Goal: Information Seeking & Learning: Learn about a topic

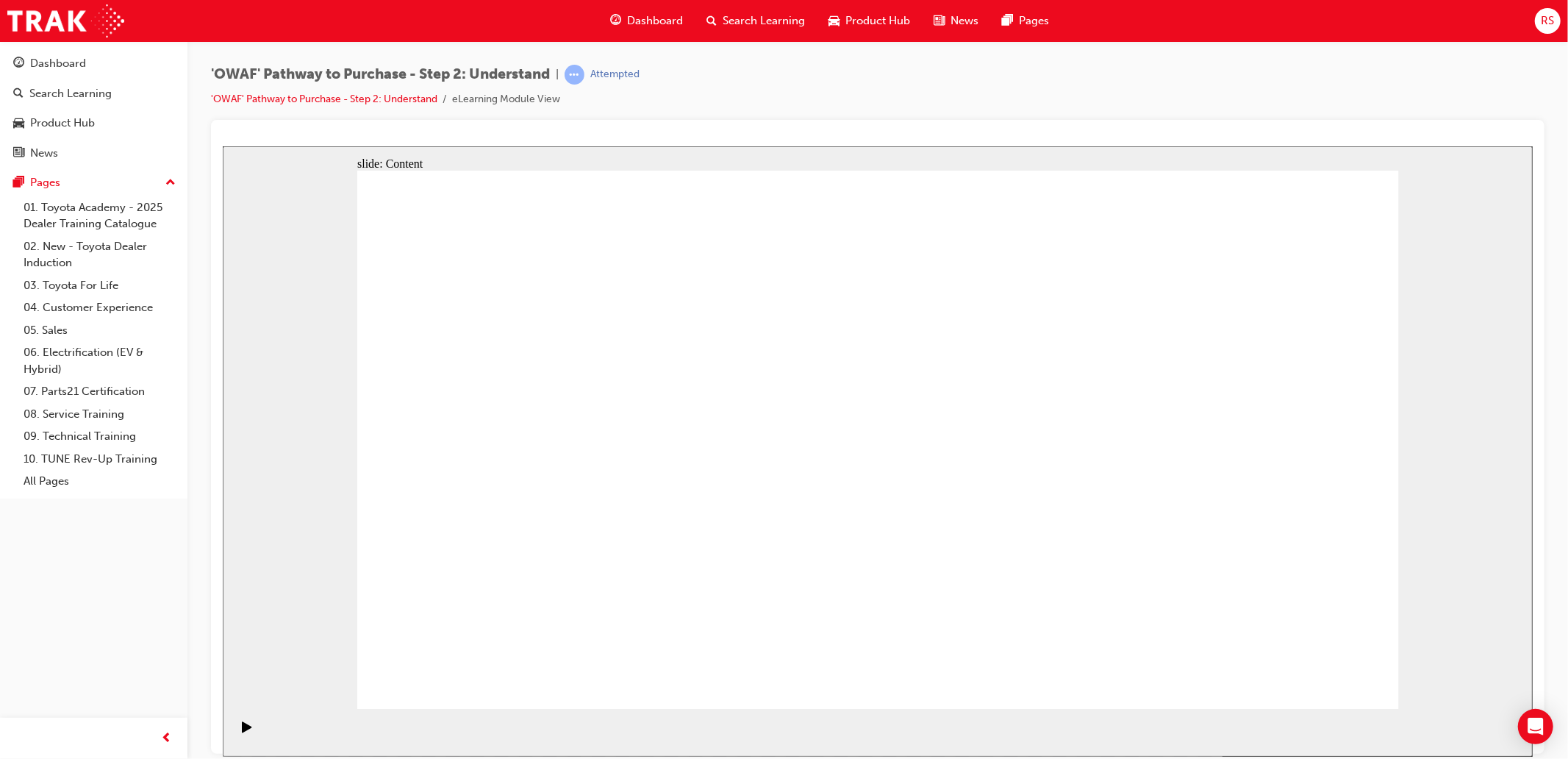
click at [244, 733] on icon "Play (Ctrl+Alt+P)" at bounding box center [246, 727] width 10 height 12
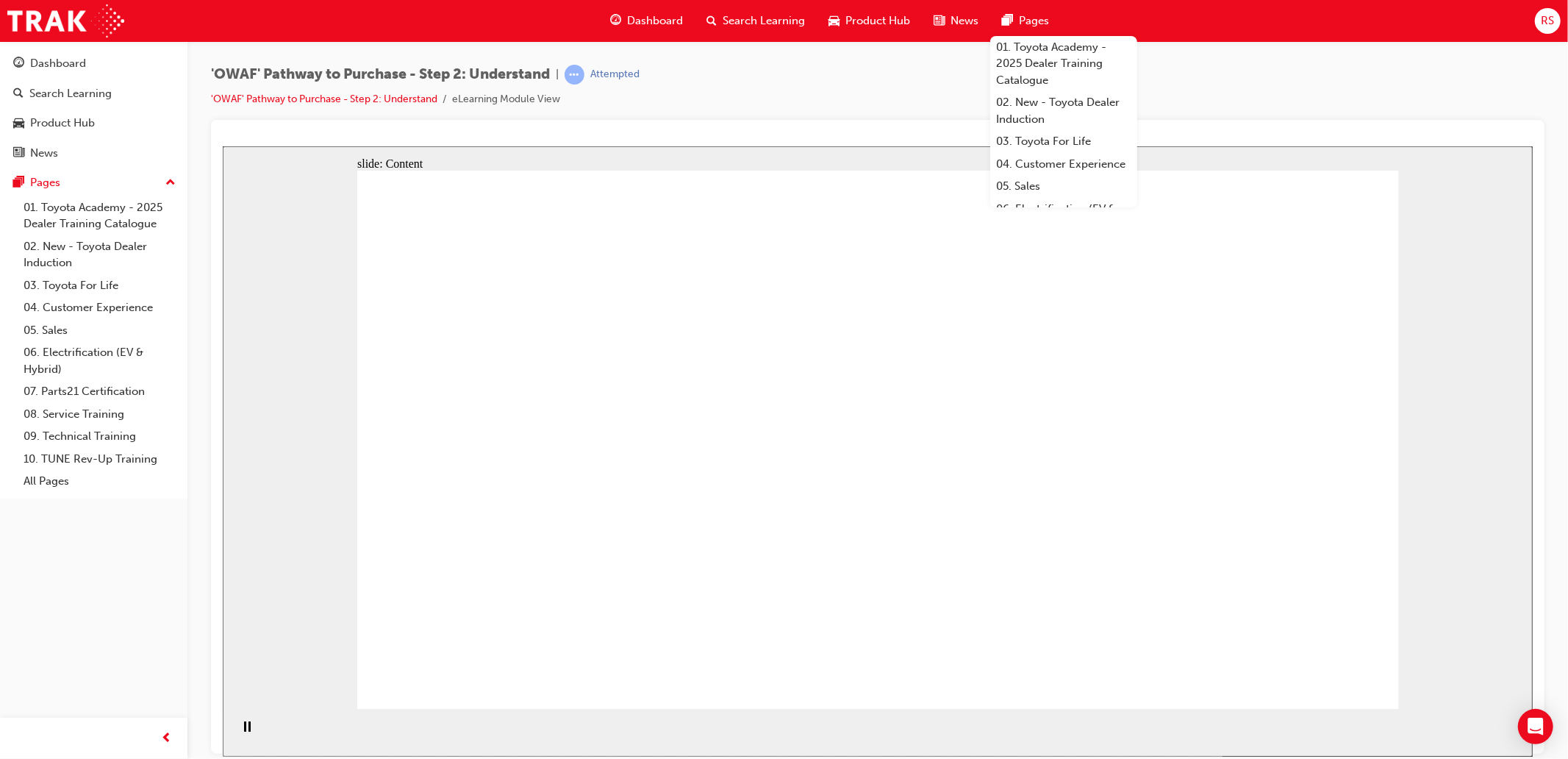
drag, startPoint x: 1193, startPoint y: 377, endPoint x: 1215, endPoint y: 353, distance: 32.6
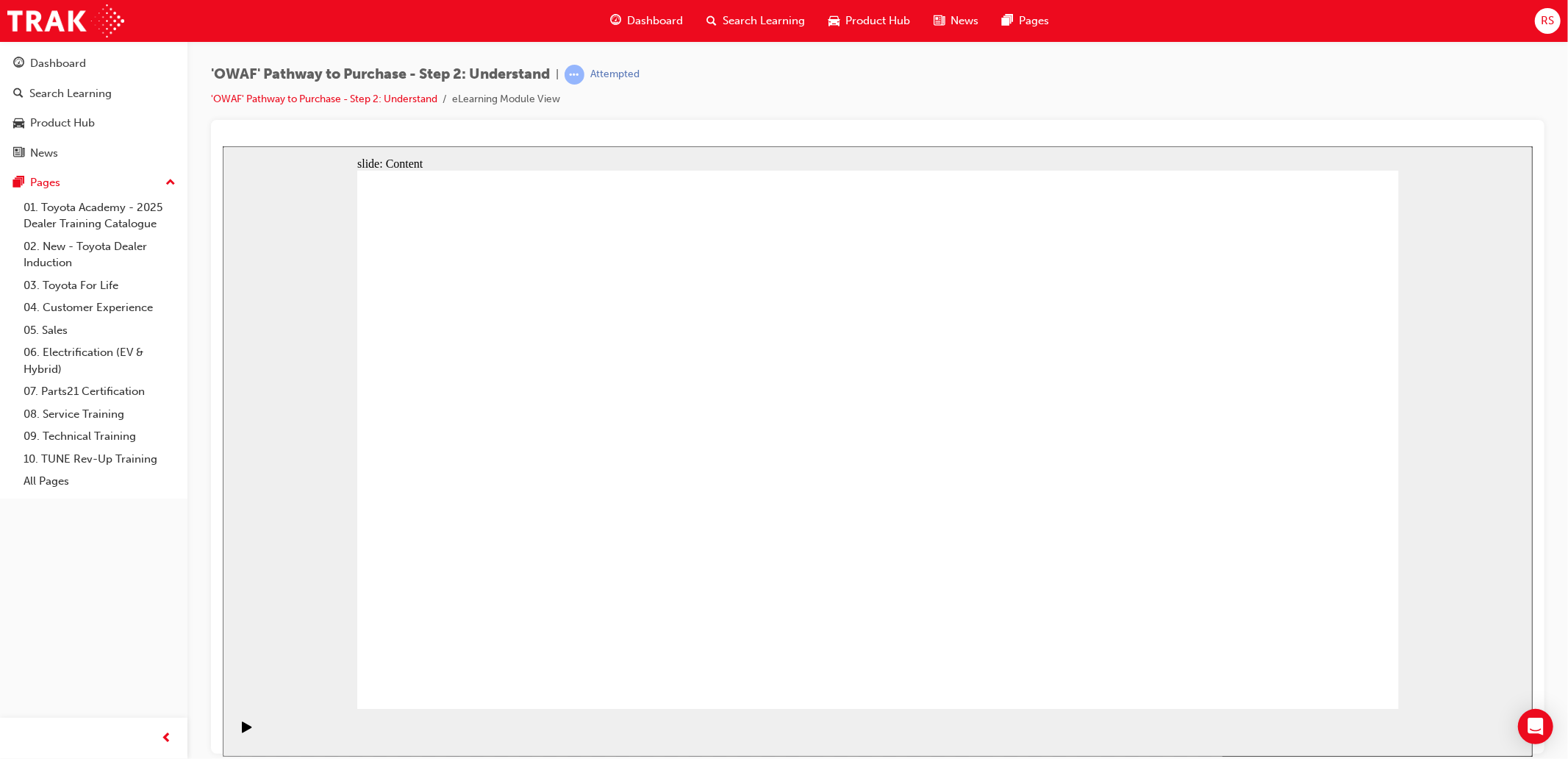
drag, startPoint x: 1140, startPoint y: 583, endPoint x: 777, endPoint y: 618, distance: 364.7
click at [235, 729] on div "Play (Ctrl+Alt+P)" at bounding box center [246, 734] width 25 height 25
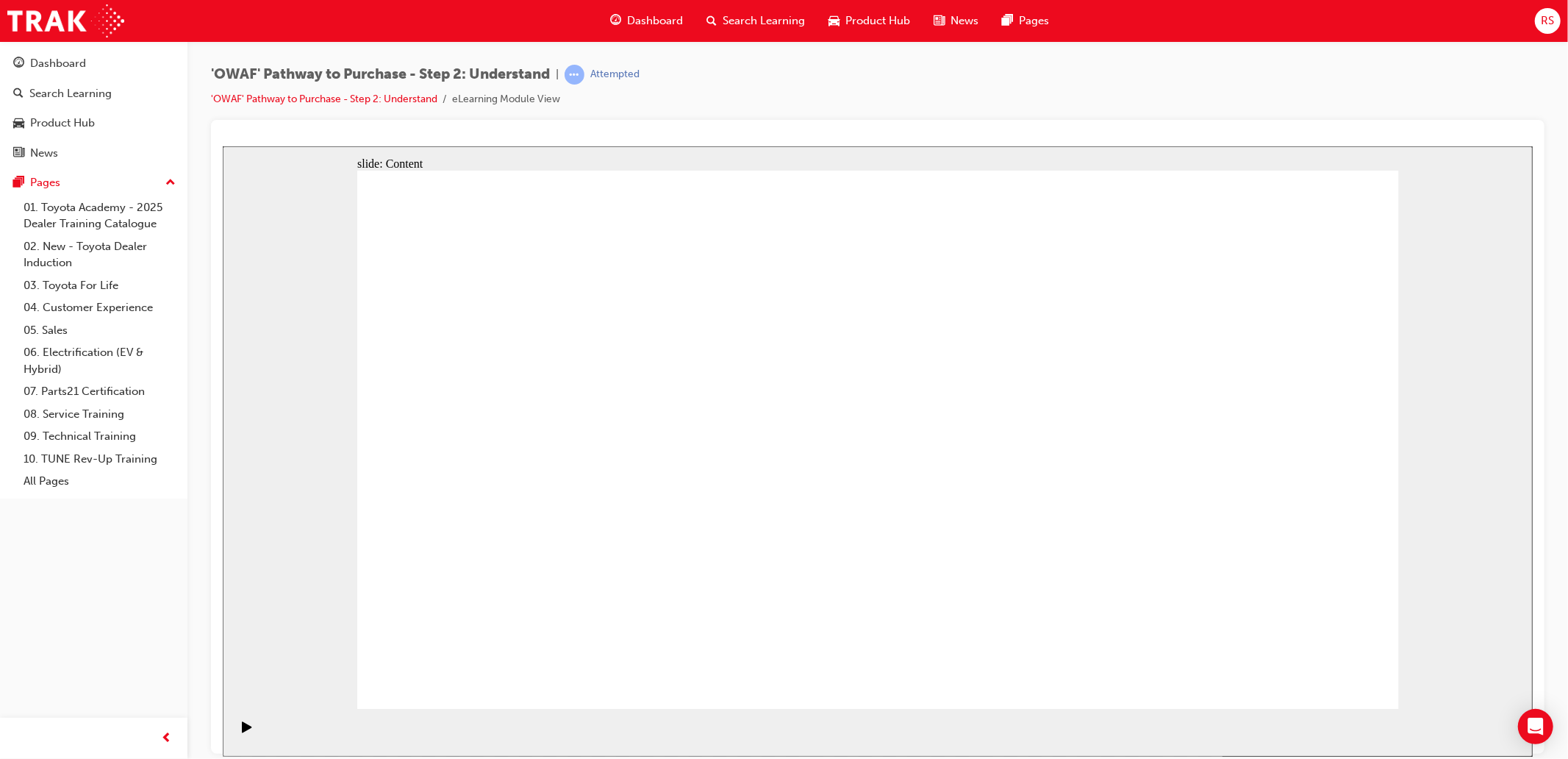
drag, startPoint x: 991, startPoint y: 280, endPoint x: 1002, endPoint y: 247, distance: 34.8
drag, startPoint x: 1318, startPoint y: 262, endPoint x: 1245, endPoint y: 263, distance: 73.0
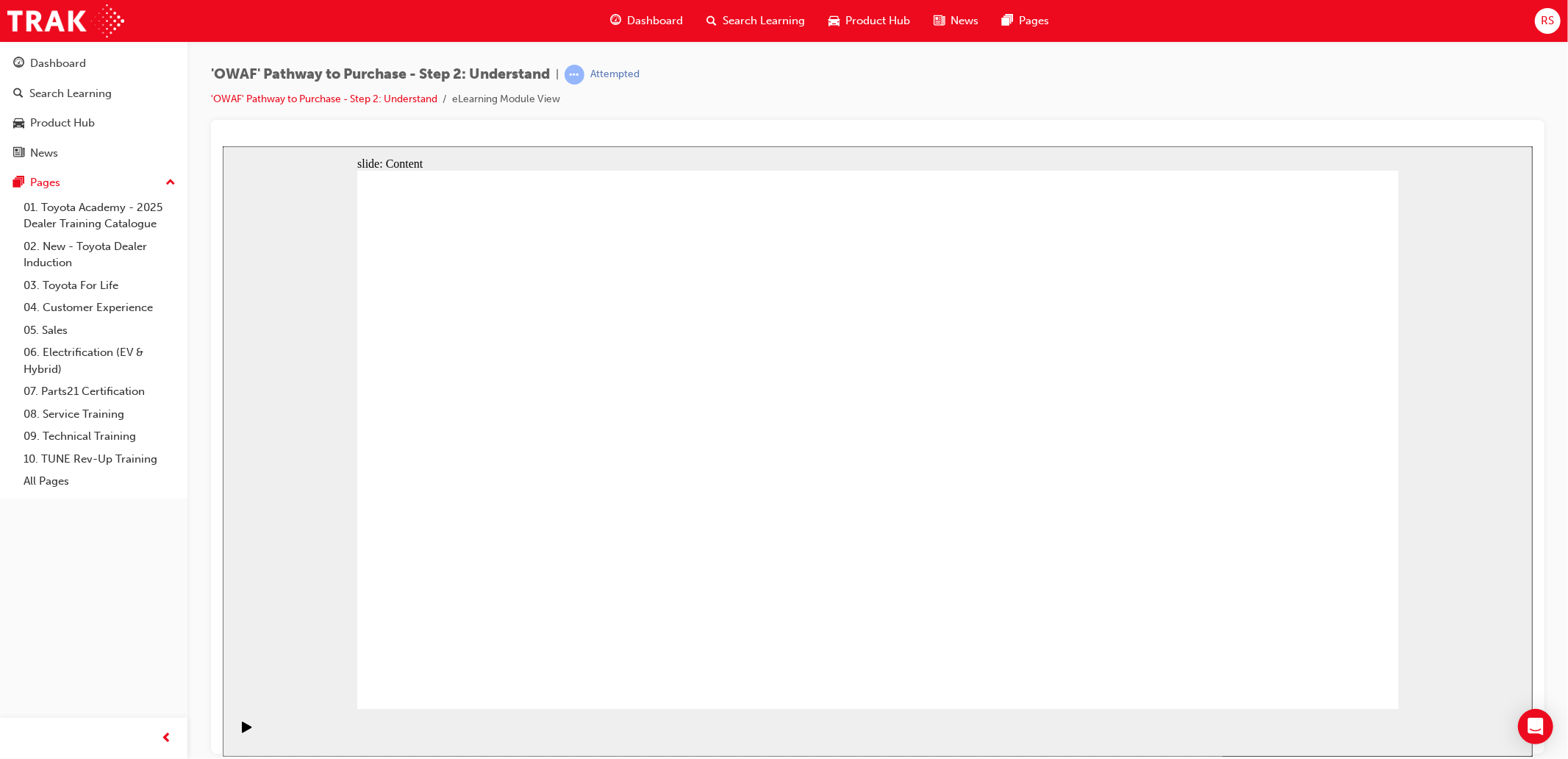
drag, startPoint x: 1353, startPoint y: 683, endPoint x: 1302, endPoint y: 680, distance: 51.1
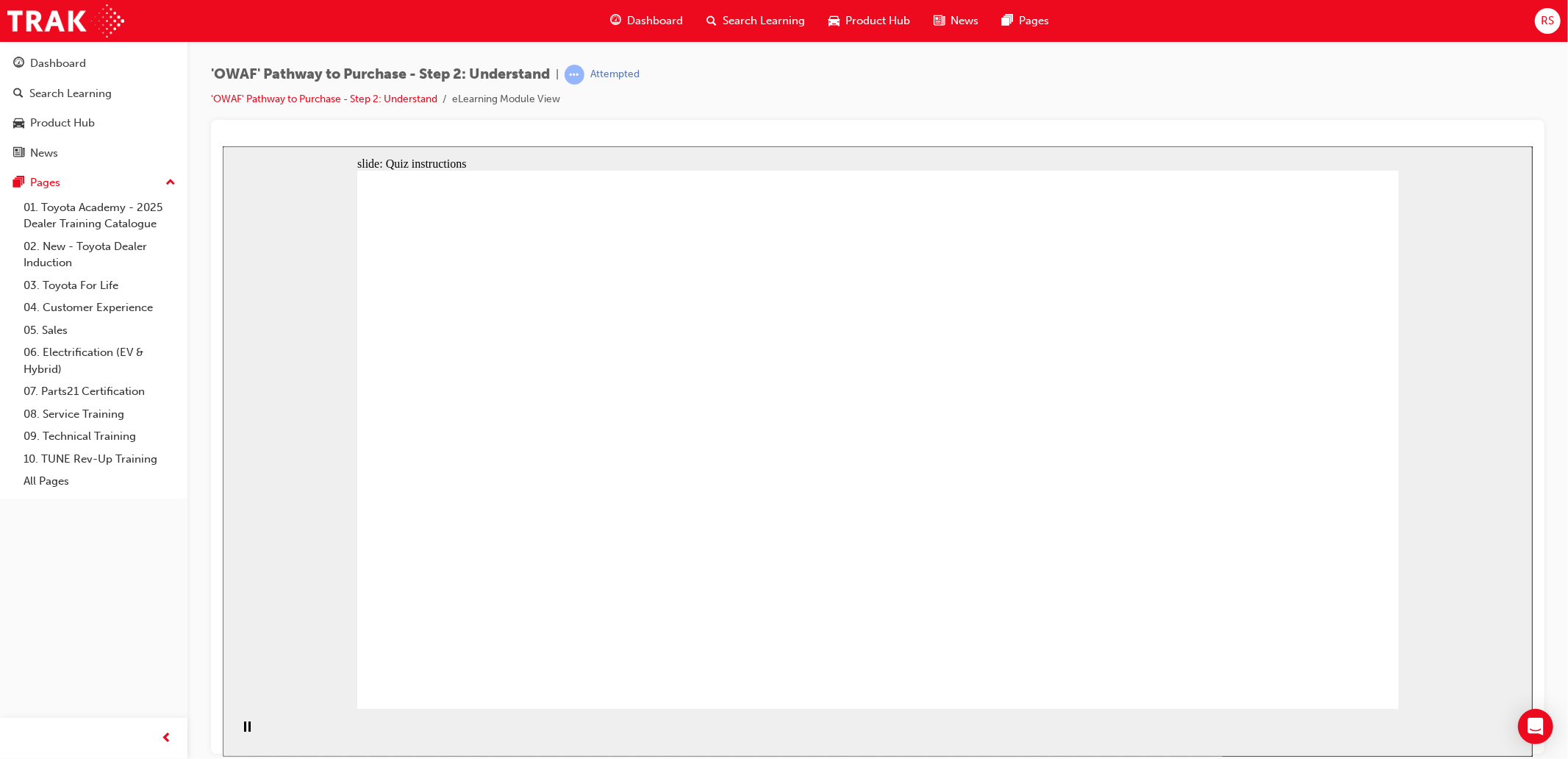
drag, startPoint x: 1214, startPoint y: 517, endPoint x: 903, endPoint y: 501, distance: 311.4
drag, startPoint x: 1228, startPoint y: 518, endPoint x: 572, endPoint y: 517, distance: 656.0
drag, startPoint x: 1228, startPoint y: 517, endPoint x: 551, endPoint y: 506, distance: 677.1
drag, startPoint x: 1210, startPoint y: 512, endPoint x: 905, endPoint y: 522, distance: 305.2
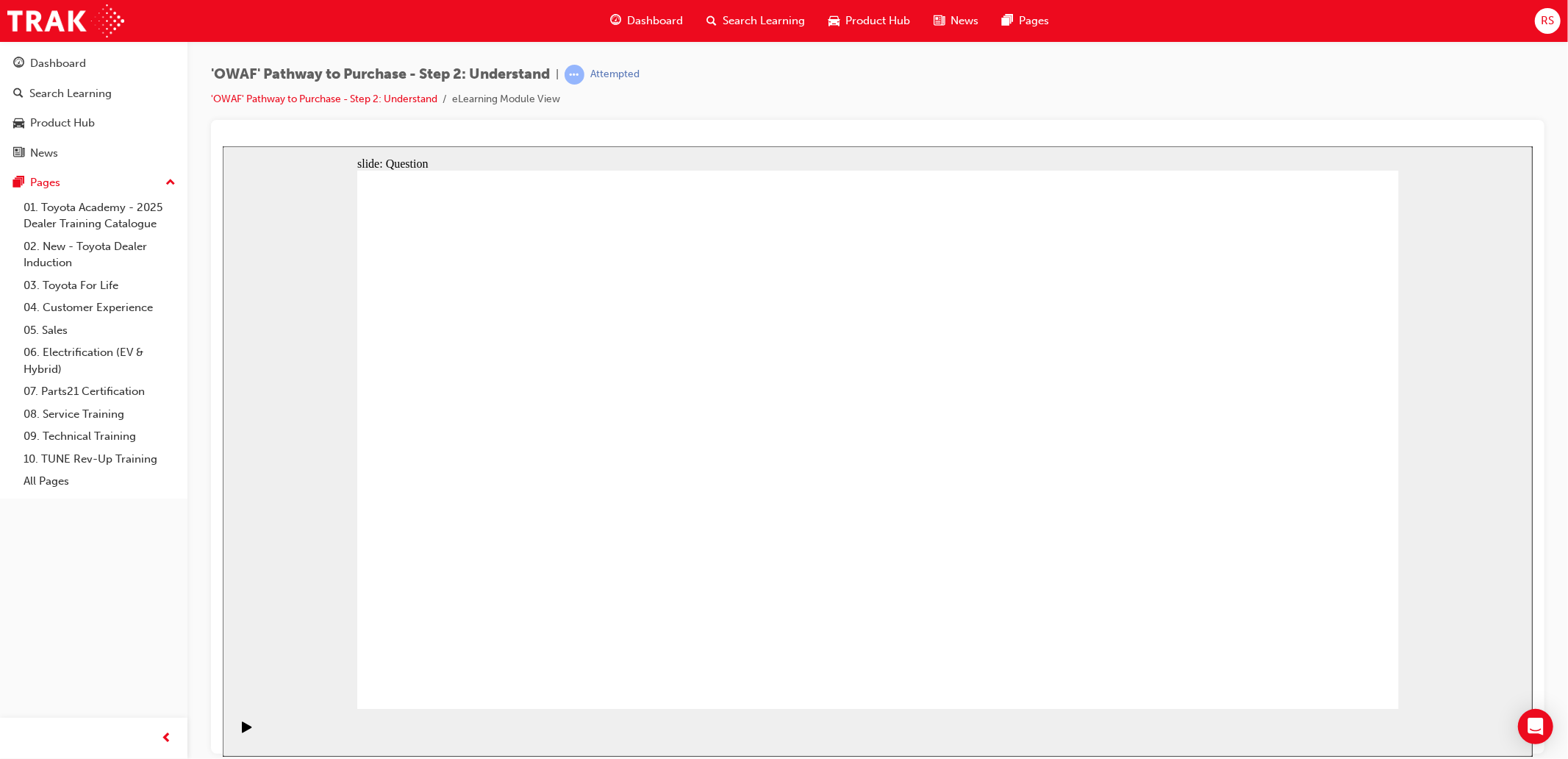
drag, startPoint x: 1201, startPoint y: 512, endPoint x: 875, endPoint y: 526, distance: 326.3
drag, startPoint x: 1215, startPoint y: 497, endPoint x: 566, endPoint y: 508, distance: 649.1
drag, startPoint x: 1210, startPoint y: 529, endPoint x: 538, endPoint y: 540, distance: 672.1
drag, startPoint x: 1278, startPoint y: 529, endPoint x: 617, endPoint y: 529, distance: 661.0
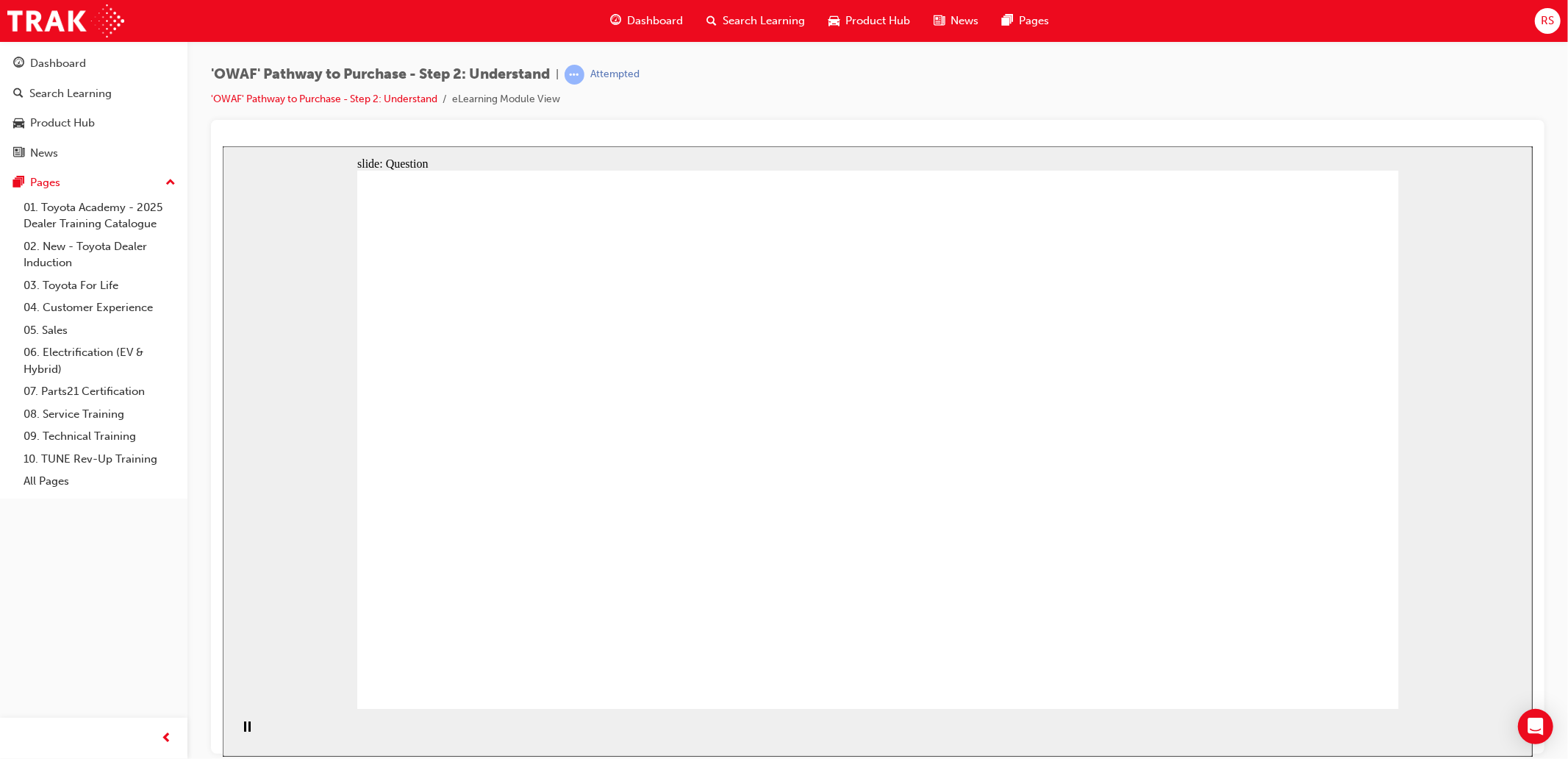
drag, startPoint x: 1239, startPoint y: 469, endPoint x: 915, endPoint y: 471, distance: 324.0
drag, startPoint x: 1267, startPoint y: 512, endPoint x: 589, endPoint y: 500, distance: 678.1
drag, startPoint x: 1224, startPoint y: 507, endPoint x: 909, endPoint y: 523, distance: 315.4
drag, startPoint x: 1141, startPoint y: 526, endPoint x: 842, endPoint y: 527, distance: 299.0
drag, startPoint x: 1254, startPoint y: 529, endPoint x: 958, endPoint y: 529, distance: 296.0
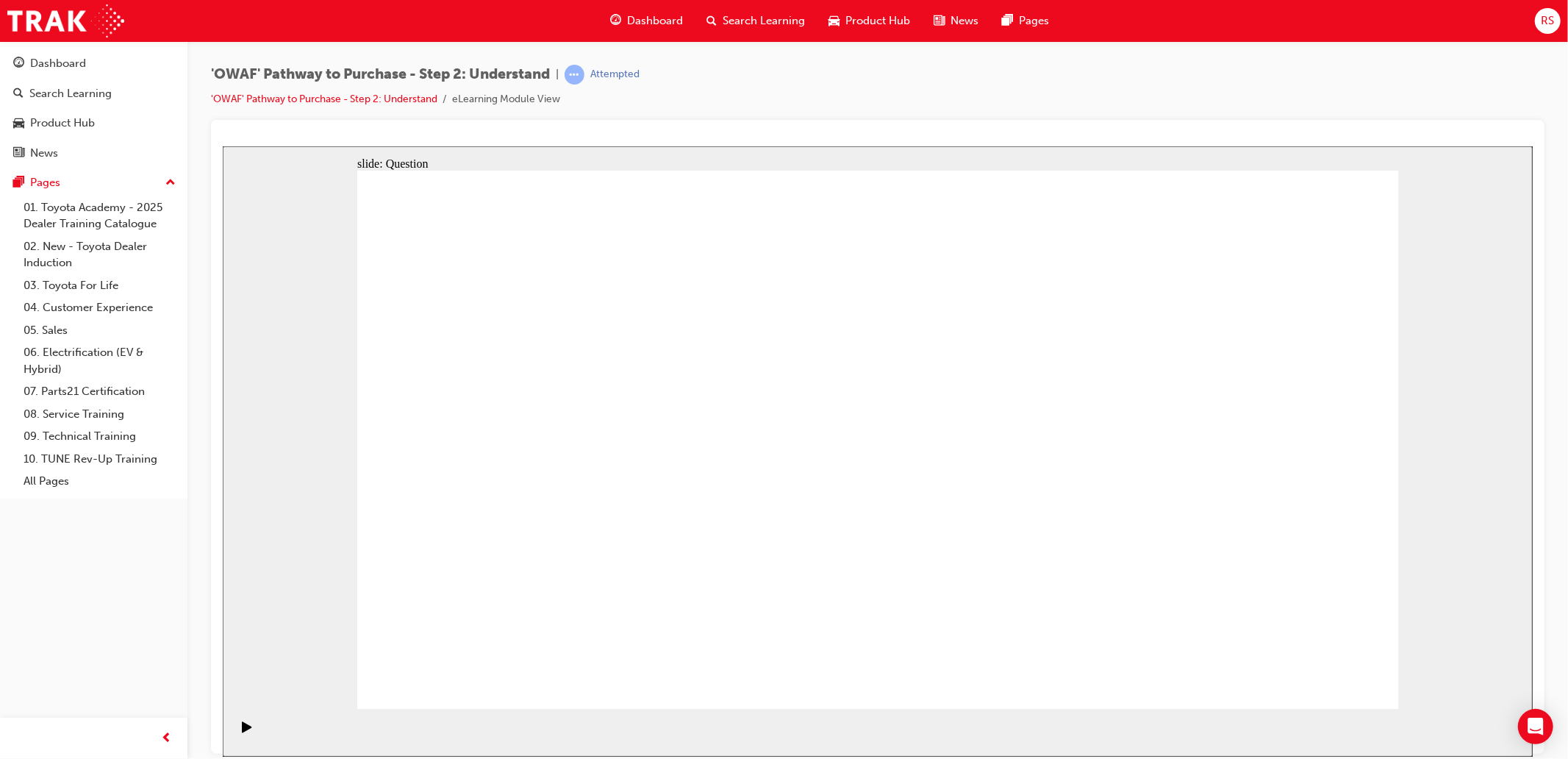
drag, startPoint x: 1191, startPoint y: 535, endPoint x: 514, endPoint y: 526, distance: 677.1
drag, startPoint x: 1267, startPoint y: 479, endPoint x: 605, endPoint y: 473, distance: 662.0
drag, startPoint x: 1206, startPoint y: 521, endPoint x: 560, endPoint y: 543, distance: 646.4
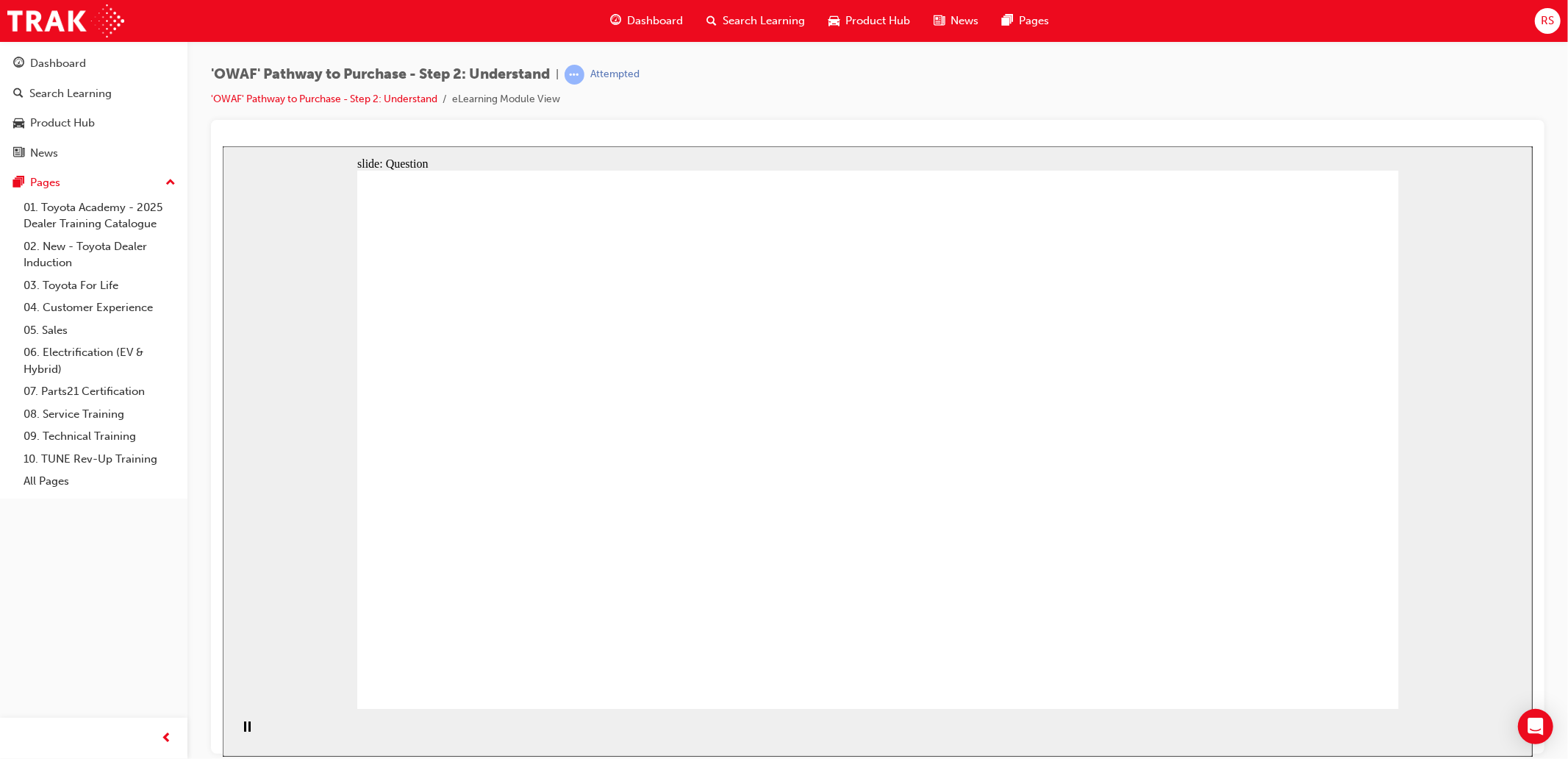
drag, startPoint x: 592, startPoint y: 549, endPoint x: 650, endPoint y: 391, distance: 168.3
drag, startPoint x: 776, startPoint y: 552, endPoint x: 881, endPoint y: 389, distance: 193.9
drag, startPoint x: 946, startPoint y: 649, endPoint x: 1083, endPoint y: 399, distance: 285.1
drag, startPoint x: 1119, startPoint y: 607, endPoint x: 865, endPoint y: 438, distance: 305.1
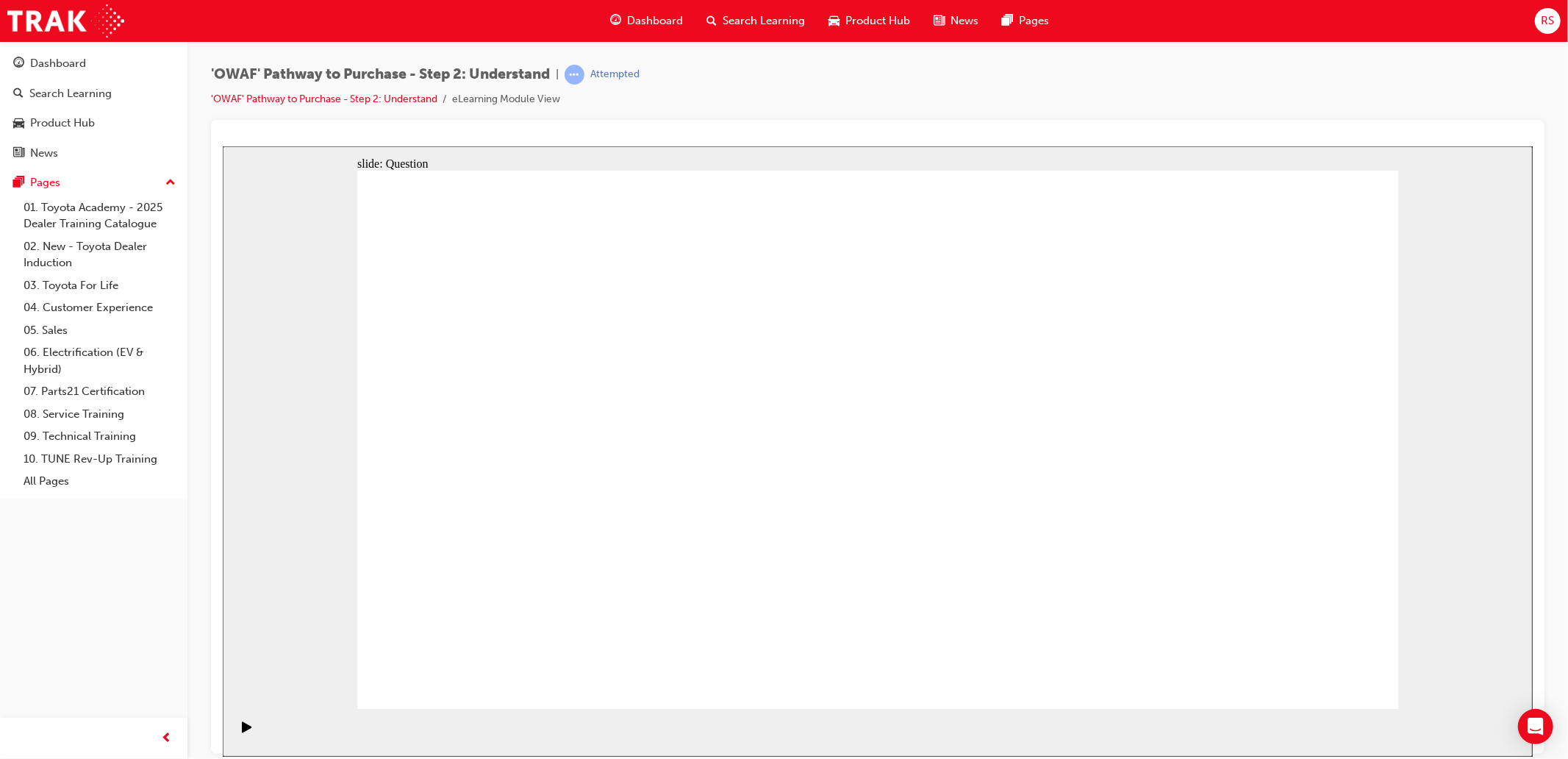
drag, startPoint x: 687, startPoint y: 398, endPoint x: 595, endPoint y: 534, distance: 164.2
drag, startPoint x: 584, startPoint y: 605, endPoint x: 665, endPoint y: 381, distance: 238.2
drag, startPoint x: 813, startPoint y: 397, endPoint x: 868, endPoint y: 647, distance: 256.0
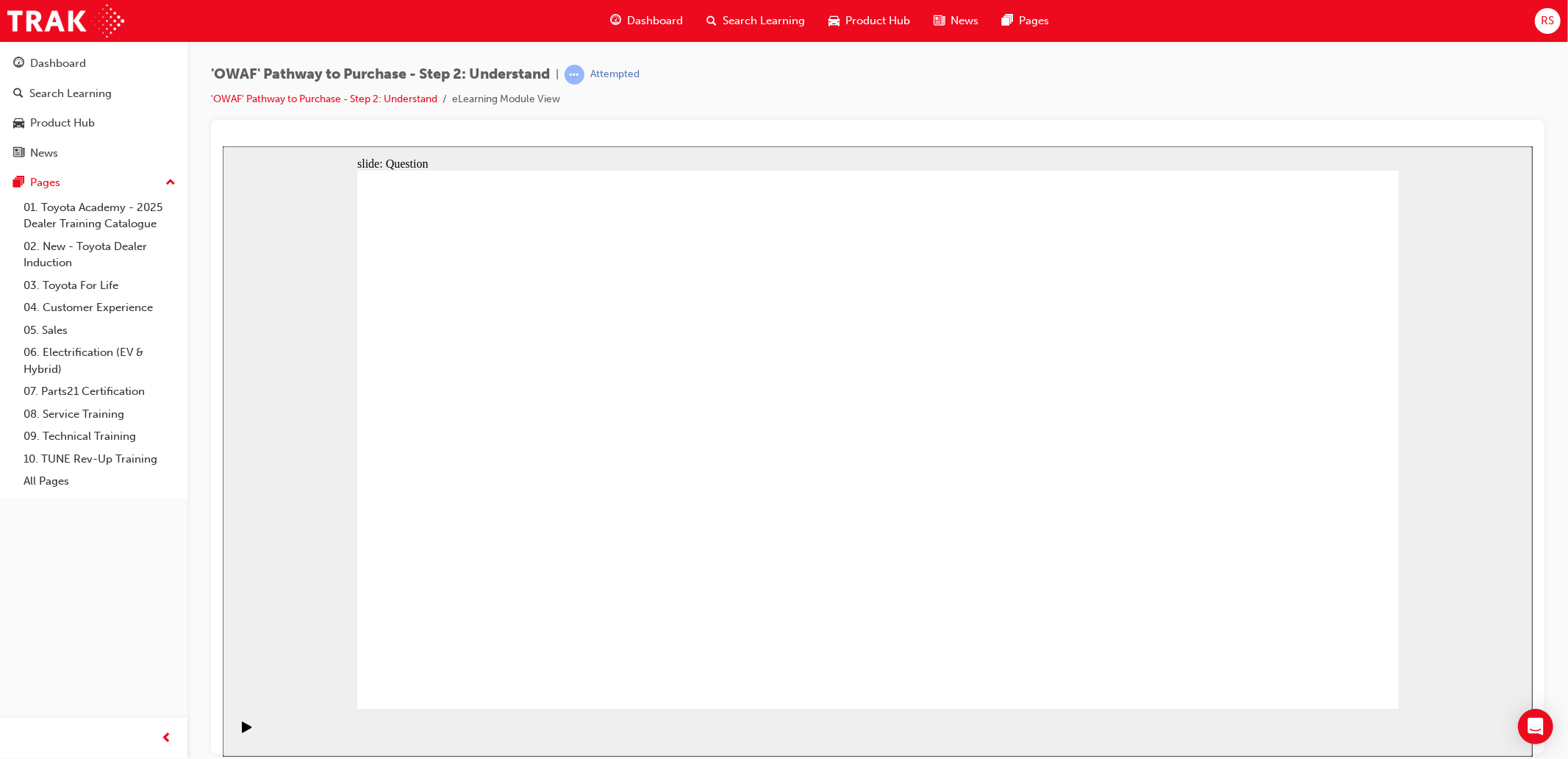
drag, startPoint x: 805, startPoint y: 609, endPoint x: 774, endPoint y: 648, distance: 49.8
drag, startPoint x: 772, startPoint y: 659, endPoint x: 875, endPoint y: 394, distance: 284.3
drag, startPoint x: 864, startPoint y: 446, endPoint x: 1141, endPoint y: 571, distance: 303.9
drag, startPoint x: 1145, startPoint y: 568, endPoint x: 870, endPoint y: 444, distance: 301.7
drag, startPoint x: 1361, startPoint y: 692, endPoint x: 1347, endPoint y: 688, distance: 14.6
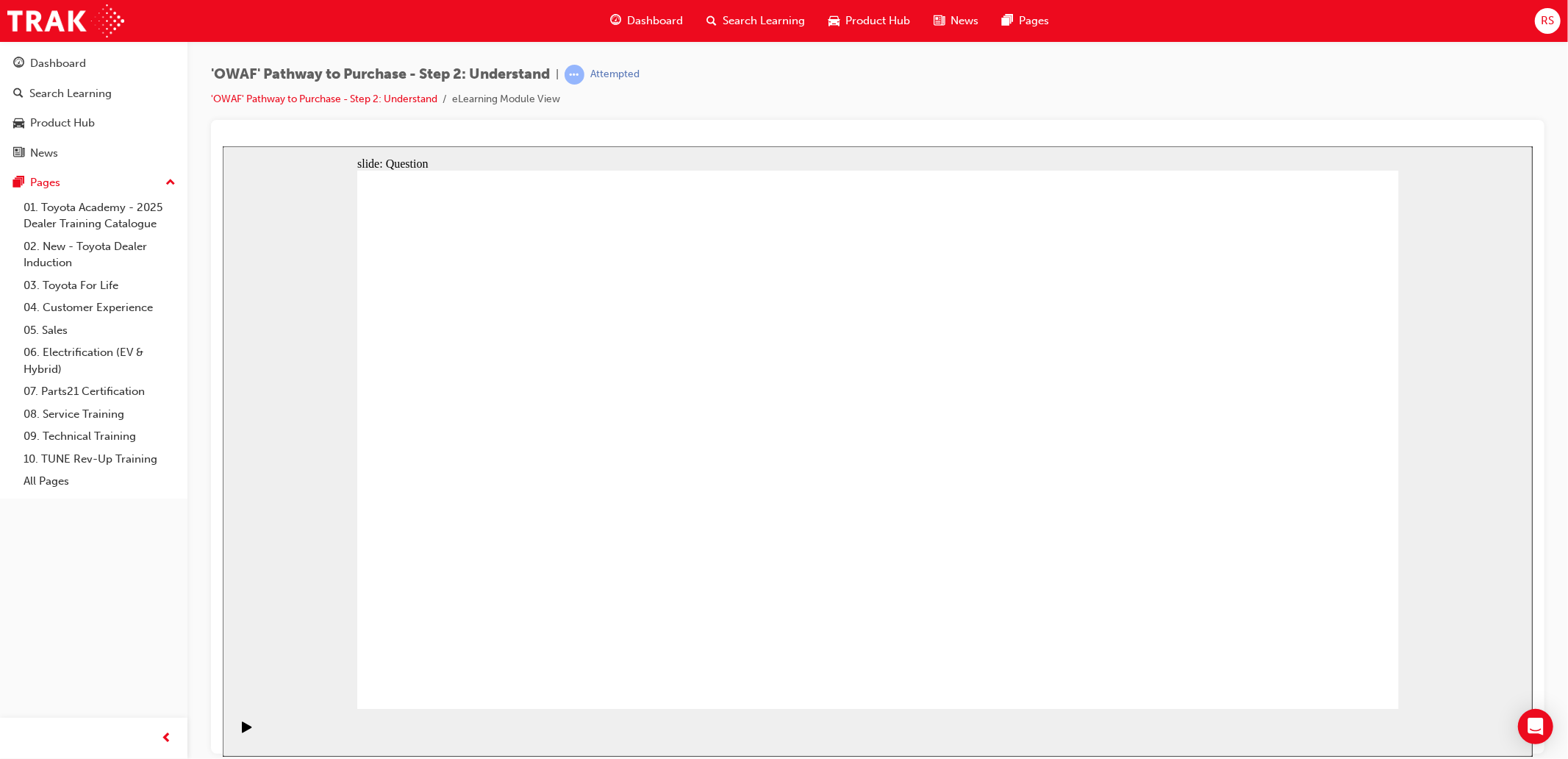
checkbox input "true"
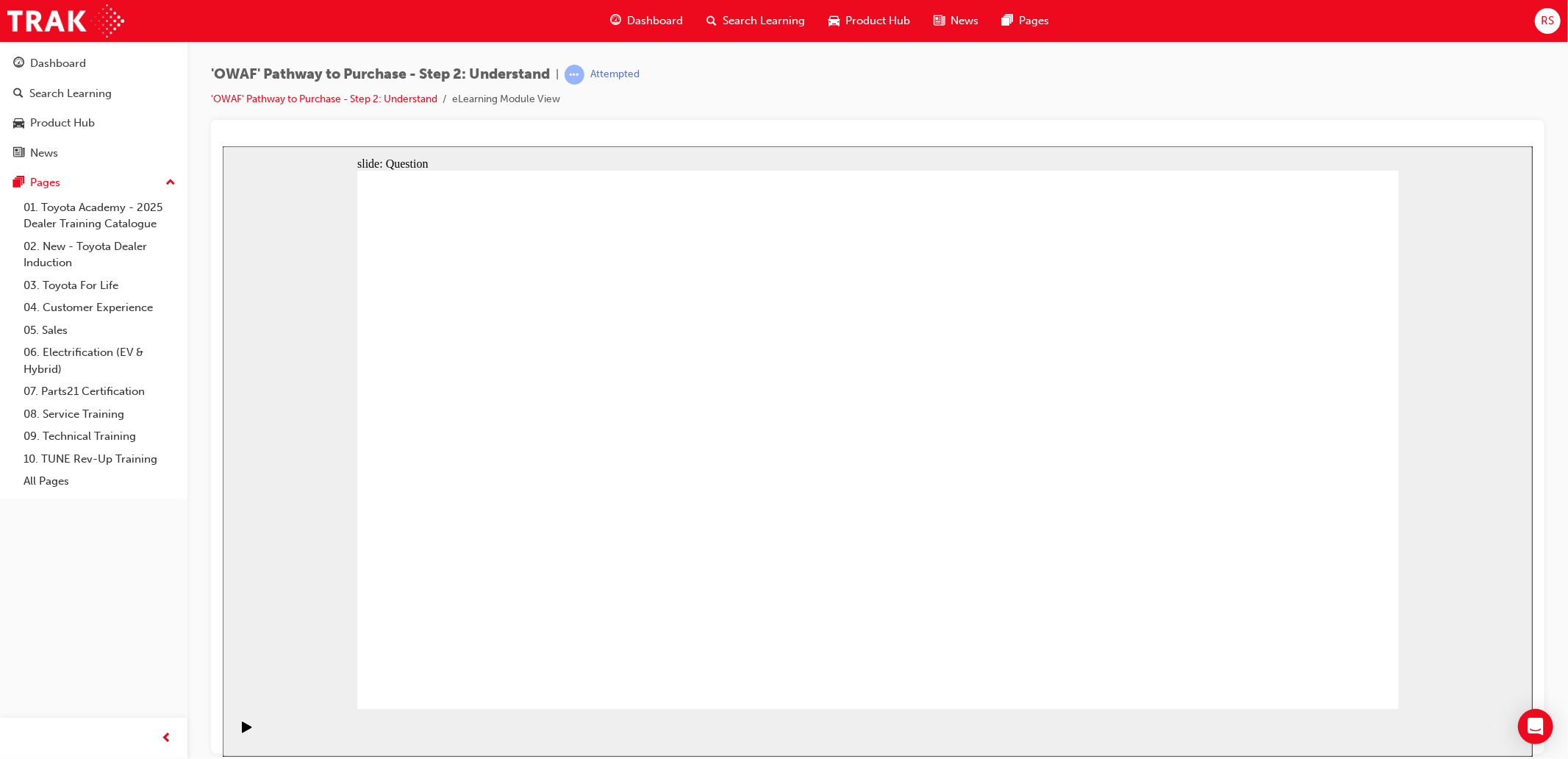
checkbox input "true"
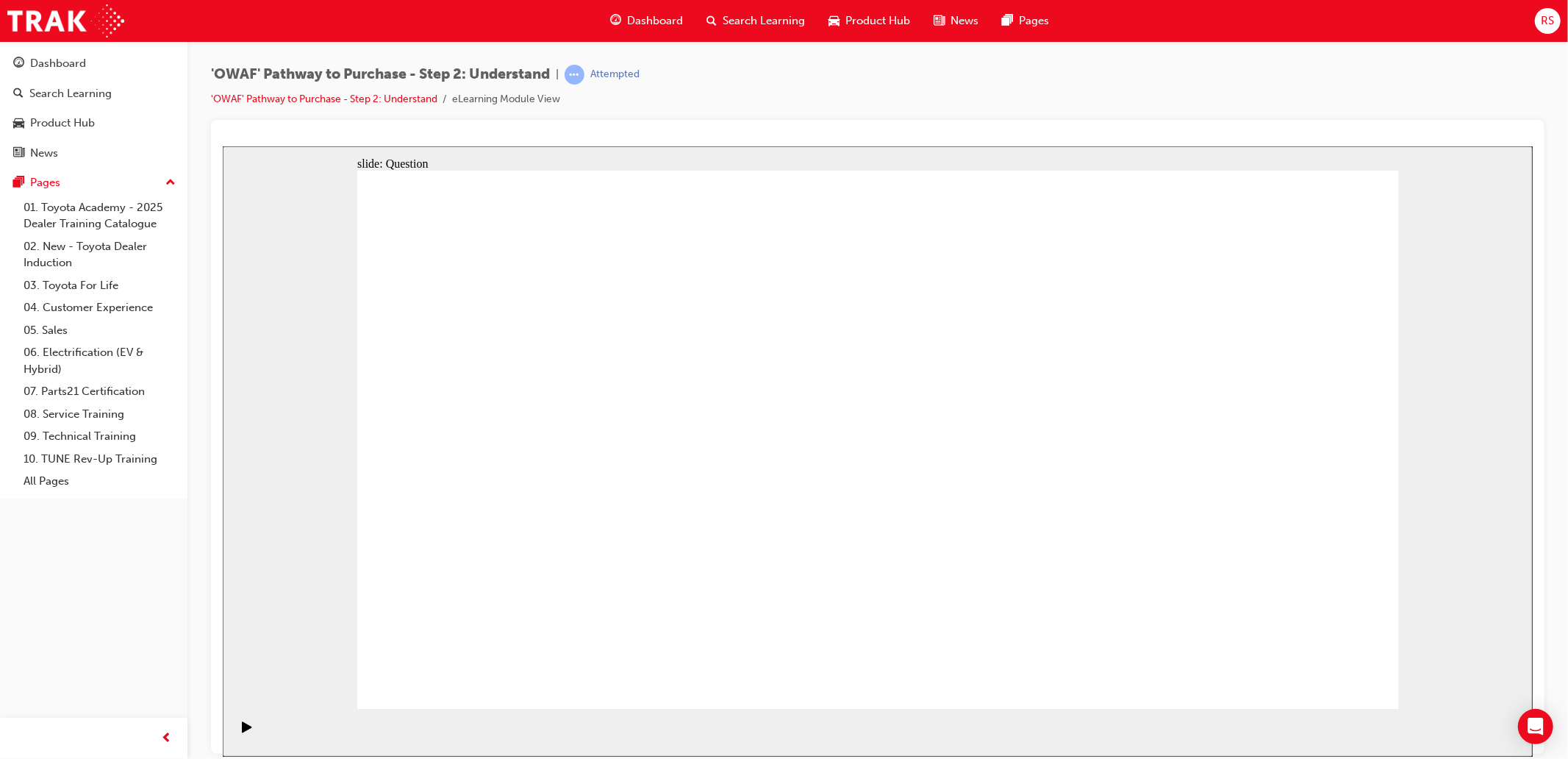
checkbox input "true"
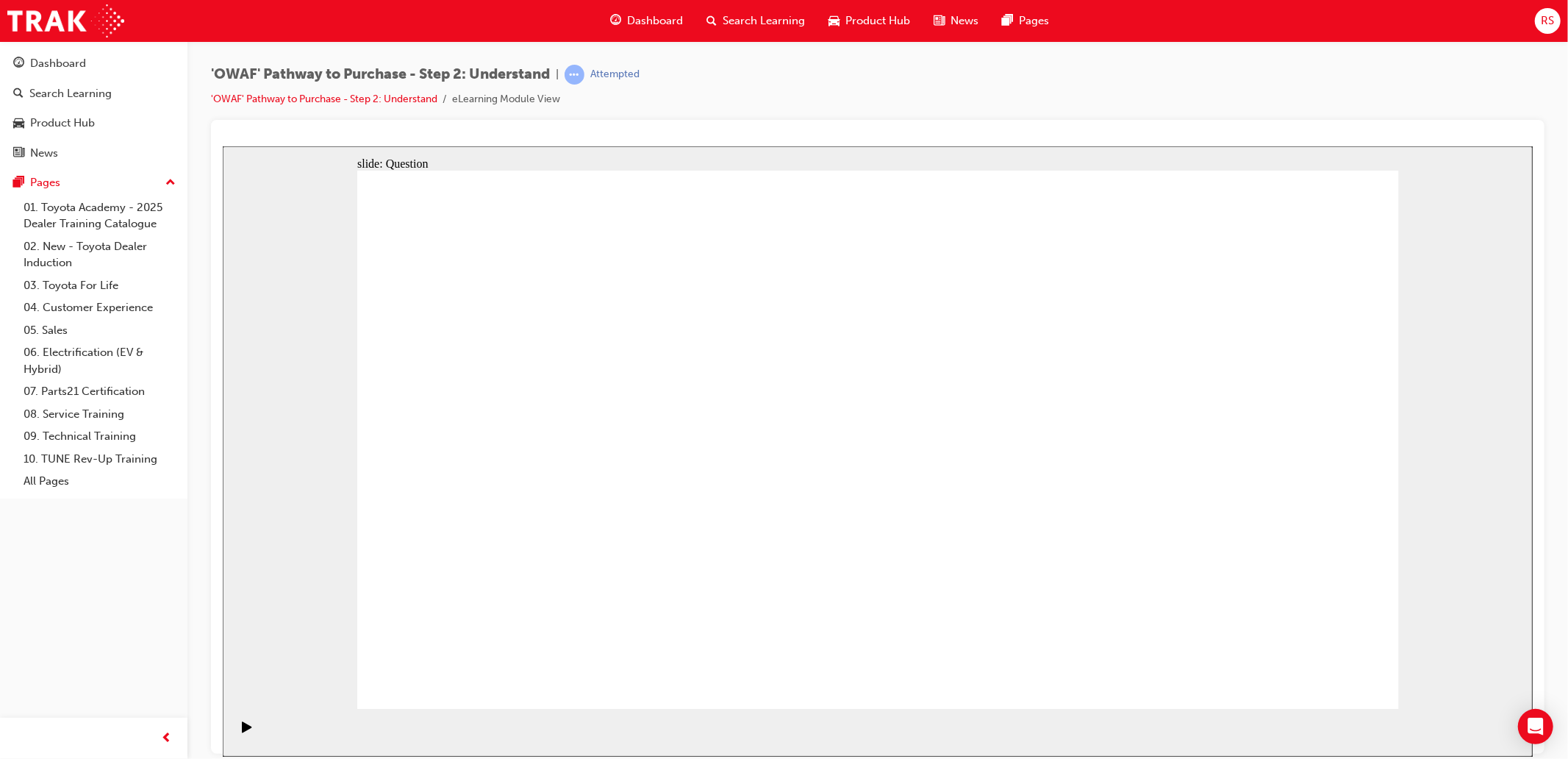
radio input "true"
drag, startPoint x: 979, startPoint y: 392, endPoint x: 569, endPoint y: 596, distance: 457.9
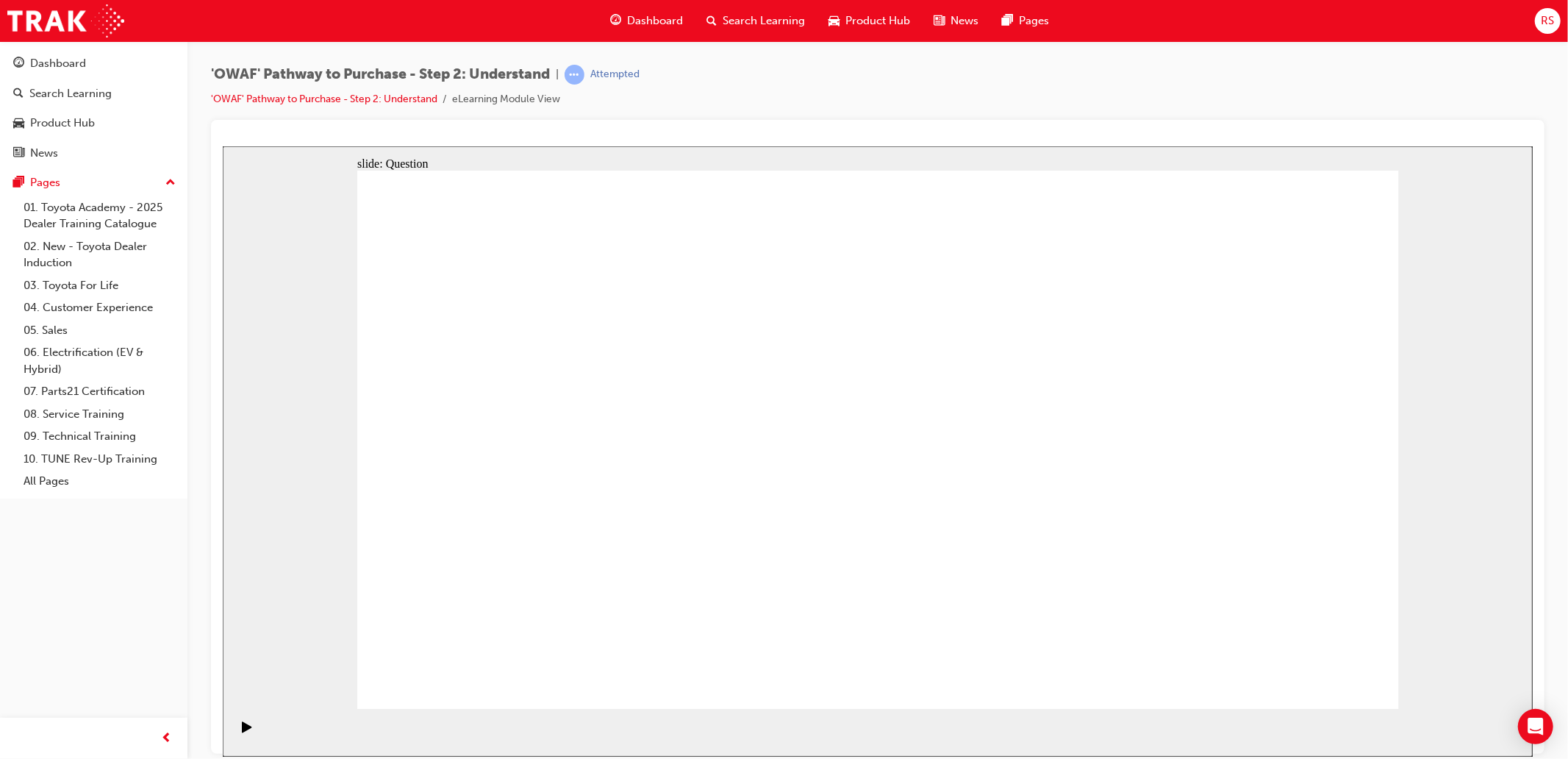
drag, startPoint x: 1092, startPoint y: 385, endPoint x: 672, endPoint y: 584, distance: 464.8
drag, startPoint x: 1284, startPoint y: 402, endPoint x: 768, endPoint y: 598, distance: 552.0
drag, startPoint x: 663, startPoint y: 380, endPoint x: 1278, endPoint y: 586, distance: 648.6
drag, startPoint x: 569, startPoint y: 377, endPoint x: 870, endPoint y: 579, distance: 362.5
drag, startPoint x: 498, startPoint y: 383, endPoint x: 501, endPoint y: 359, distance: 24.2
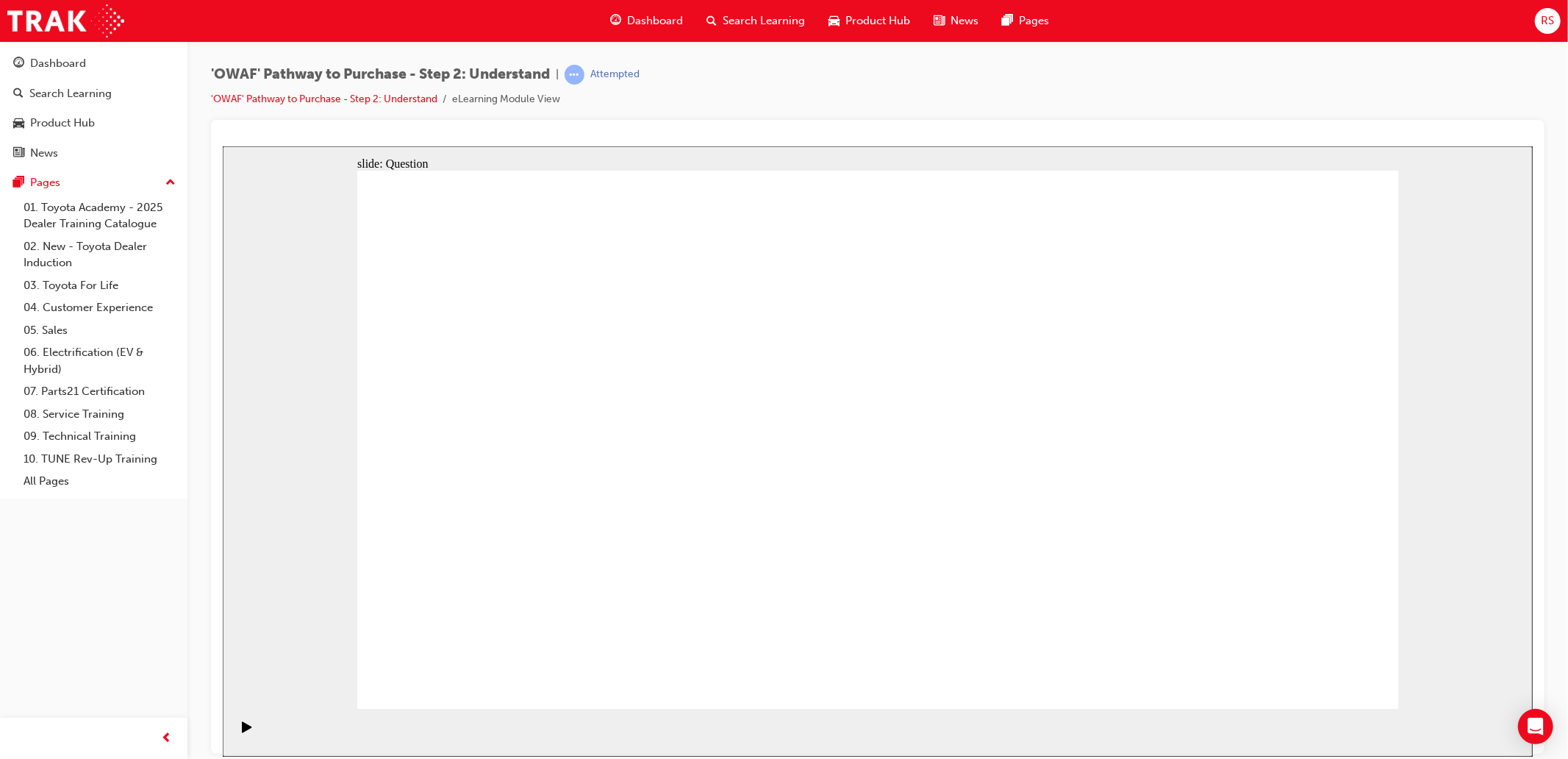
drag, startPoint x: 876, startPoint y: 394, endPoint x: 456, endPoint y: 595, distance: 465.6
drag, startPoint x: 791, startPoint y: 374, endPoint x: 1099, endPoint y: 582, distance: 371.7
drag, startPoint x: 1189, startPoint y: 396, endPoint x: 995, endPoint y: 596, distance: 278.6
drag, startPoint x: 494, startPoint y: 392, endPoint x: 1203, endPoint y: 584, distance: 734.5
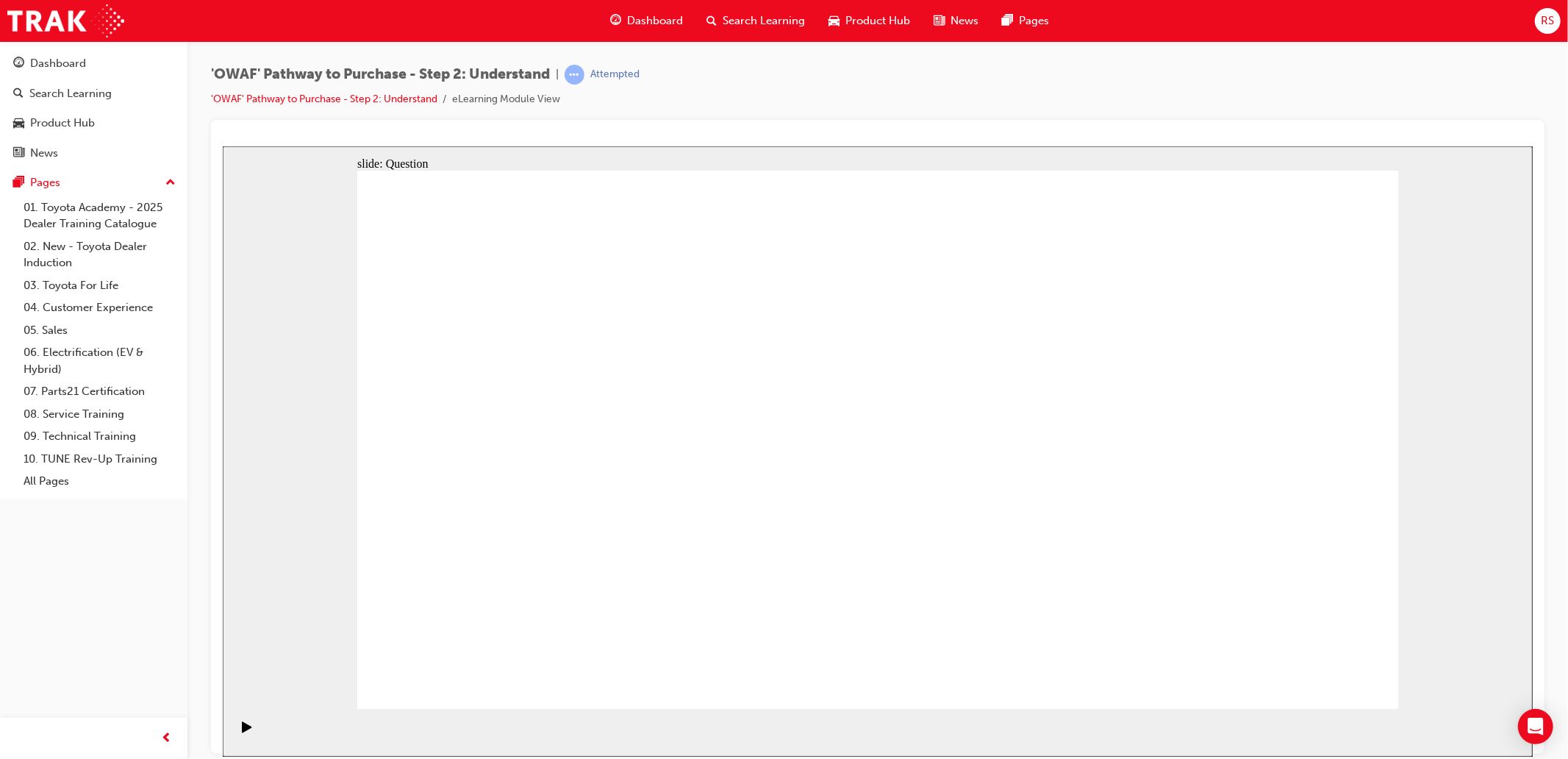
drag, startPoint x: 1177, startPoint y: 614, endPoint x: 1068, endPoint y: 632, distance: 110.5
drag, startPoint x: 1088, startPoint y: 606, endPoint x: 1189, endPoint y: 604, distance: 101.0
drag, startPoint x: 774, startPoint y: 377, endPoint x: 1087, endPoint y: 579, distance: 372.5
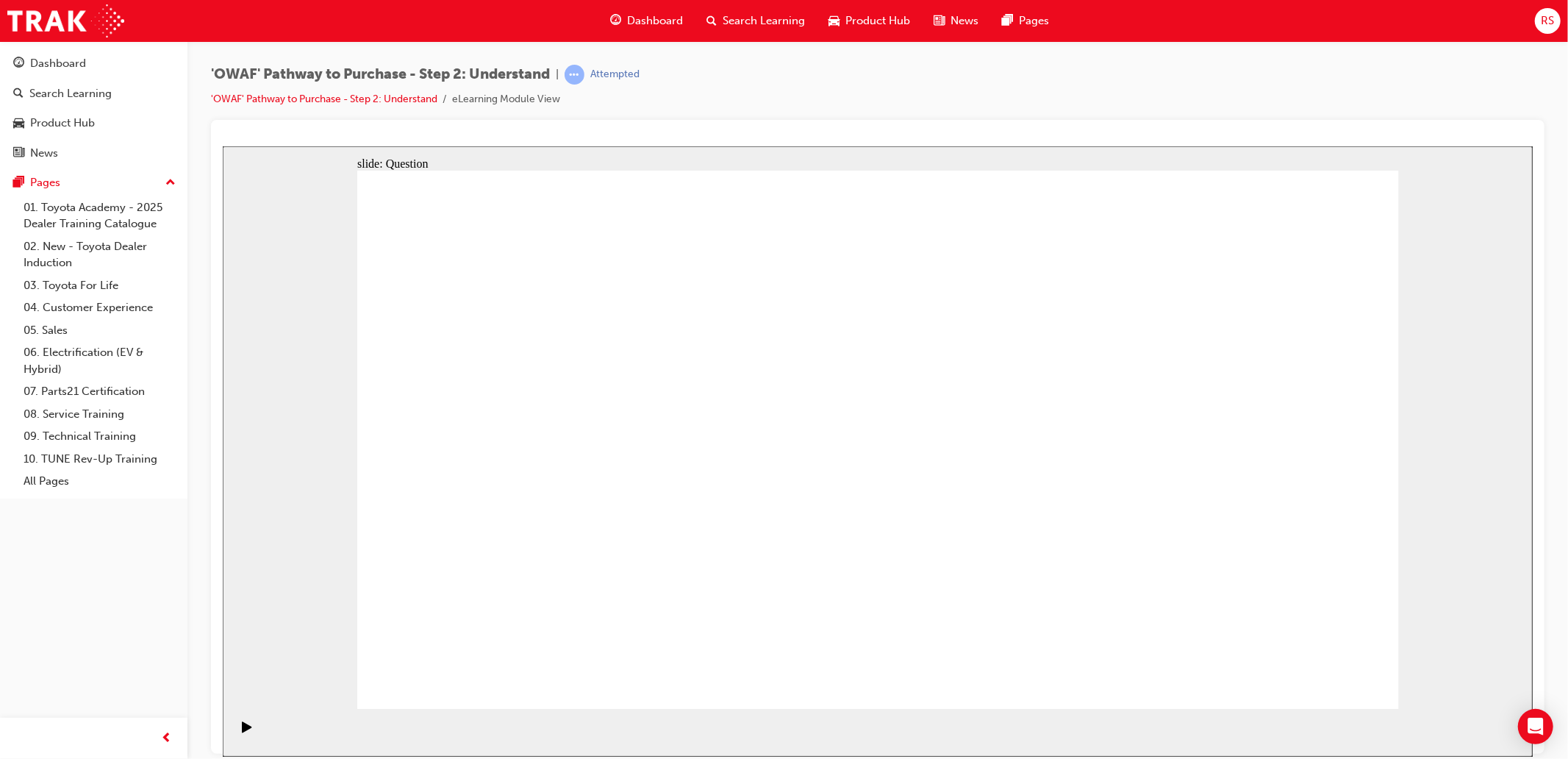
drag, startPoint x: 1210, startPoint y: 526, endPoint x: 989, endPoint y: 540, distance: 221.4
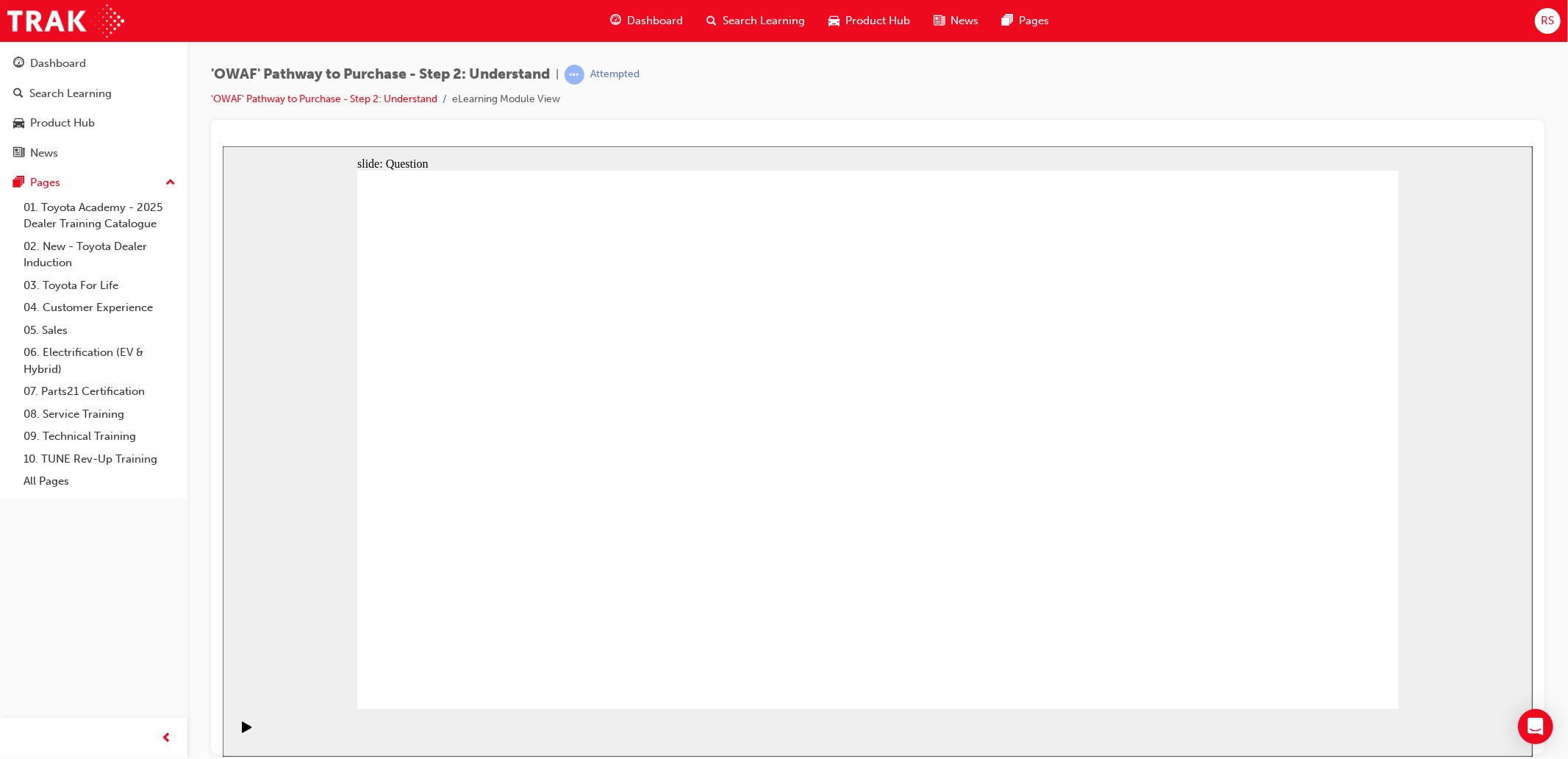
drag, startPoint x: 1193, startPoint y: 512, endPoint x: 558, endPoint y: 513, distance: 635.0
drag, startPoint x: 1240, startPoint y: 523, endPoint x: 571, endPoint y: 516, distance: 669.0
drag, startPoint x: 1234, startPoint y: 507, endPoint x: 958, endPoint y: 529, distance: 276.9
drag, startPoint x: 1188, startPoint y: 540, endPoint x: 873, endPoint y: 535, distance: 315.0
drag, startPoint x: 1227, startPoint y: 504, endPoint x: 531, endPoint y: 478, distance: 696.5
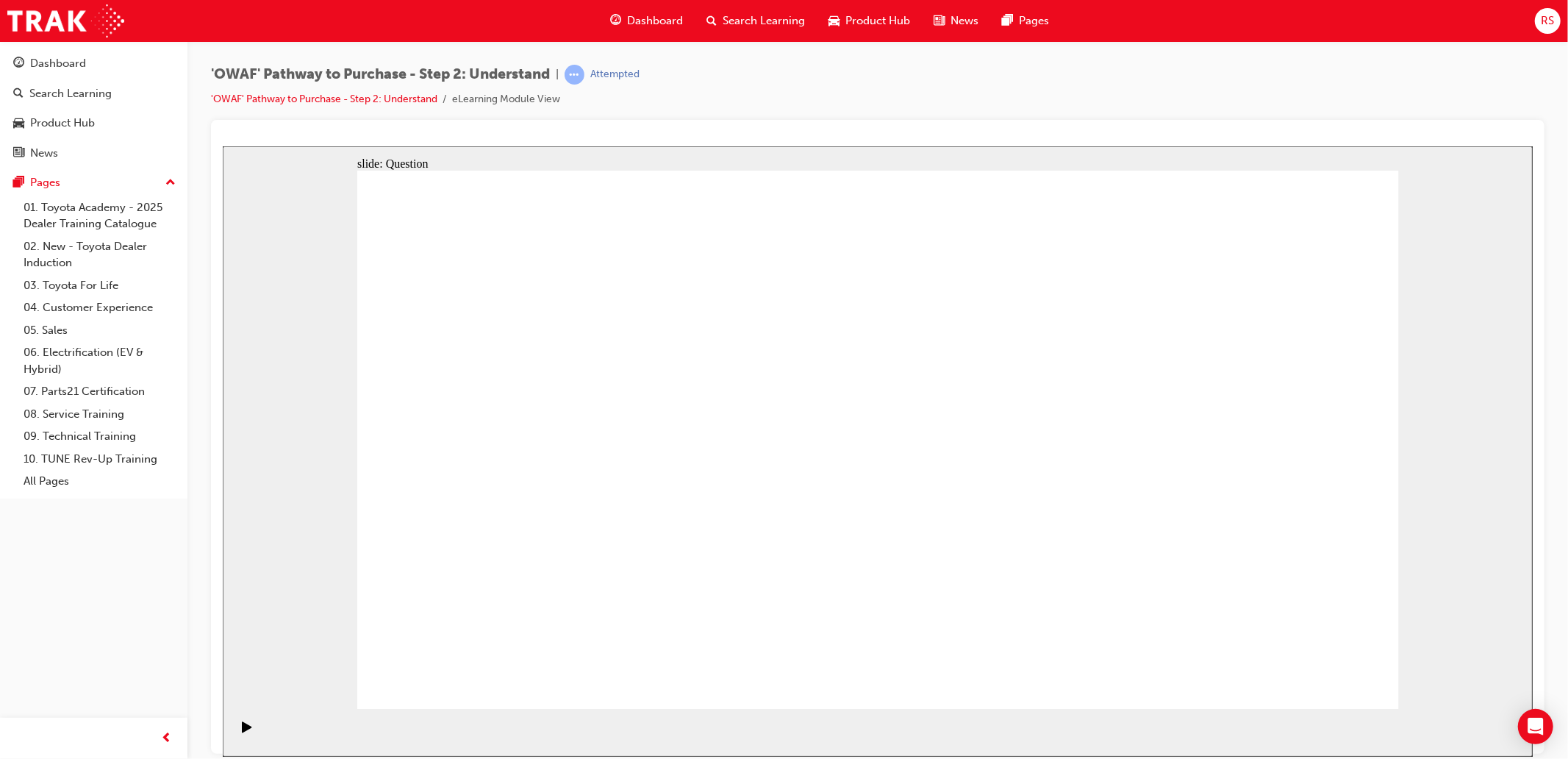
drag, startPoint x: 1179, startPoint y: 507, endPoint x: 578, endPoint y: 499, distance: 601.1
drag, startPoint x: 1217, startPoint y: 545, endPoint x: 532, endPoint y: 568, distance: 685.4
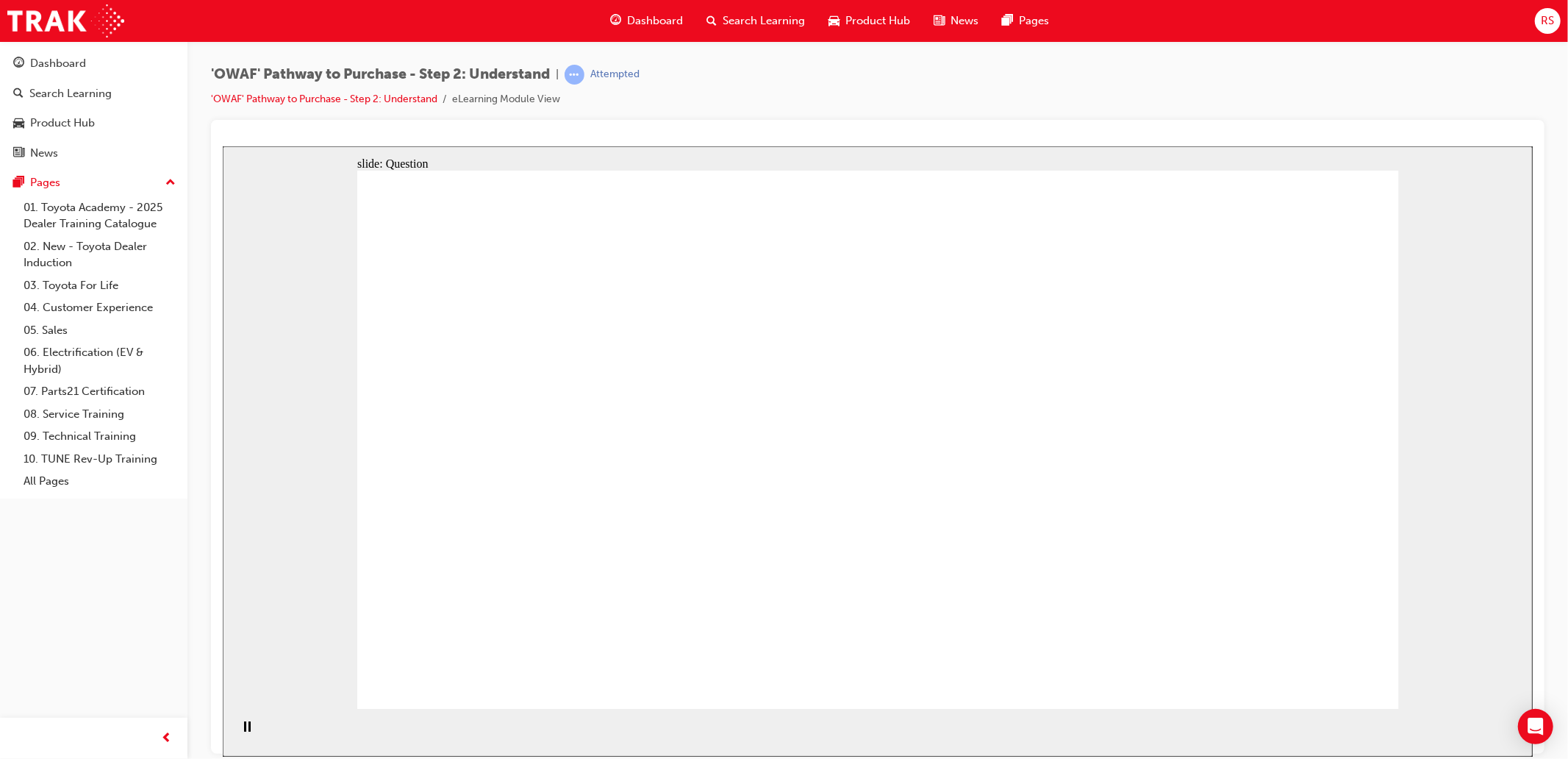
drag, startPoint x: 1176, startPoint y: 666, endPoint x: 897, endPoint y: 463, distance: 345.0
drag, startPoint x: 917, startPoint y: 546, endPoint x: 1045, endPoint y: 391, distance: 201.0
drag, startPoint x: 813, startPoint y: 645, endPoint x: 913, endPoint y: 383, distance: 280.4
drag, startPoint x: 605, startPoint y: 600, endPoint x: 700, endPoint y: 384, distance: 236.0
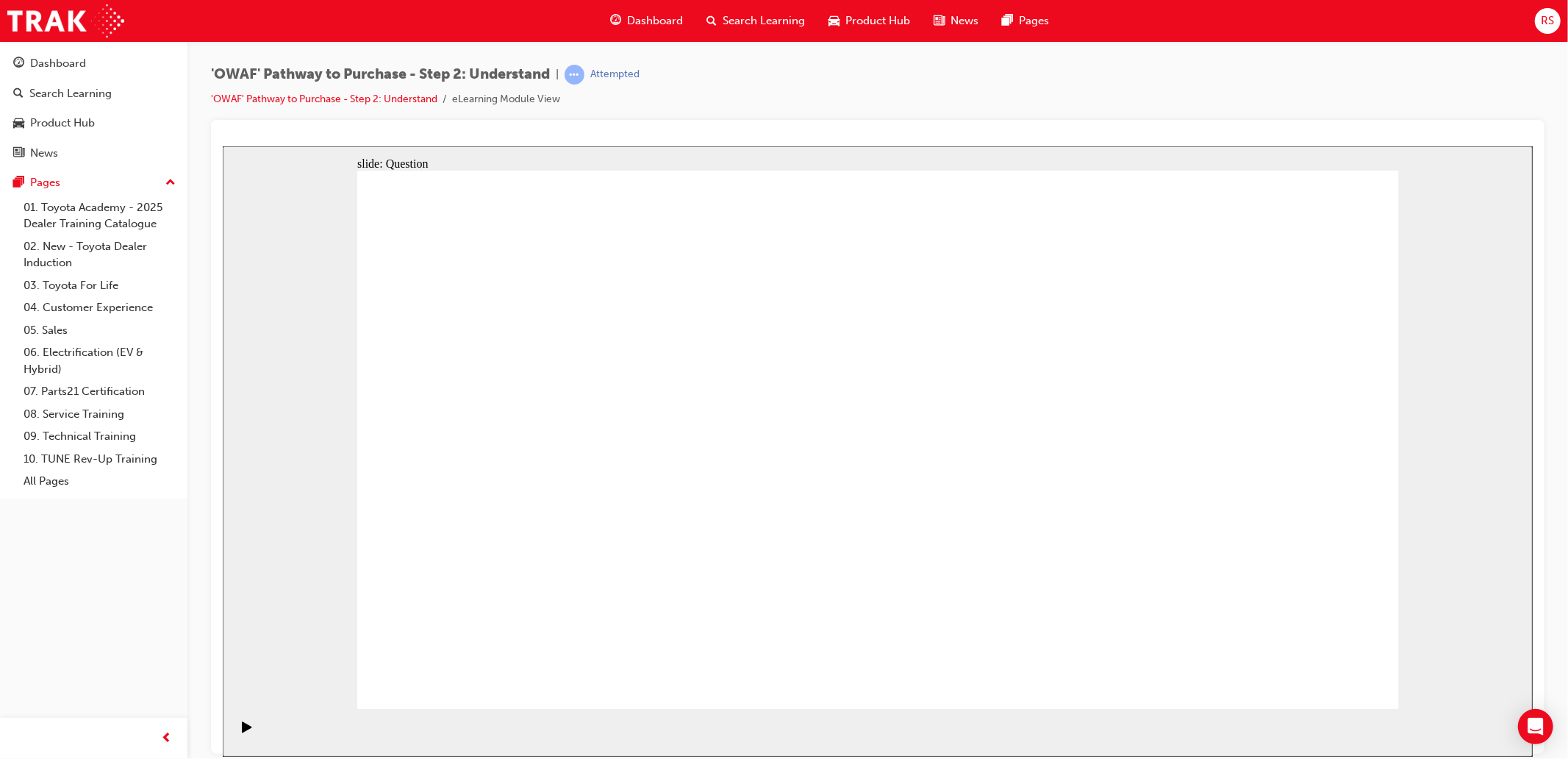
checkbox input "true"
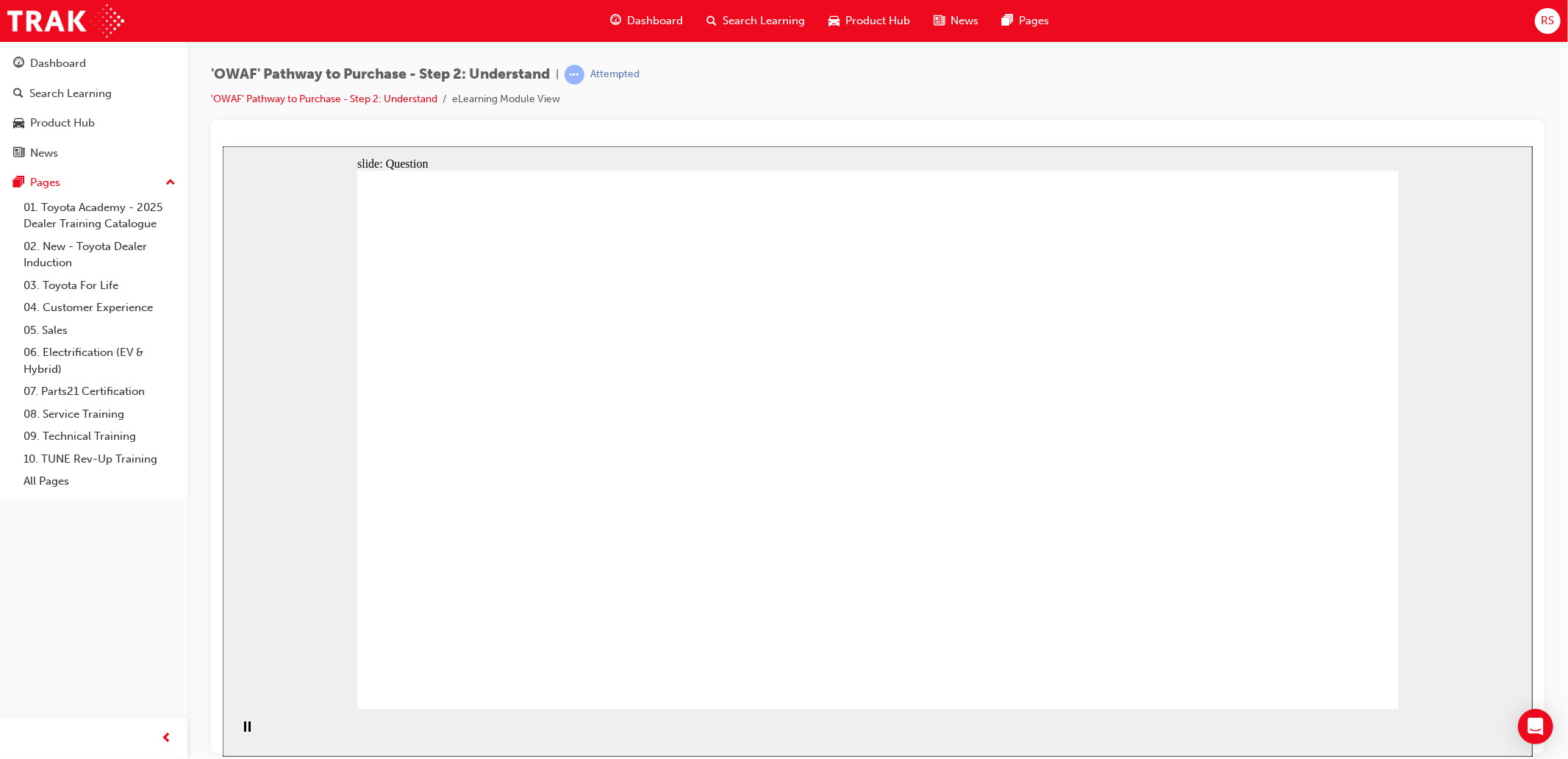
checkbox input "true"
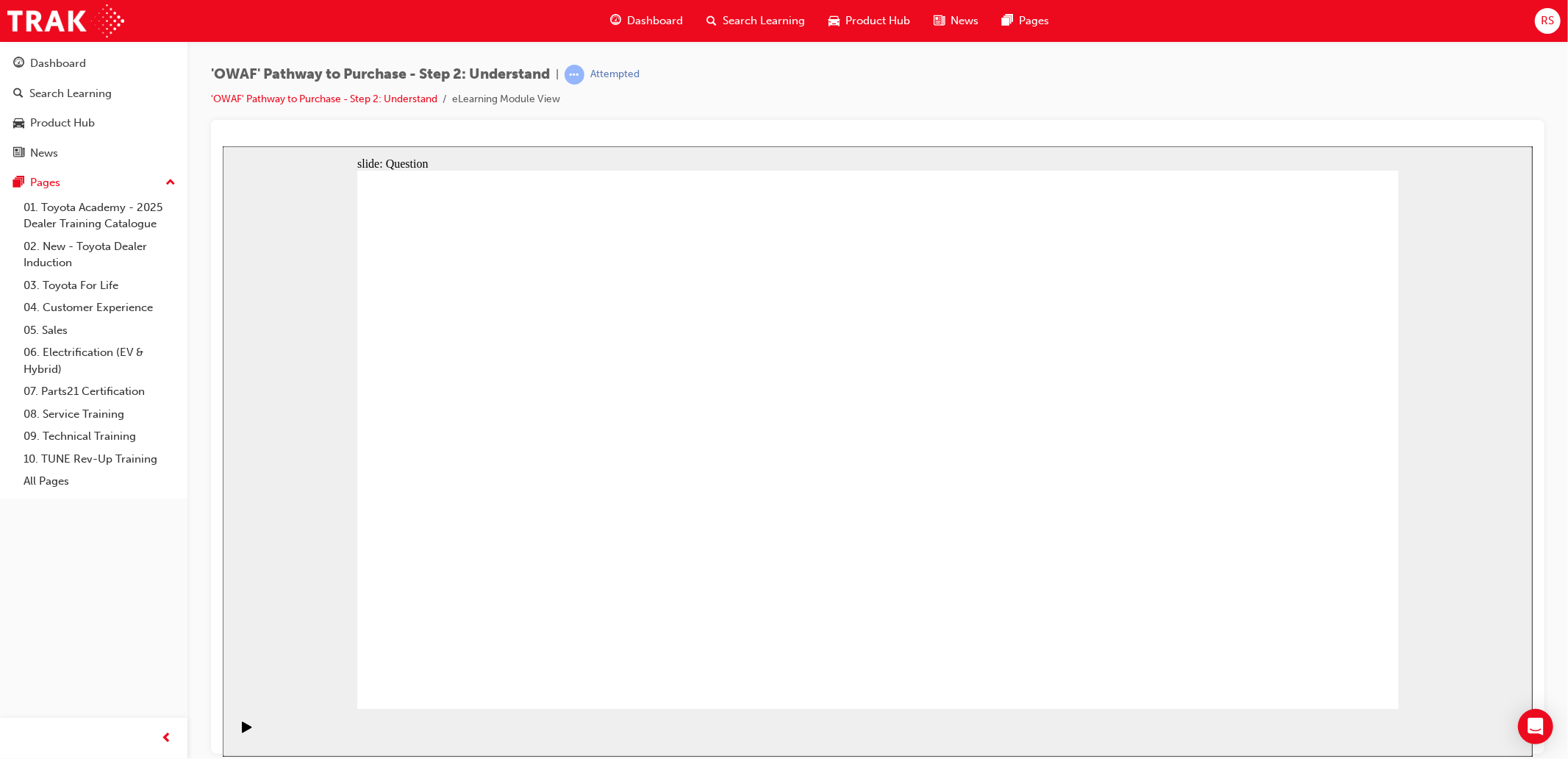
checkbox input "true"
radio input "true"
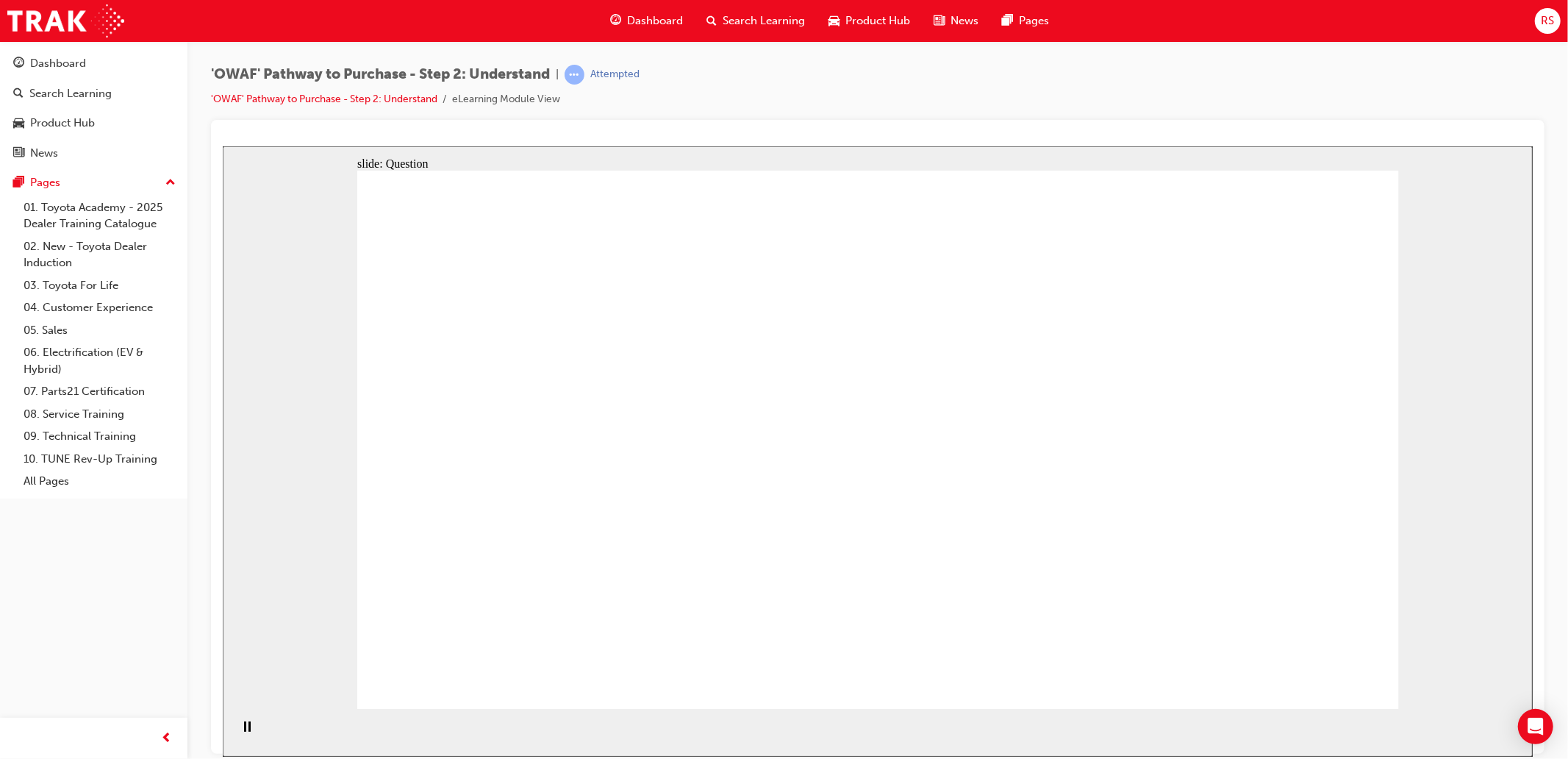
drag, startPoint x: 875, startPoint y: 385, endPoint x: 470, endPoint y: 573, distance: 446.5
drag, startPoint x: 1009, startPoint y: 388, endPoint x: 610, endPoint y: 578, distance: 441.9
drag, startPoint x: 1090, startPoint y: 399, endPoint x: 671, endPoint y: 598, distance: 463.9
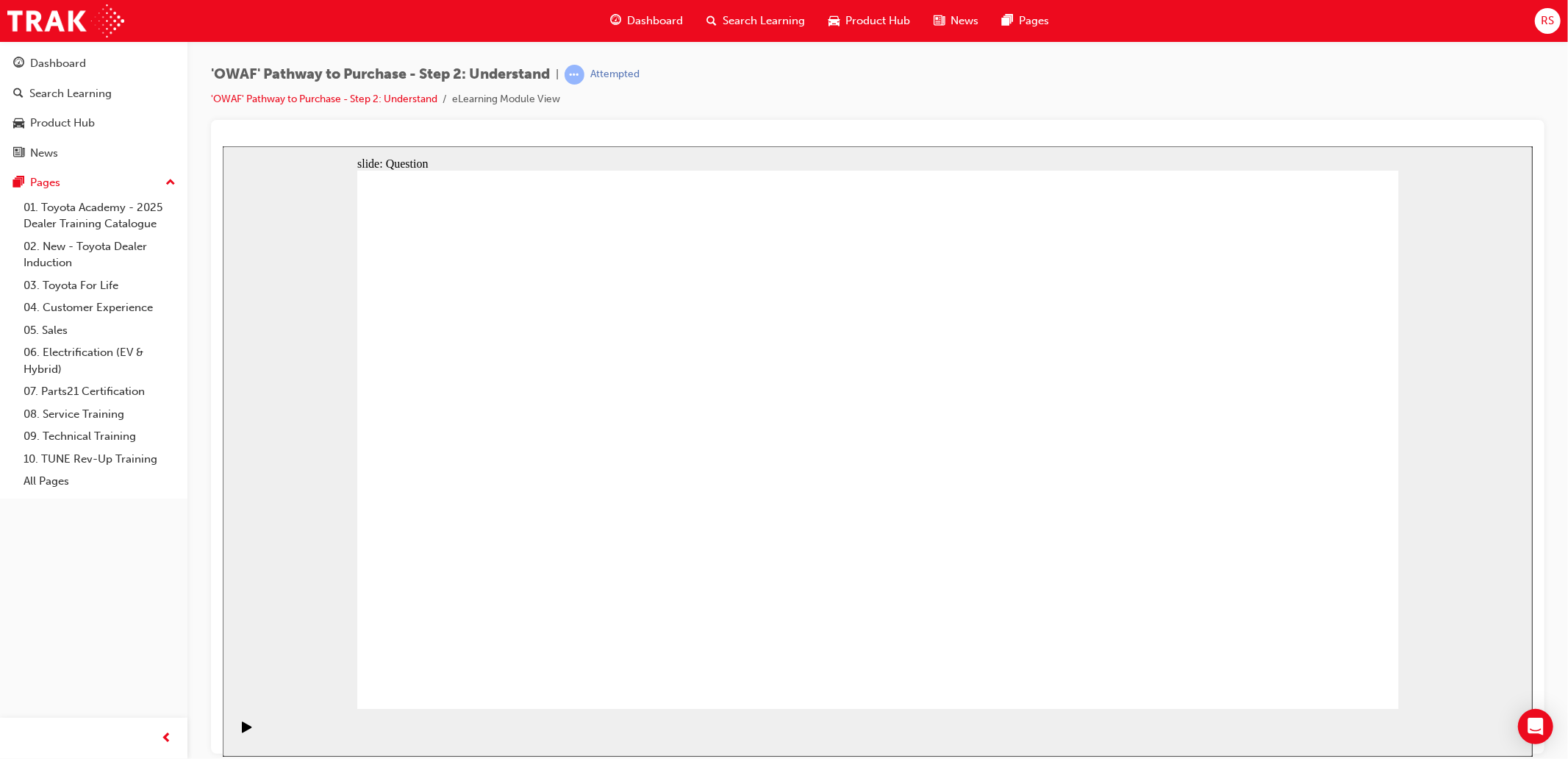
drag, startPoint x: 1331, startPoint y: 387, endPoint x: 835, endPoint y: 592, distance: 536.7
drag, startPoint x: 1188, startPoint y: 401, endPoint x: 985, endPoint y: 601, distance: 285.0
drag, startPoint x: 791, startPoint y: 399, endPoint x: 1220, endPoint y: 610, distance: 478.1
drag, startPoint x: 698, startPoint y: 397, endPoint x: 1305, endPoint y: 595, distance: 638.5
drag, startPoint x: 576, startPoint y: 398, endPoint x: 894, endPoint y: 590, distance: 371.5
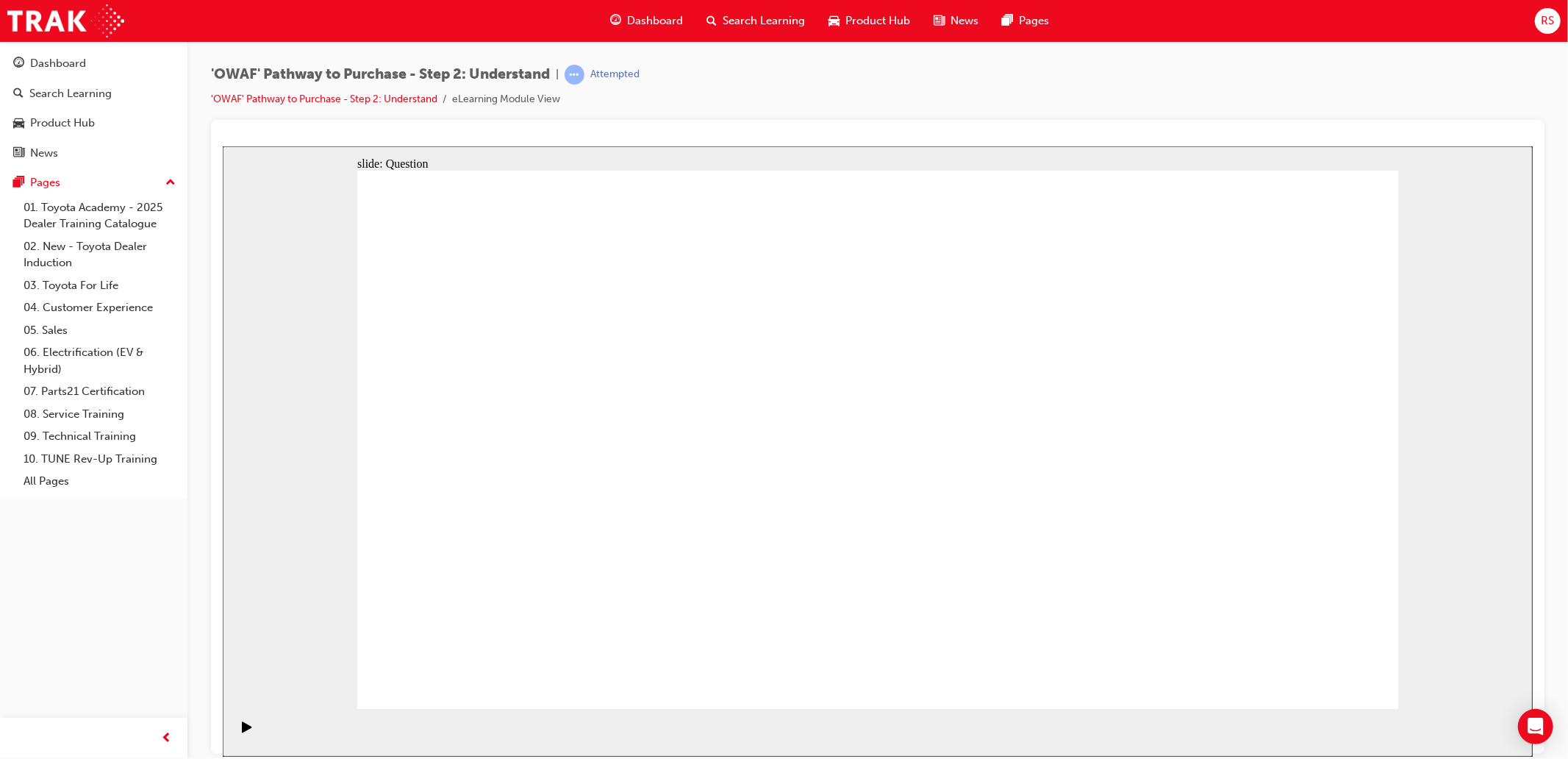
drag, startPoint x: 463, startPoint y: 384, endPoint x: 1063, endPoint y: 579, distance: 630.9
drag, startPoint x: 770, startPoint y: 384, endPoint x: 671, endPoint y: 444, distance: 115.8
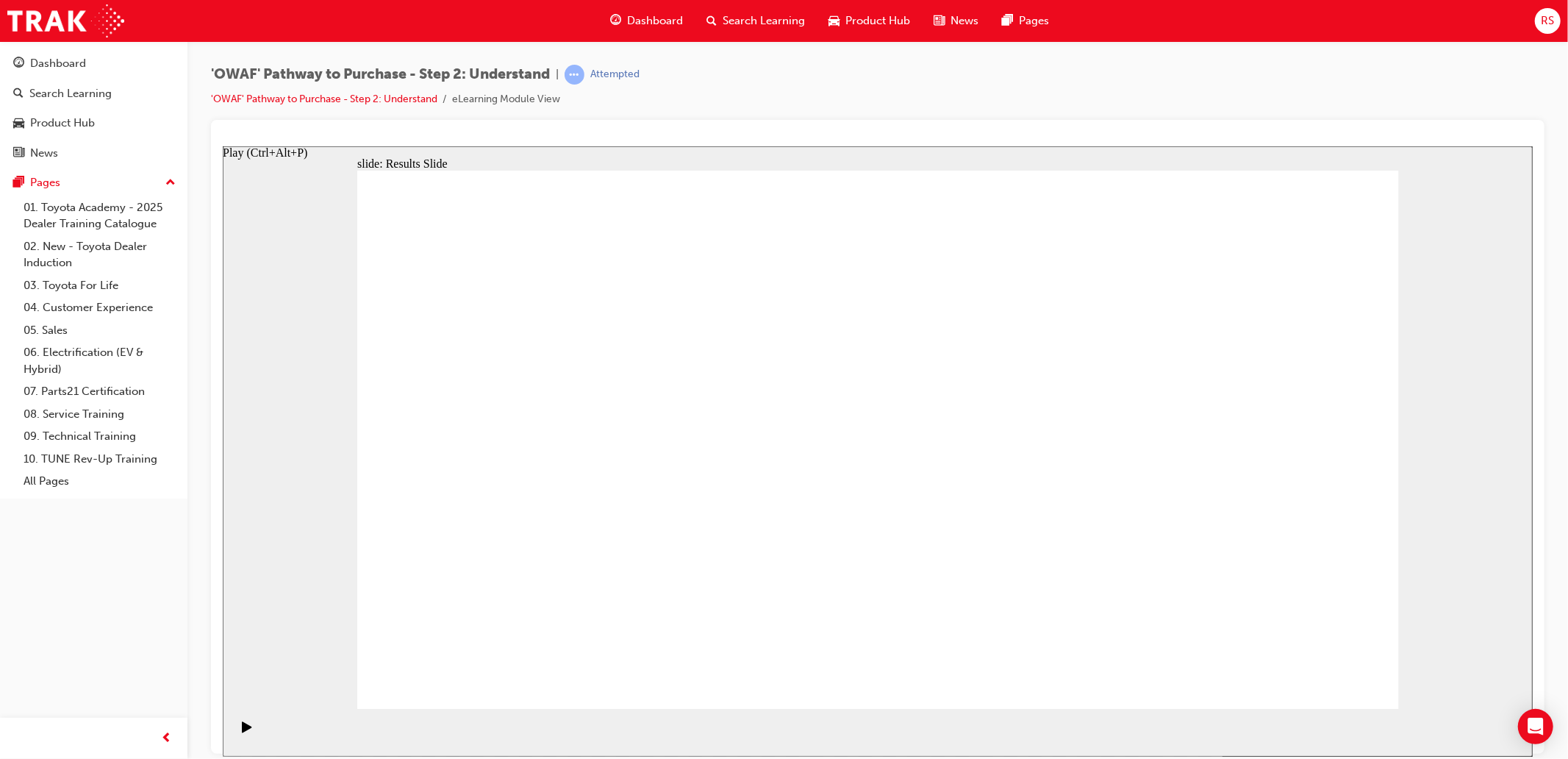
click at [247, 729] on div "Play (Ctrl+Alt+P)" at bounding box center [246, 734] width 25 height 25
drag, startPoint x: 455, startPoint y: 280, endPoint x: 626, endPoint y: 428, distance: 226.2
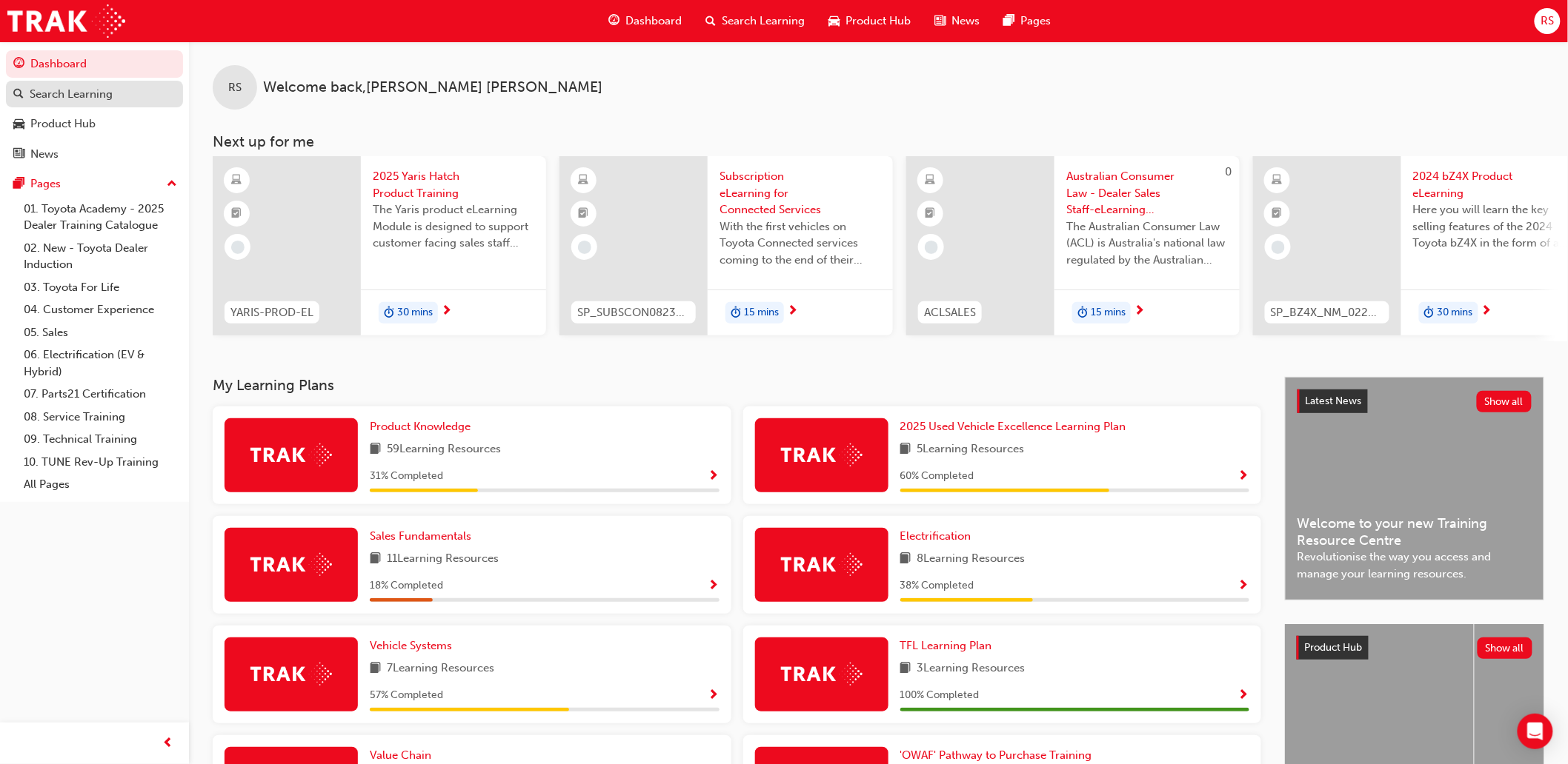
click at [87, 102] on div "Search Learning" at bounding box center [71, 95] width 83 height 17
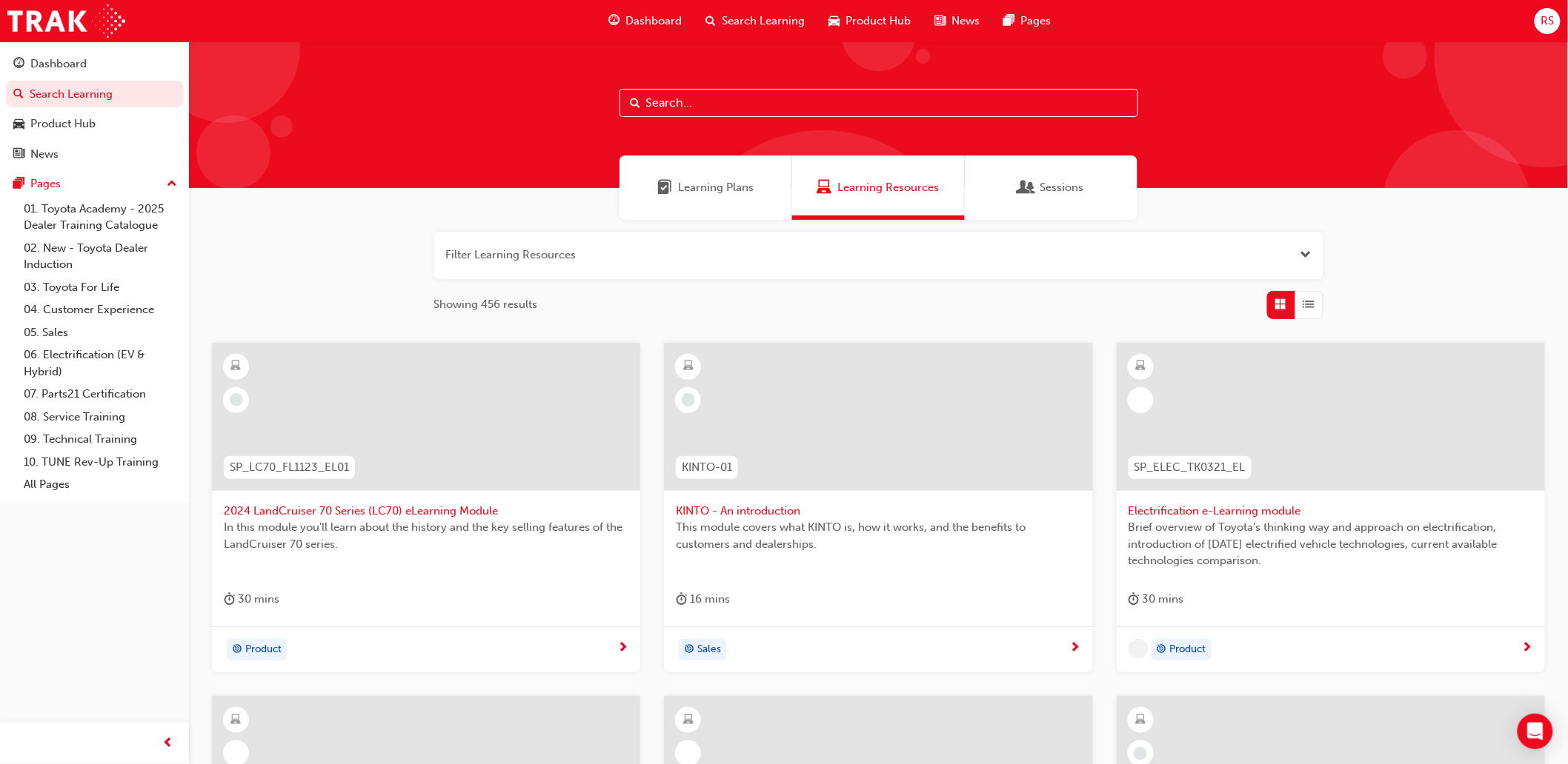
click at [742, 102] on input "text" at bounding box center [879, 102] width 519 height 28
type input "x"
type input "caps"
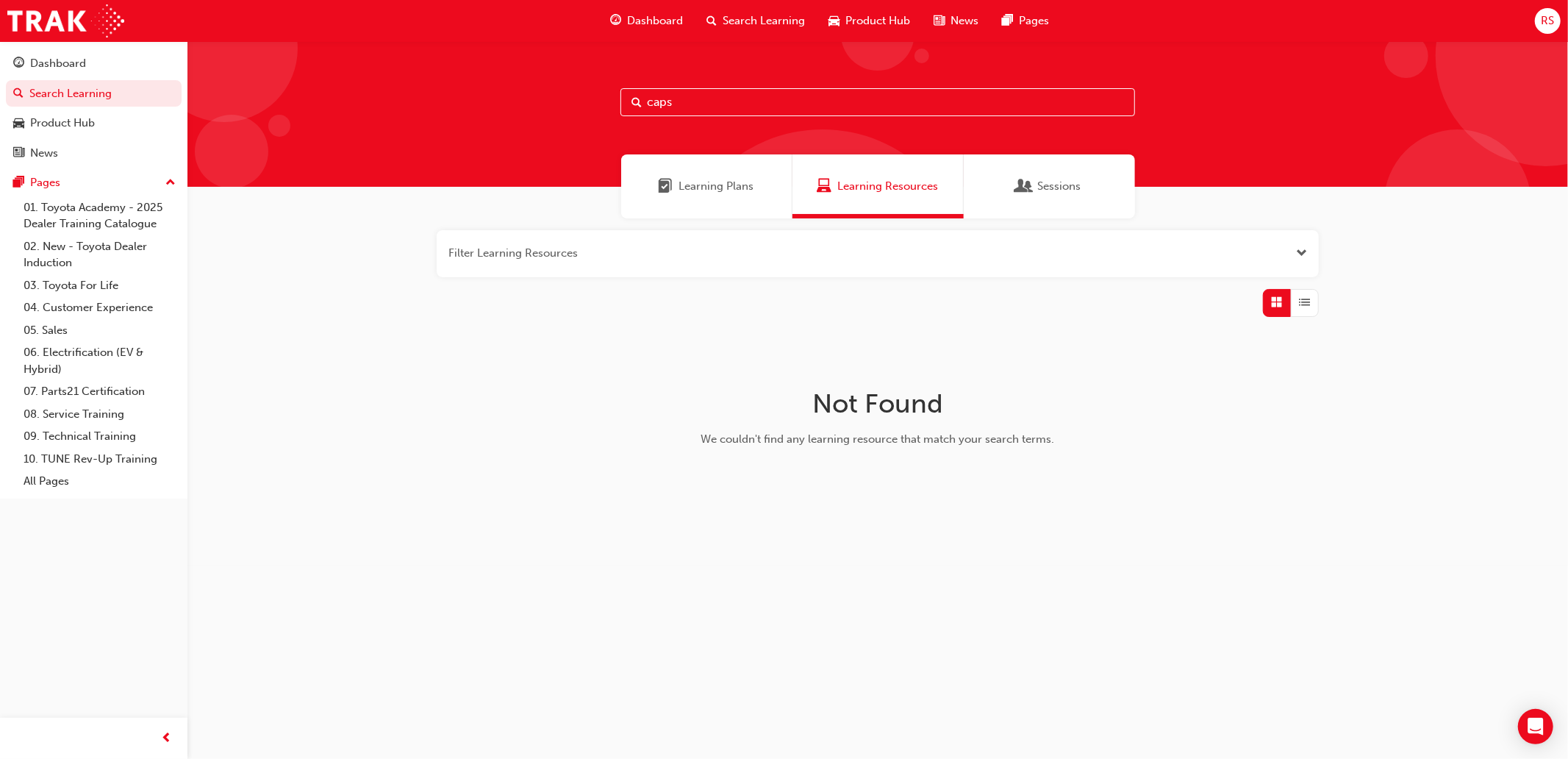
click at [743, 208] on div "Learning Plans" at bounding box center [707, 186] width 171 height 64
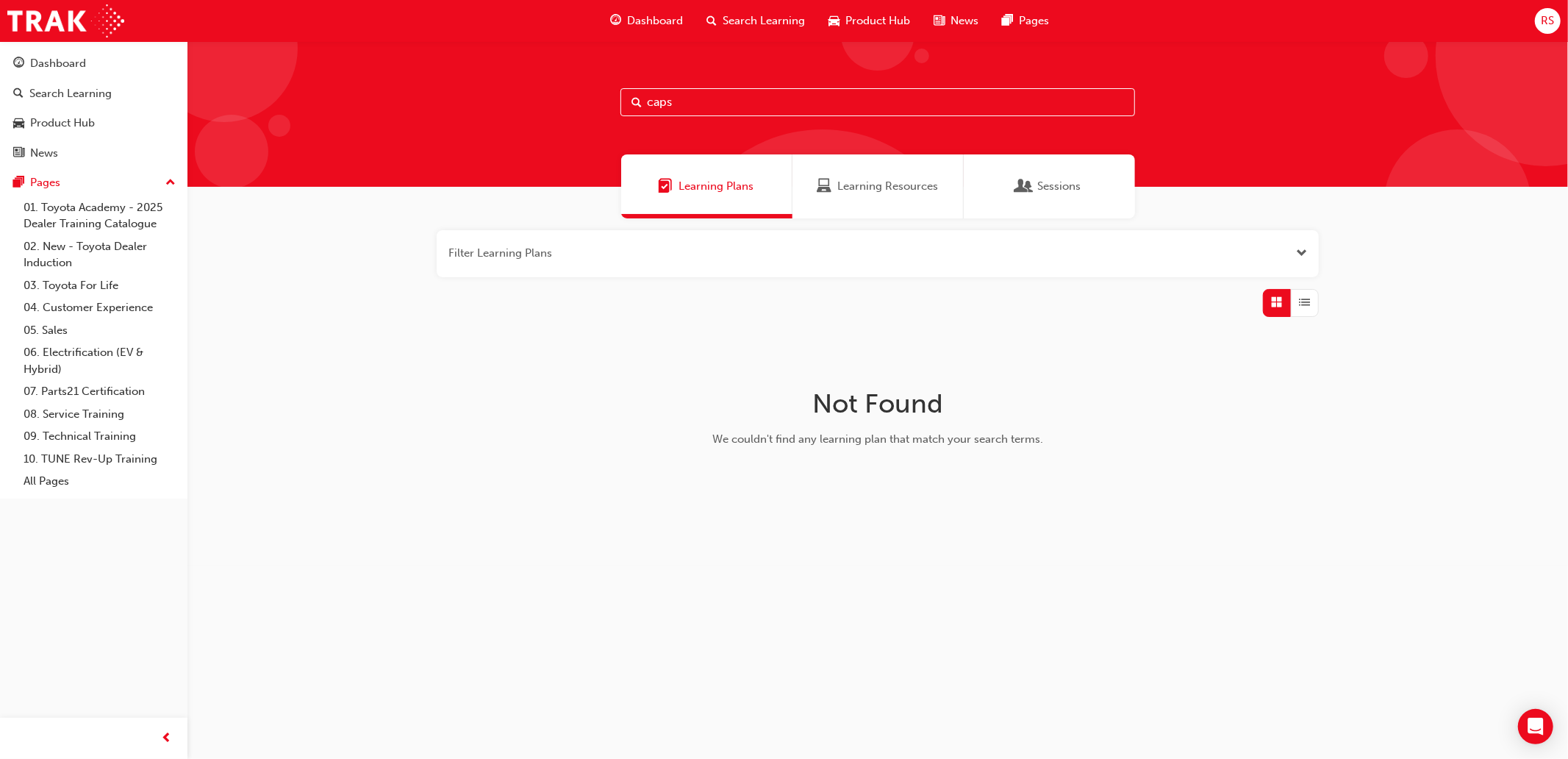
click at [914, 181] on span "Learning Resources" at bounding box center [887, 186] width 101 height 17
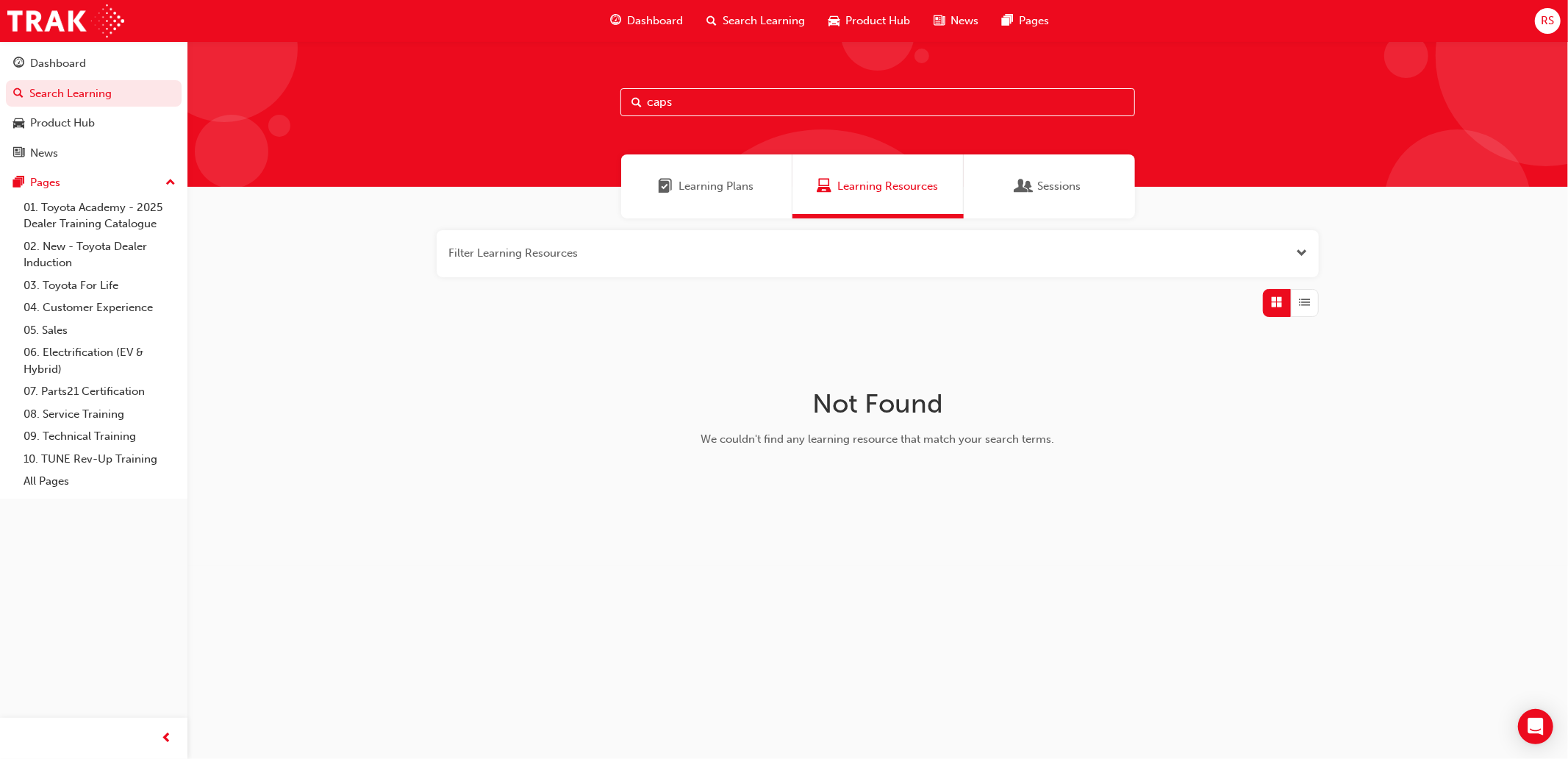
click at [444, 429] on div "Filter Learning Resources Not Found We couldn't find any learning resource that…" at bounding box center [877, 368] width 1381 height 300
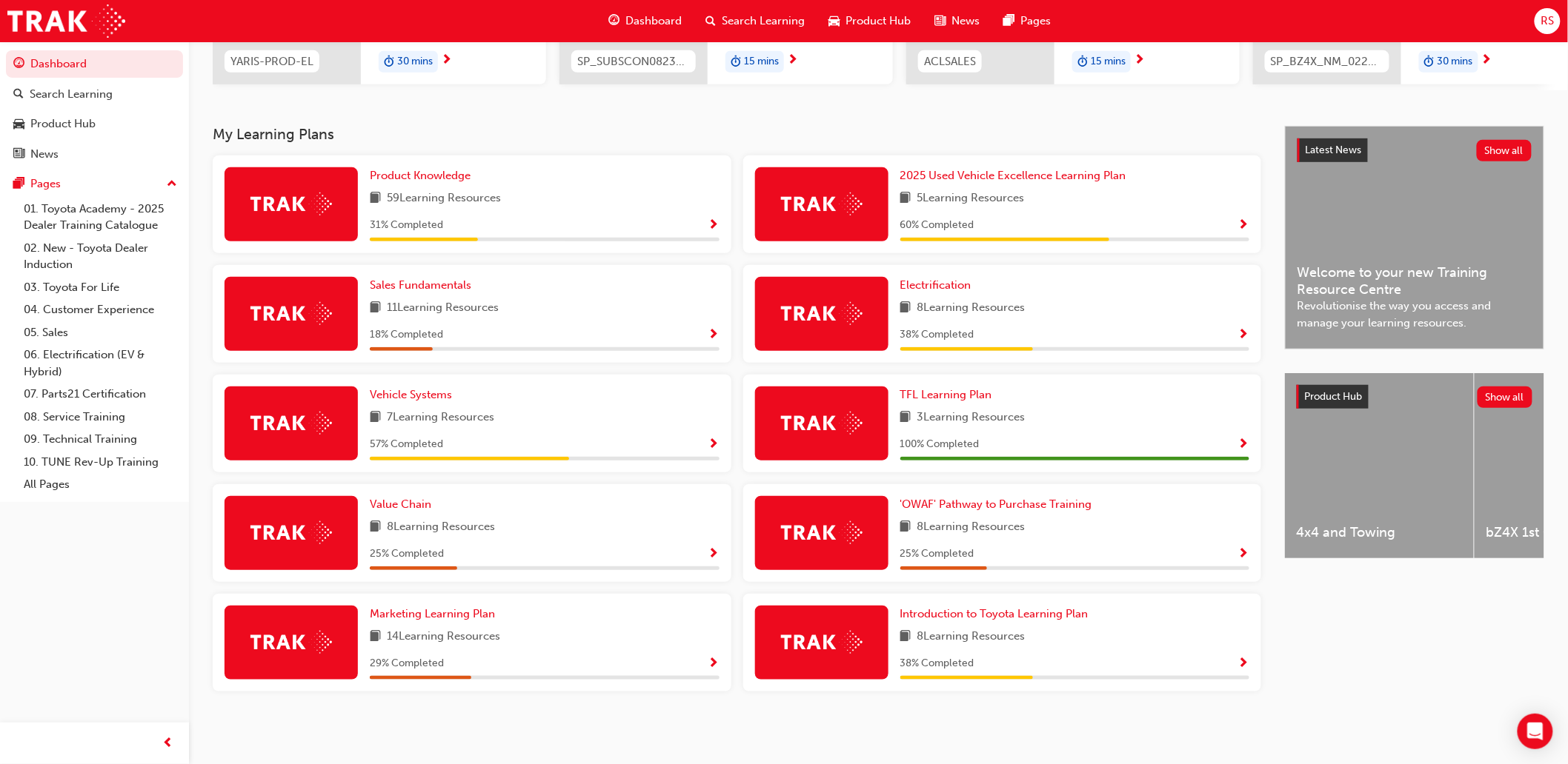
scroll to position [256, 0]
click at [1062, 498] on span "'OWAF' Pathway to Purchase Training" at bounding box center [996, 505] width 192 height 14
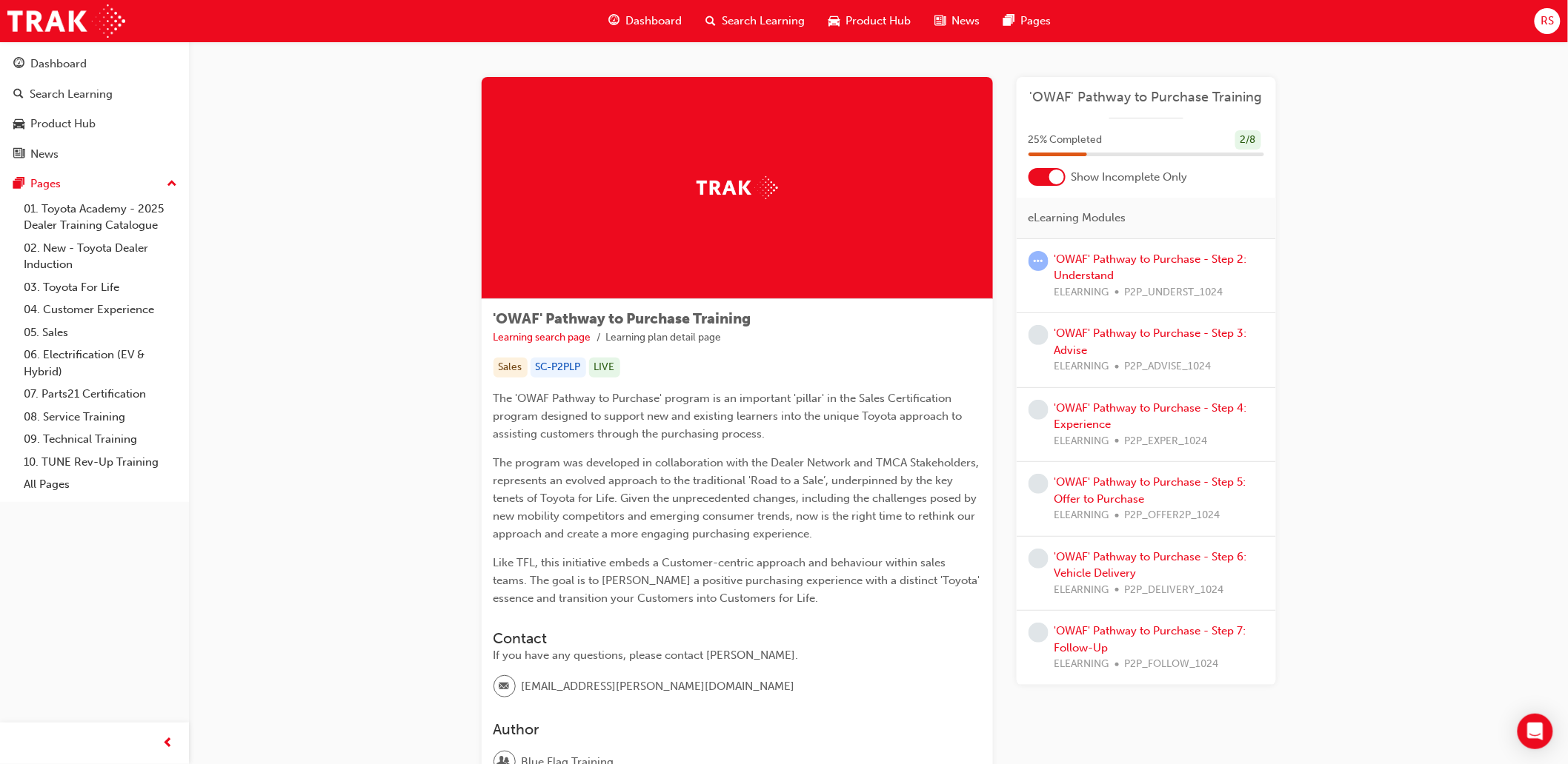
scroll to position [139, 0]
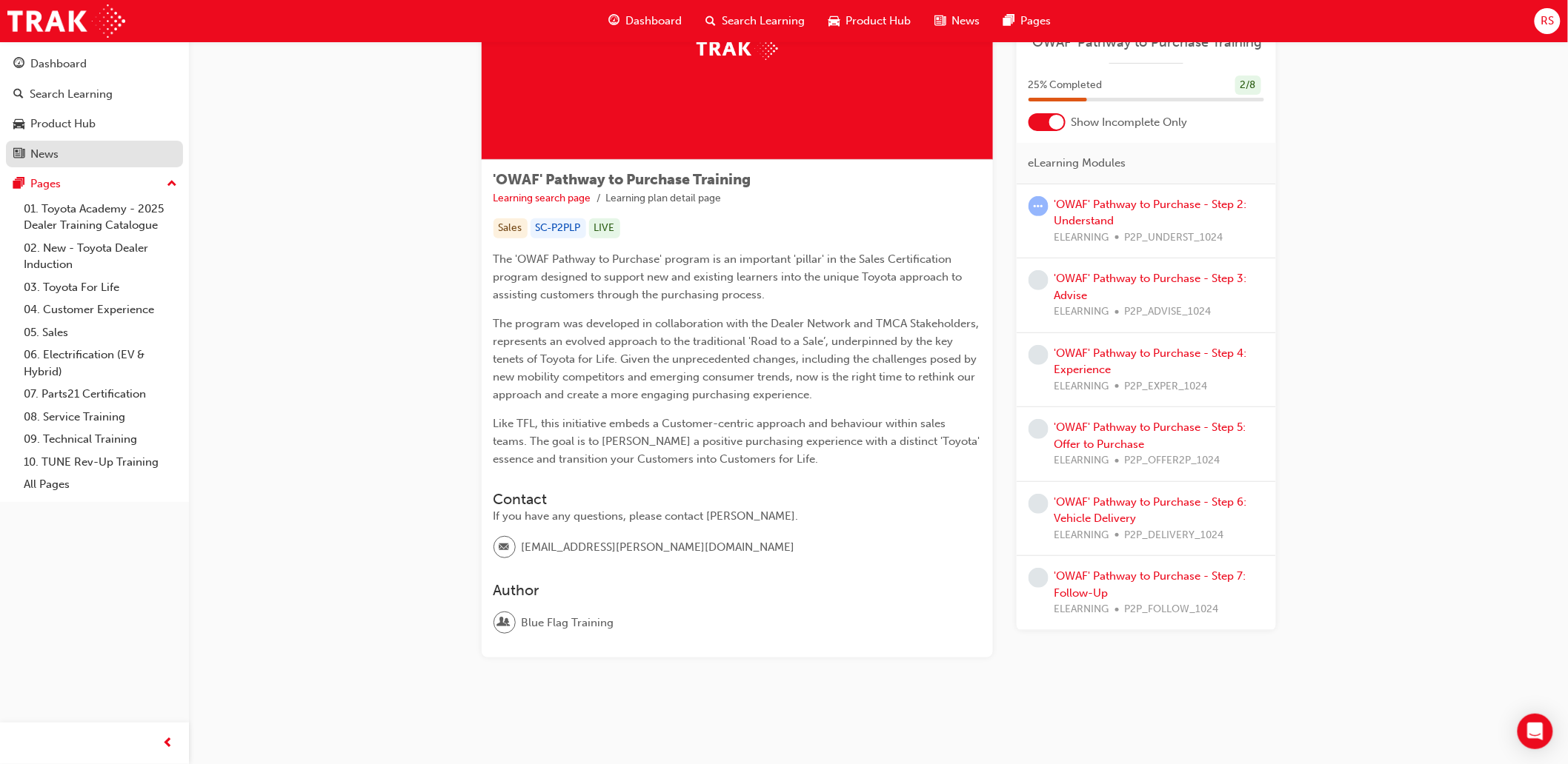
click at [65, 143] on link "News" at bounding box center [95, 154] width 177 height 27
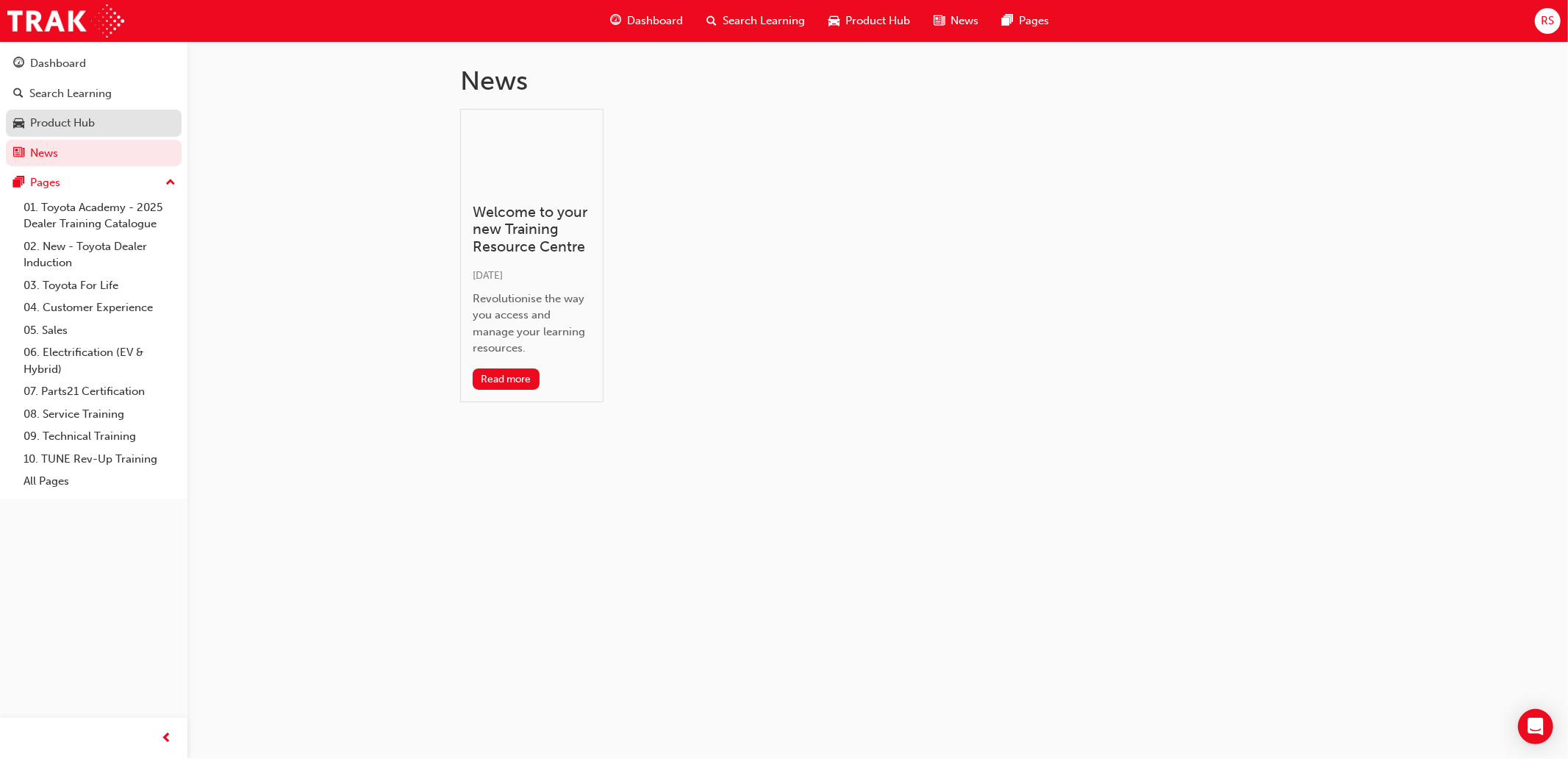
click at [58, 135] on link "Product Hub" at bounding box center [94, 123] width 176 height 27
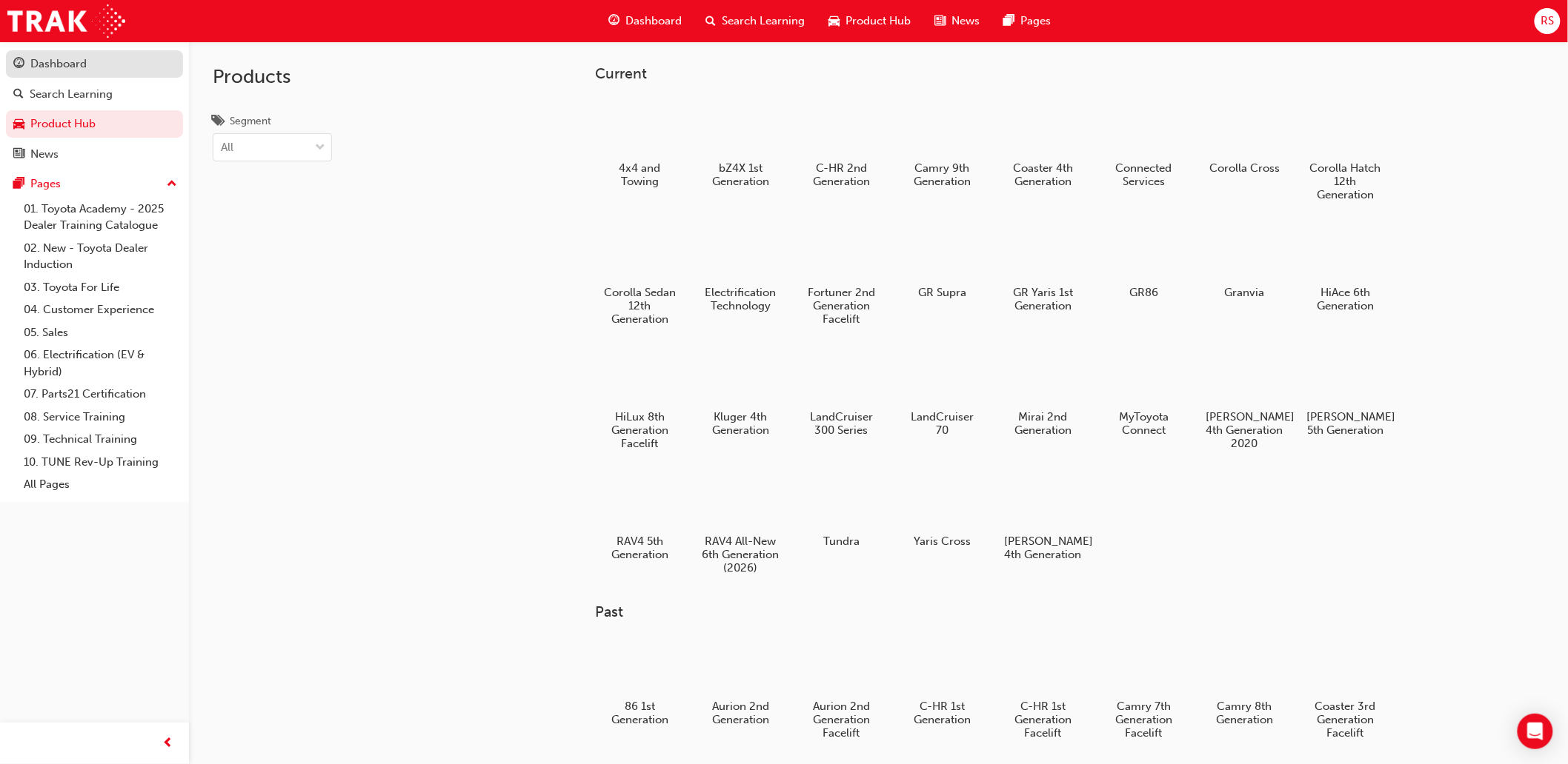
click at [101, 67] on div "Dashboard" at bounding box center [95, 64] width 162 height 19
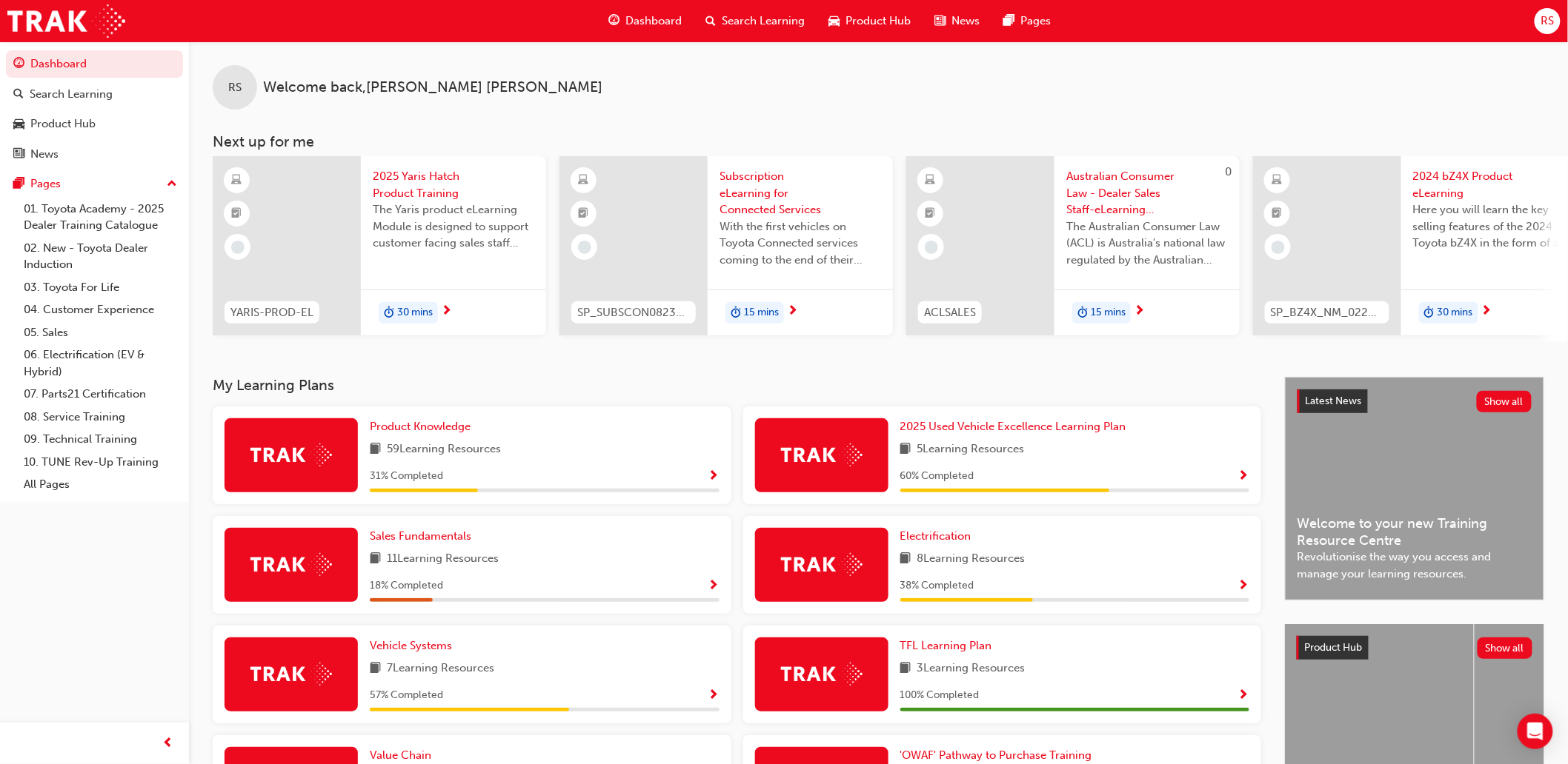
click at [738, 13] on span "Search Learning" at bounding box center [764, 21] width 83 height 17
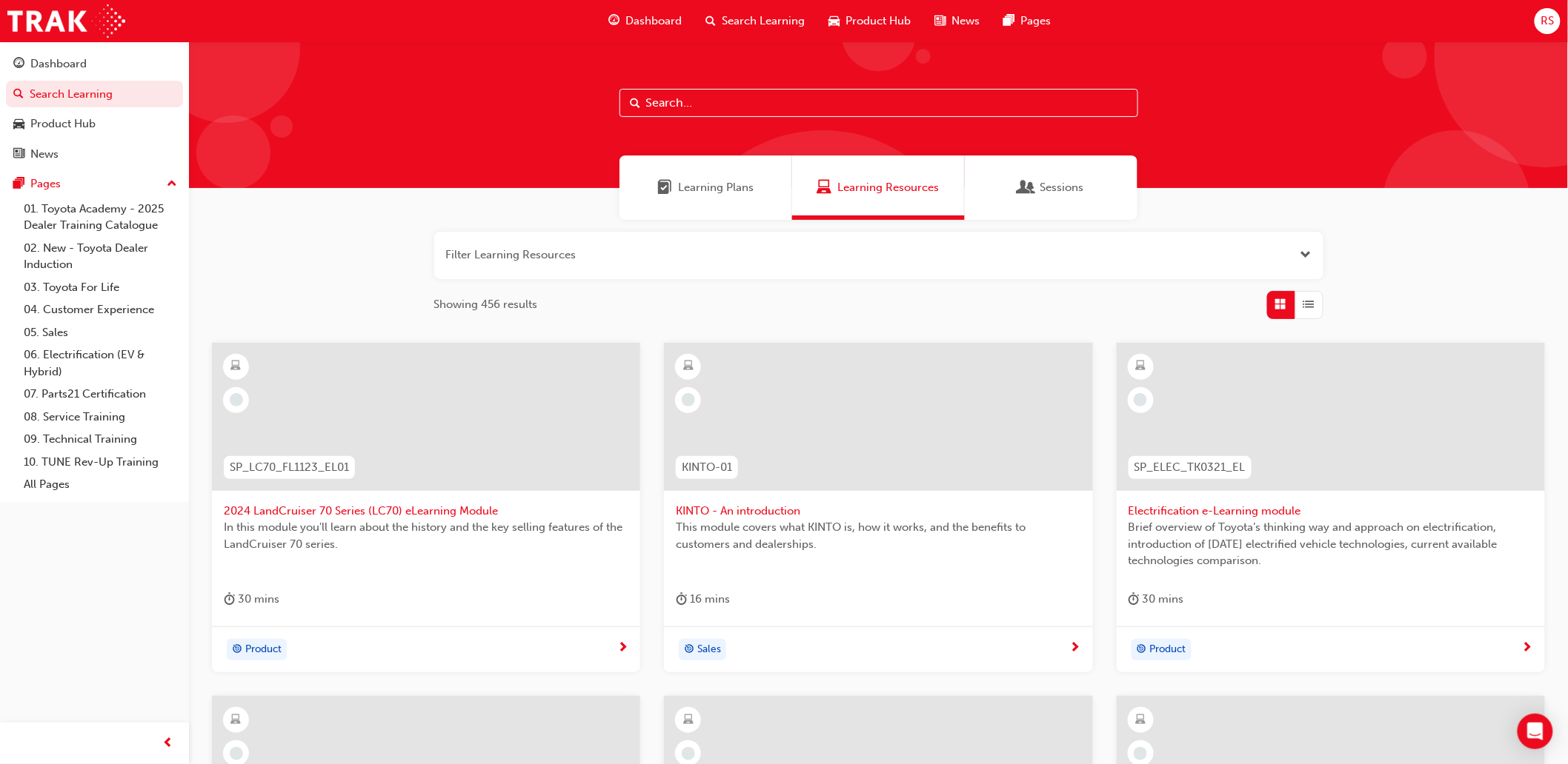
click at [531, 257] on button "button" at bounding box center [879, 256] width 889 height 48
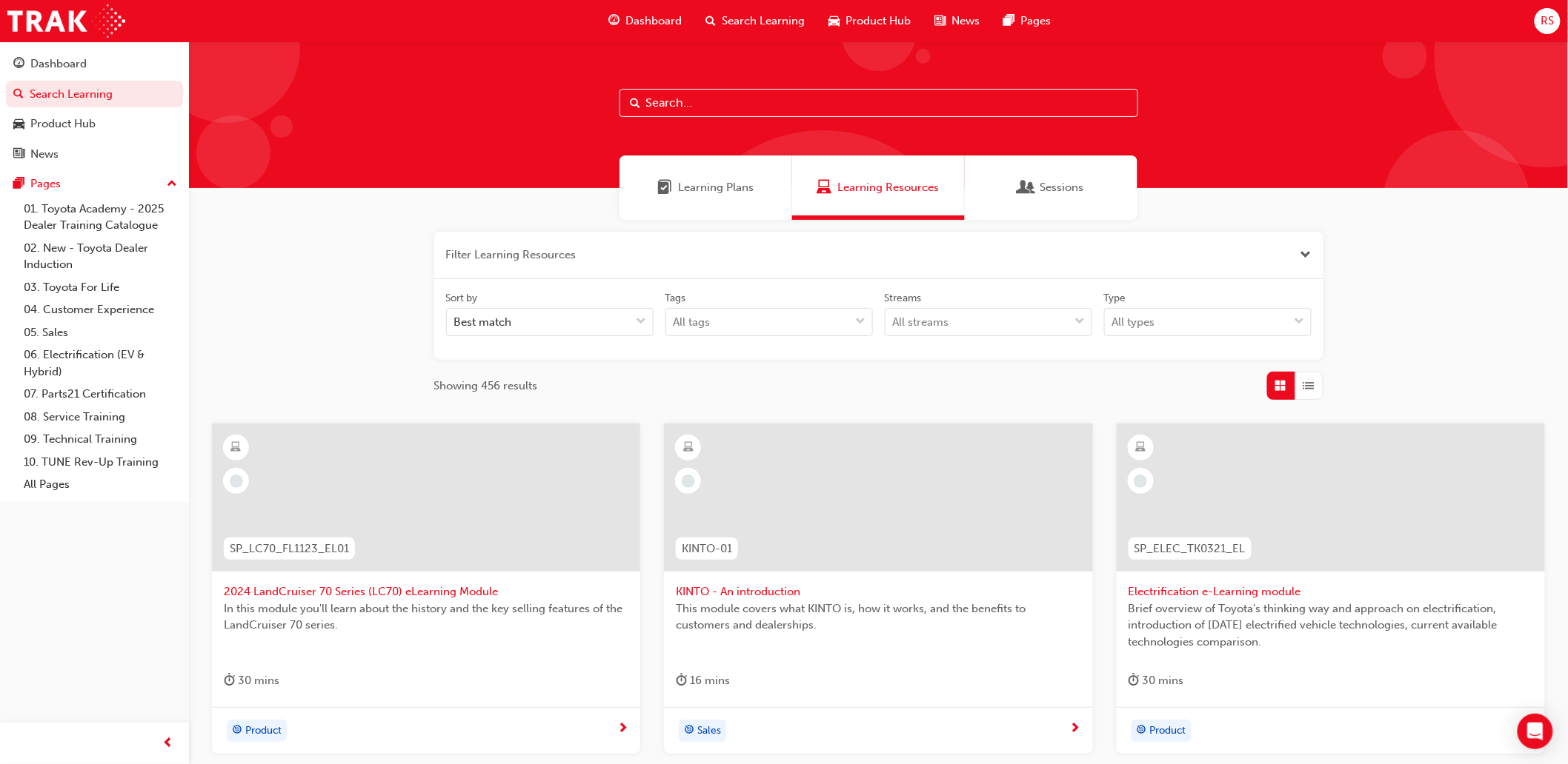
click at [531, 257] on button "button" at bounding box center [879, 256] width 889 height 48
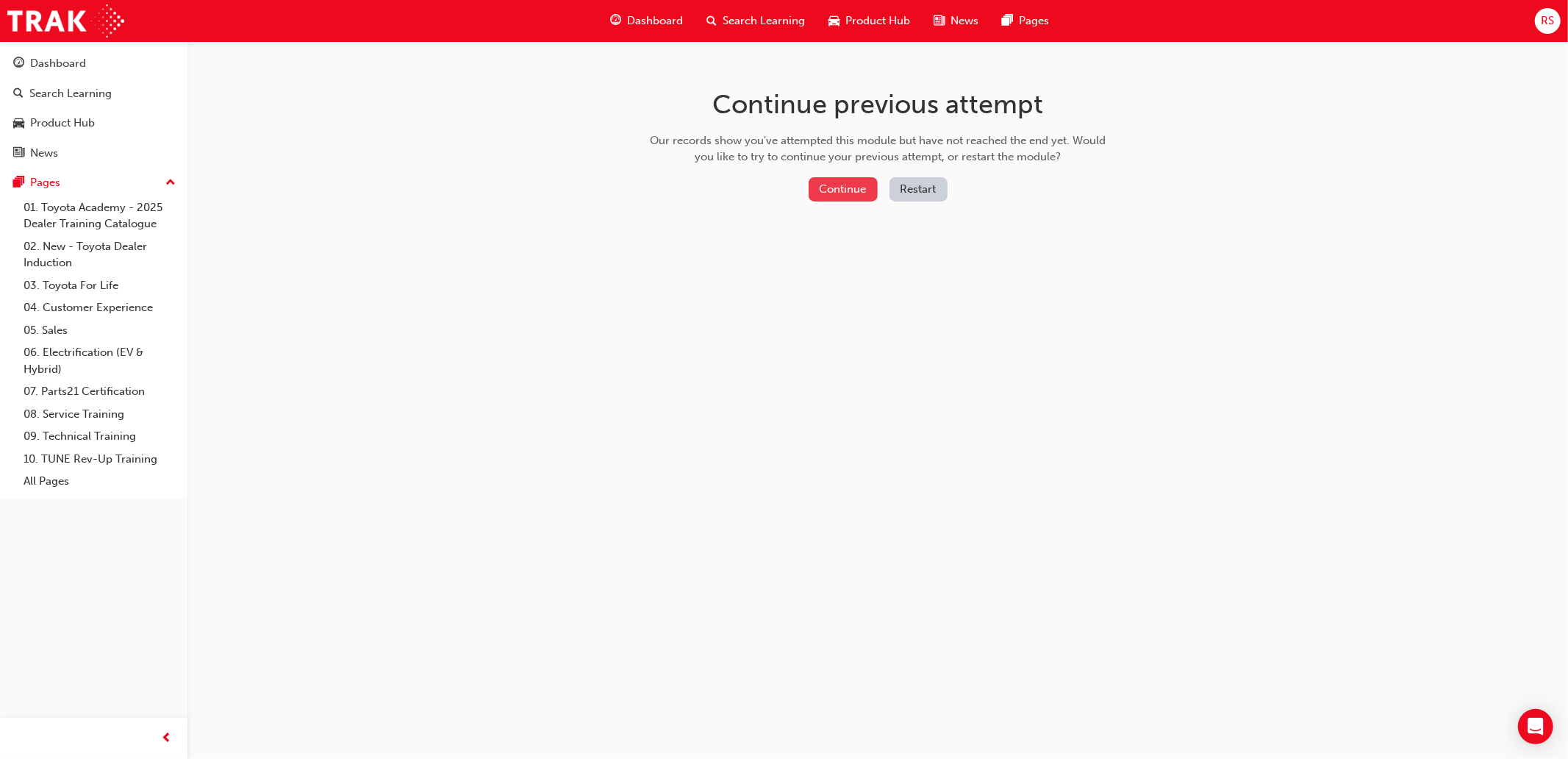
click at [836, 192] on button "Continue" at bounding box center [843, 189] width 69 height 25
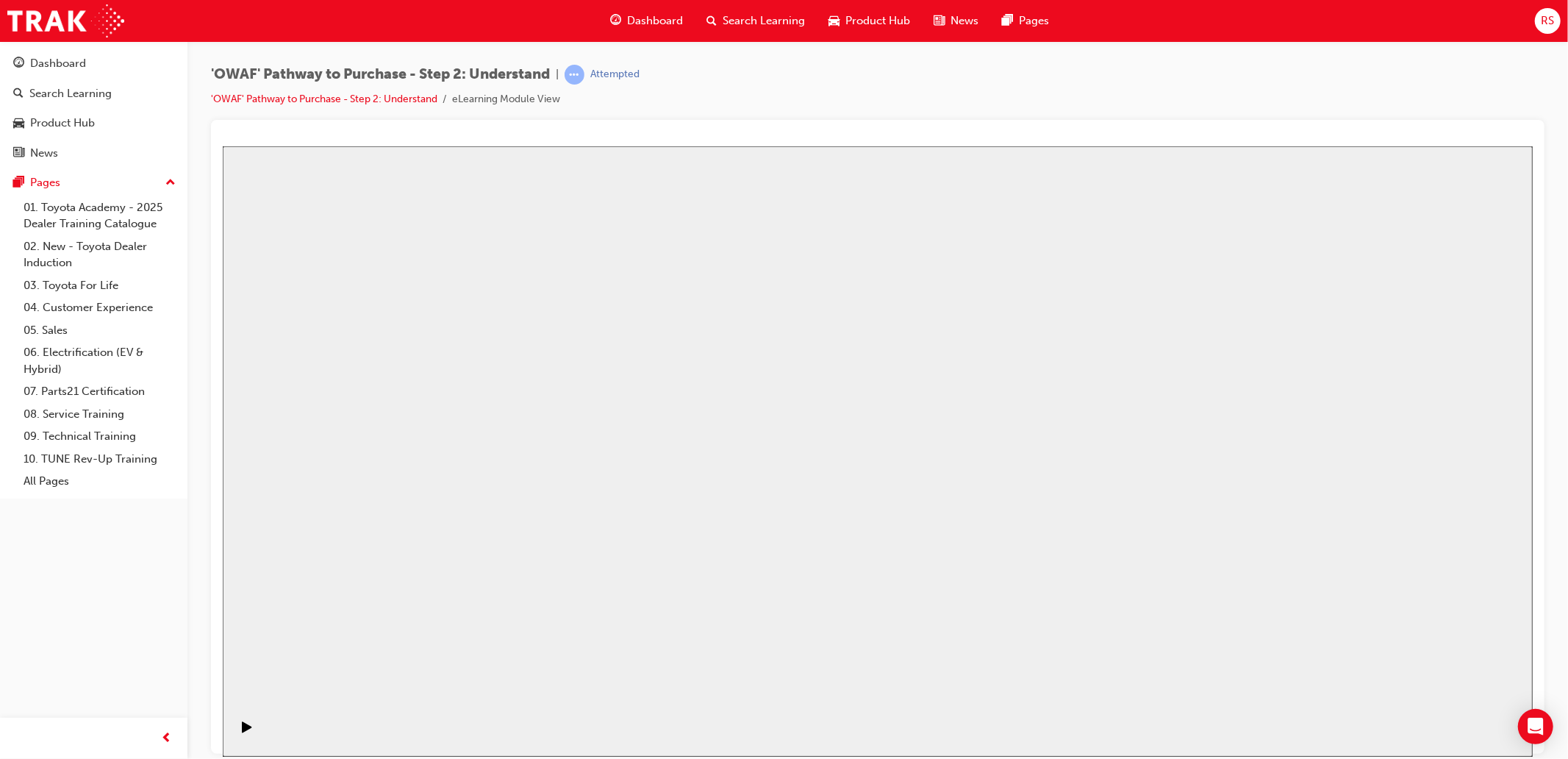
drag, startPoint x: 880, startPoint y: 484, endPoint x: 1775, endPoint y: 651, distance: 910.4
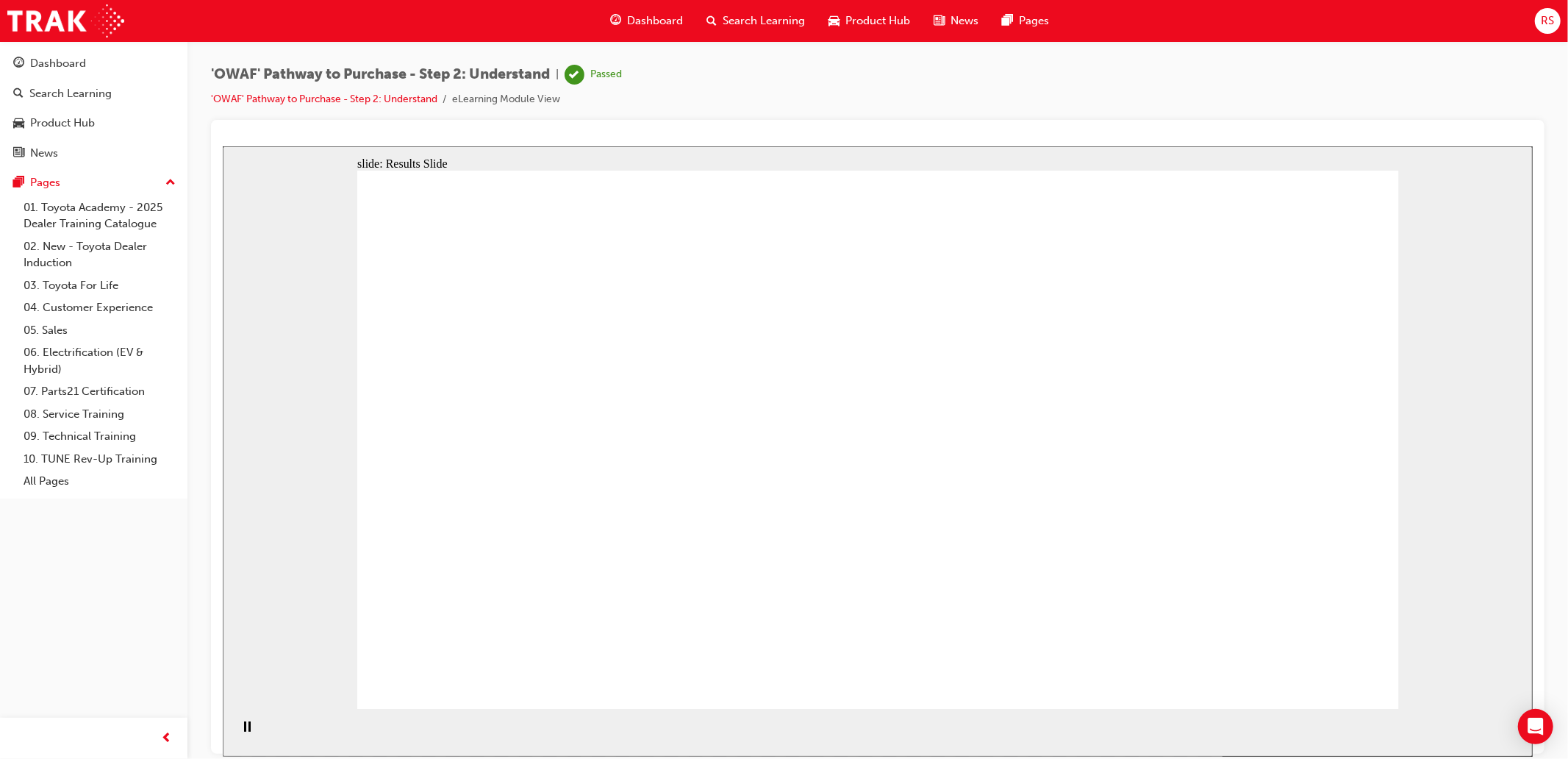
drag, startPoint x: 1786, startPoint y: 665, endPoint x: 1279, endPoint y: 677, distance: 507.1
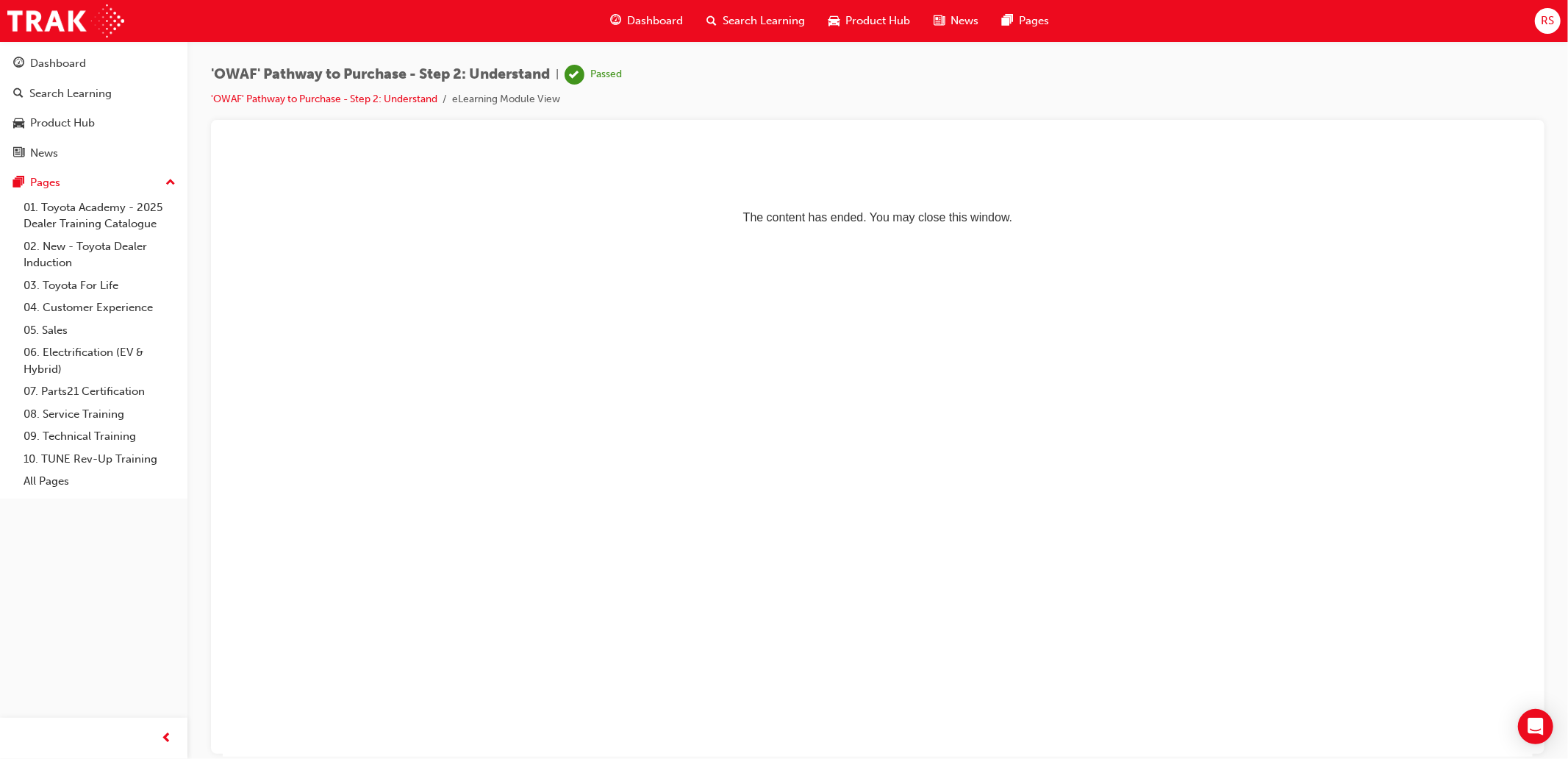
drag, startPoint x: 919, startPoint y: 443, endPoint x: 1195, endPoint y: 507, distance: 283.3
click at [919, 235] on html "The content has ended. You may close this window." at bounding box center [876, 191] width 1310 height 90
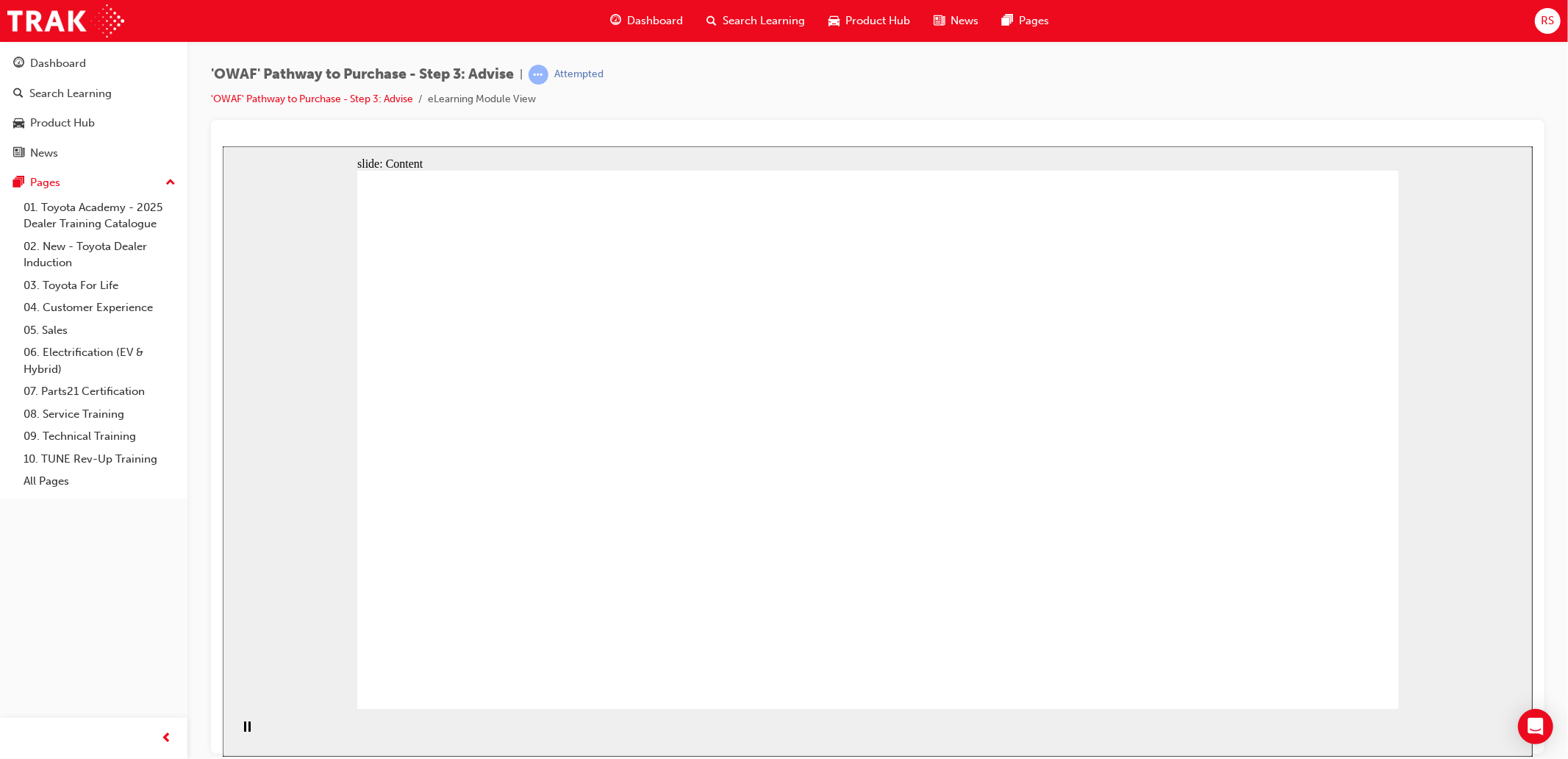
drag, startPoint x: 1048, startPoint y: 276, endPoint x: 1030, endPoint y: 248, distance: 33.3
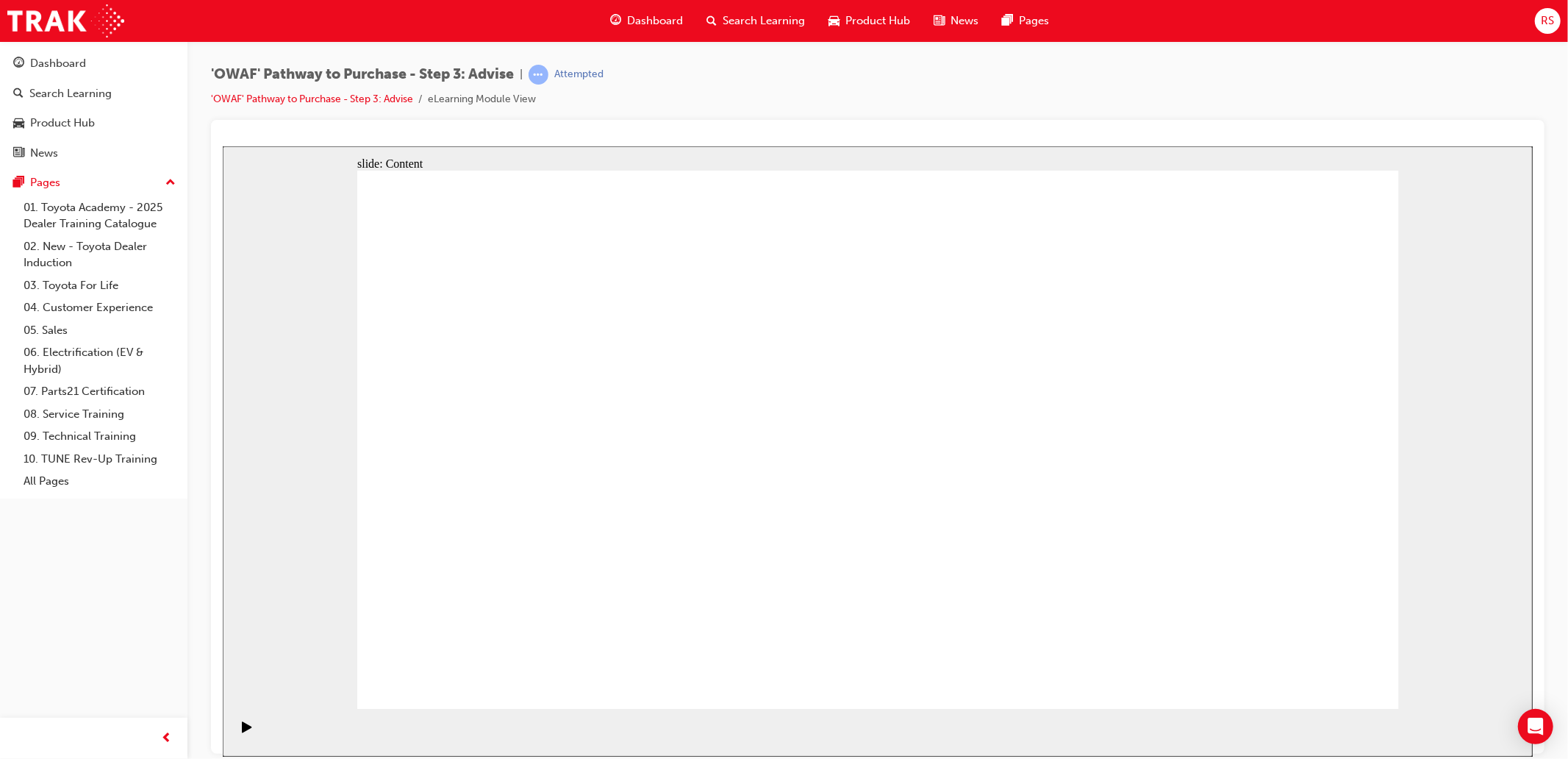
drag, startPoint x: 1038, startPoint y: 250, endPoint x: 577, endPoint y: 508, distance: 528.3
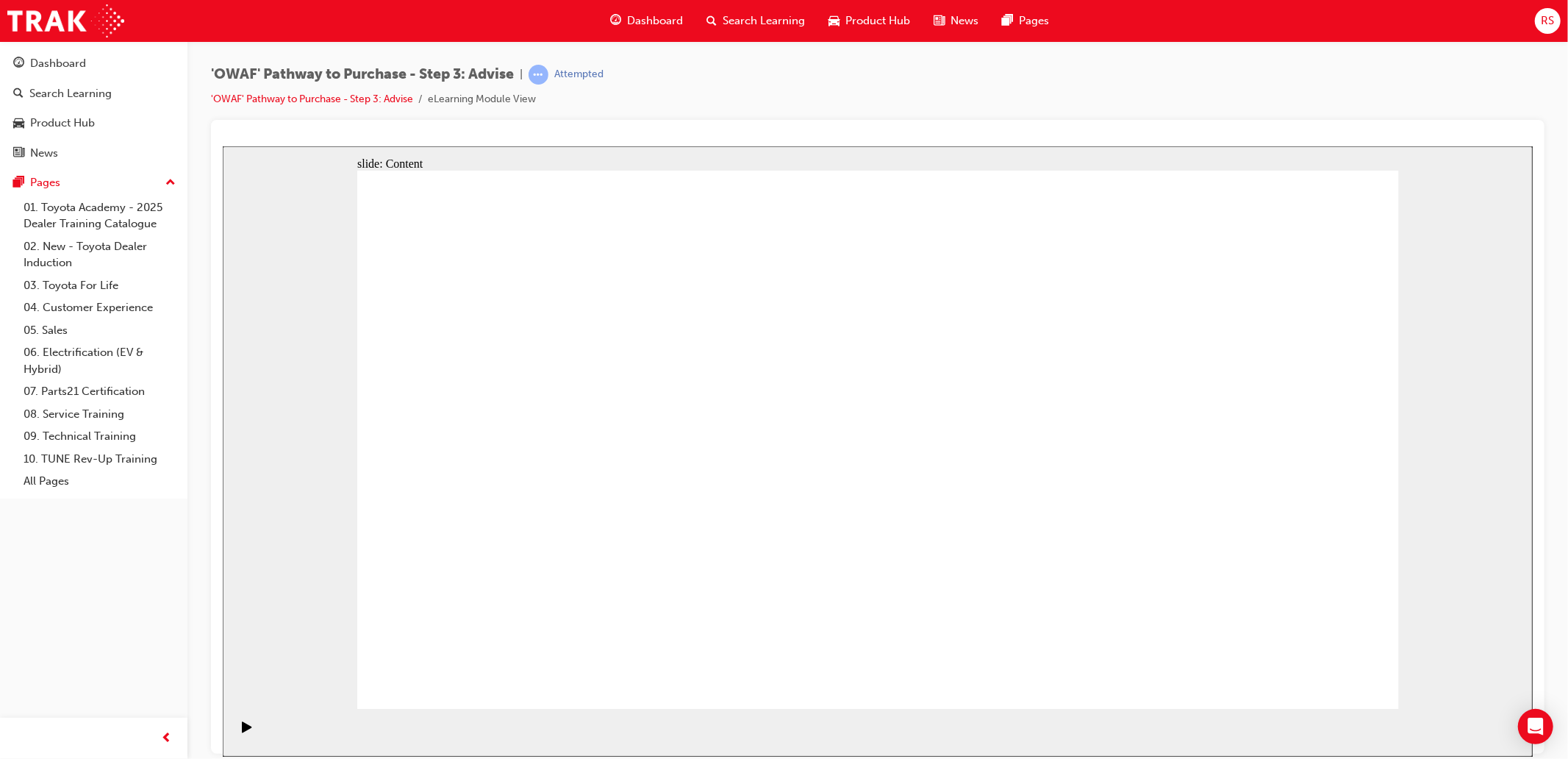
click at [243, 732] on icon "Play (Ctrl+Alt+P)" at bounding box center [246, 726] width 9 height 11
drag, startPoint x: 960, startPoint y: 198, endPoint x: 969, endPoint y: 244, distance: 46.9
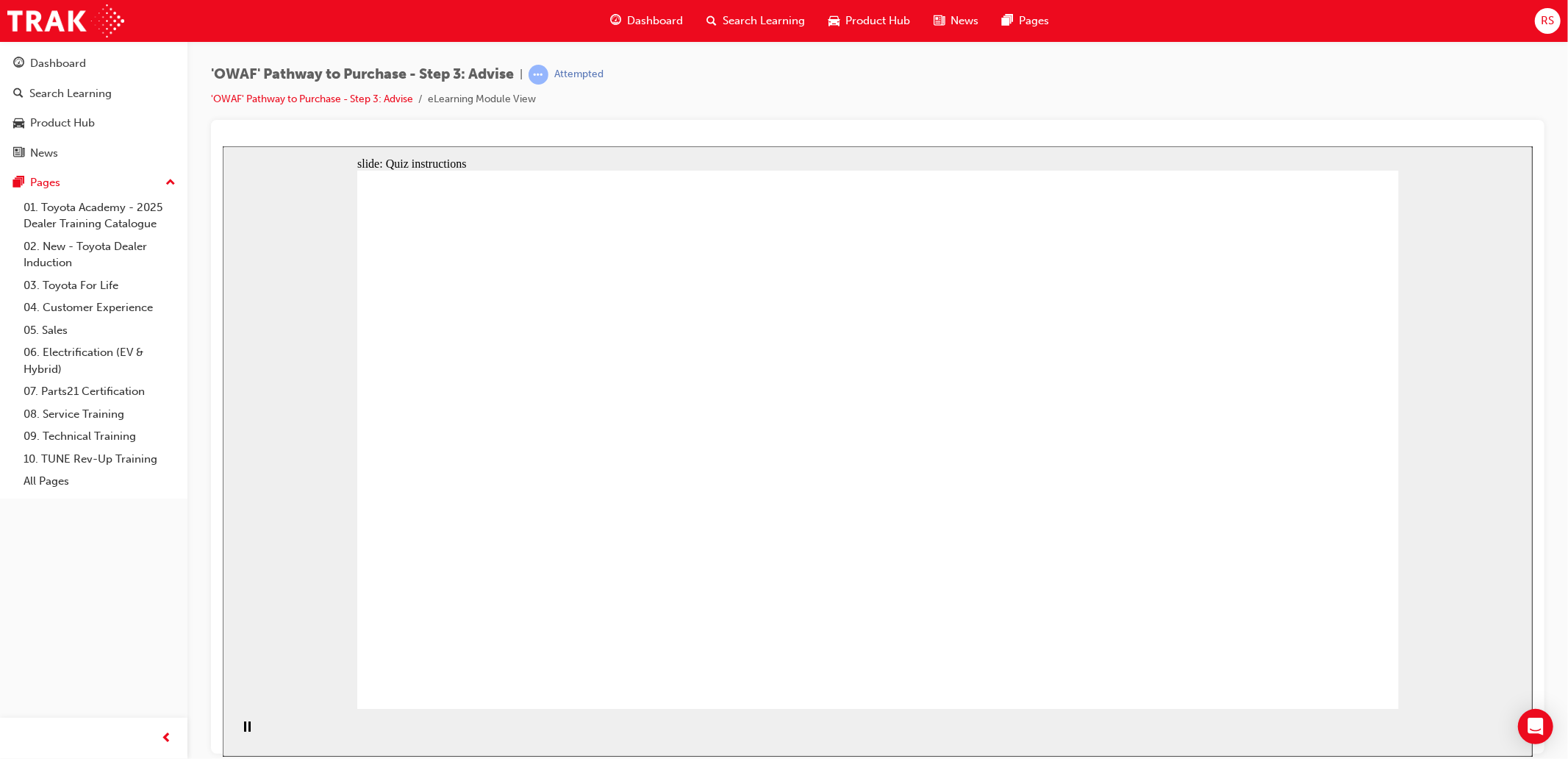
drag, startPoint x: 810, startPoint y: 620, endPoint x: 514, endPoint y: 396, distance: 371.2
drag, startPoint x: 1229, startPoint y: 623, endPoint x: 597, endPoint y: 562, distance: 634.9
drag, startPoint x: 606, startPoint y: 576, endPoint x: 617, endPoint y: 467, distance: 109.6
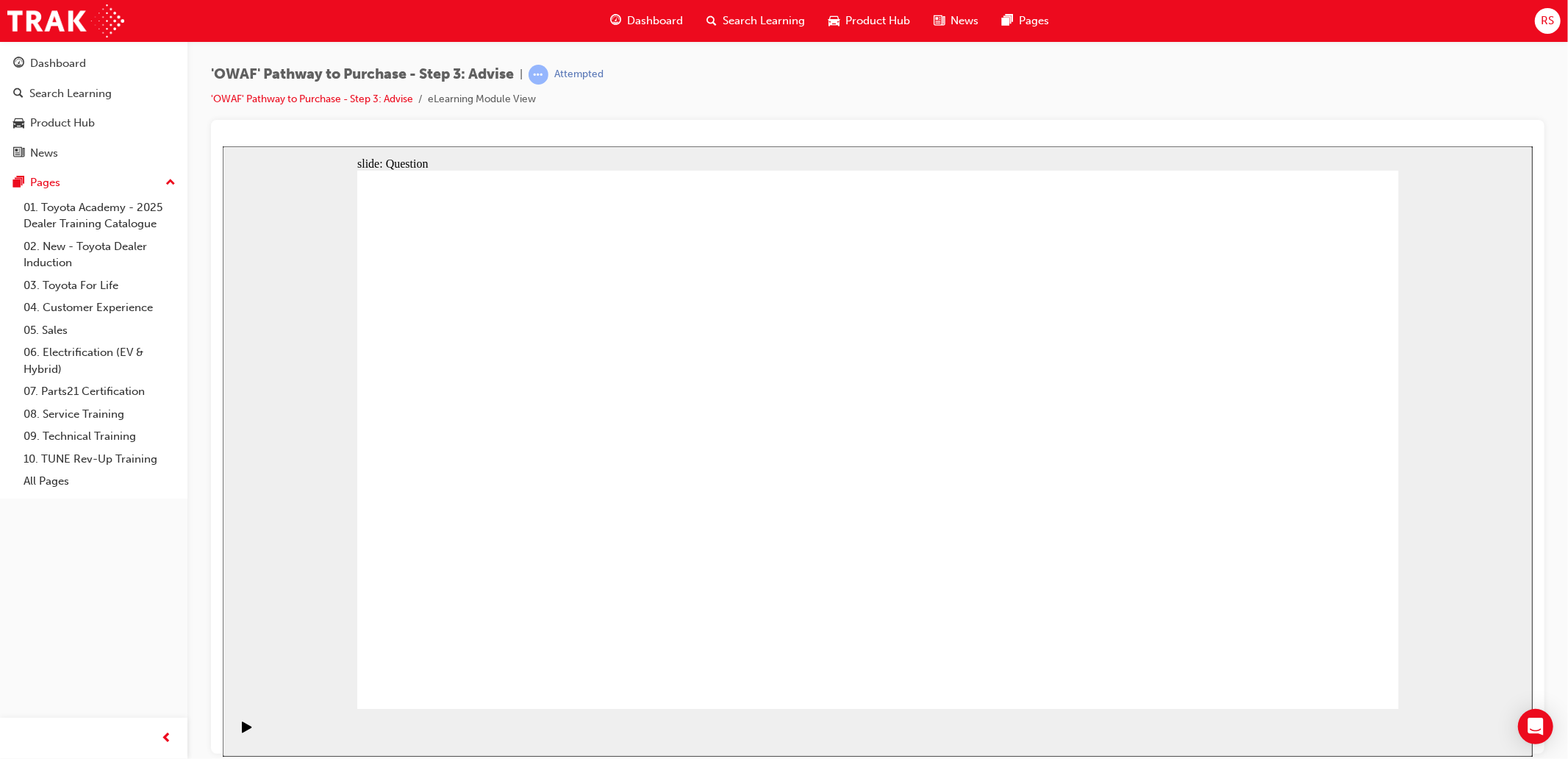
drag, startPoint x: 649, startPoint y: 461, endPoint x: 887, endPoint y: 647, distance: 302.1
drag, startPoint x: 718, startPoint y: 524, endPoint x: 698, endPoint y: 479, distance: 49.2
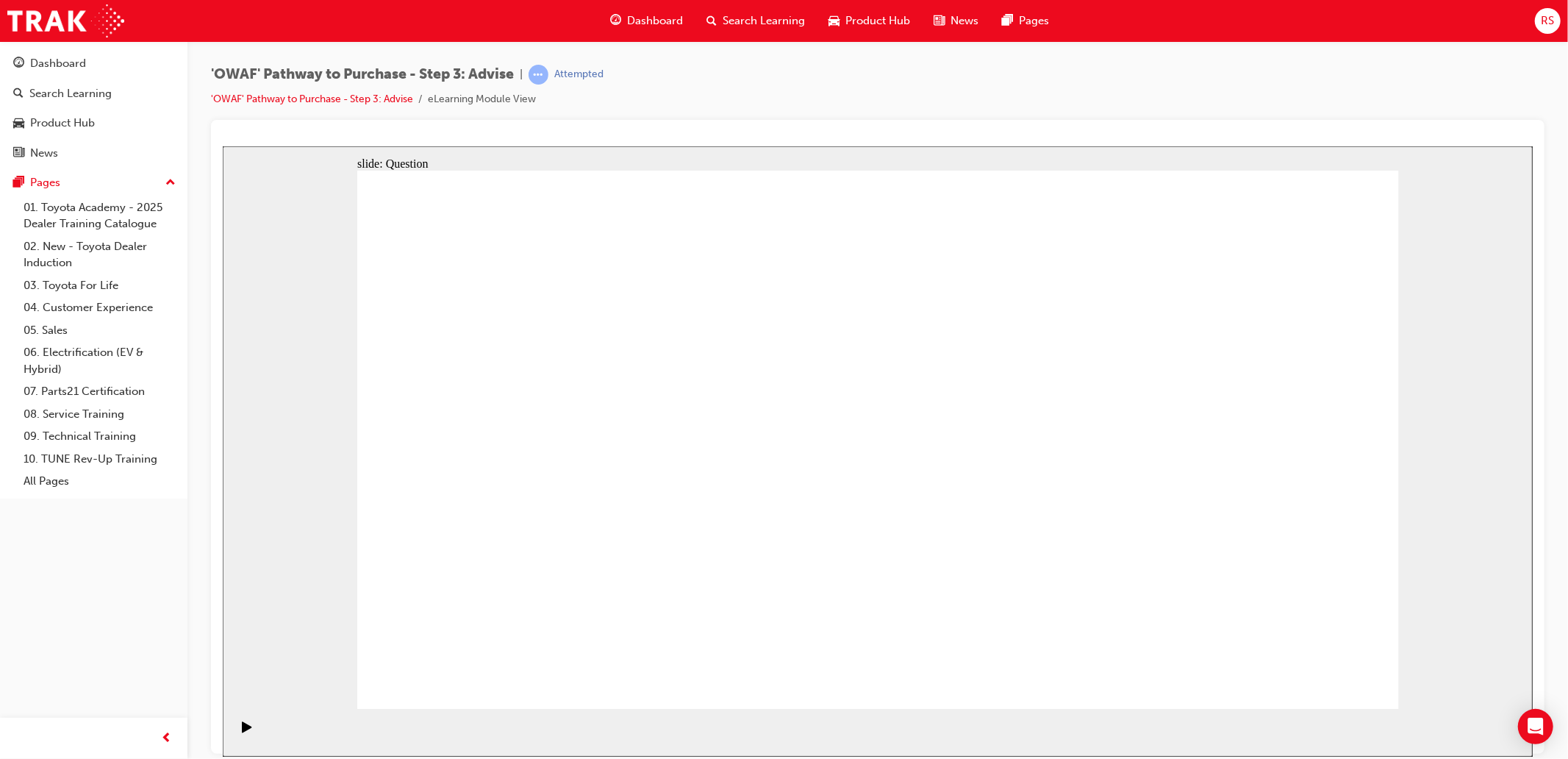
drag, startPoint x: 613, startPoint y: 535, endPoint x: 612, endPoint y: 471, distance: 64.0
drag, startPoint x: 571, startPoint y: 618, endPoint x: 588, endPoint y: 544, distance: 75.9
drag, startPoint x: 706, startPoint y: 618, endPoint x: 802, endPoint y: 408, distance: 230.9
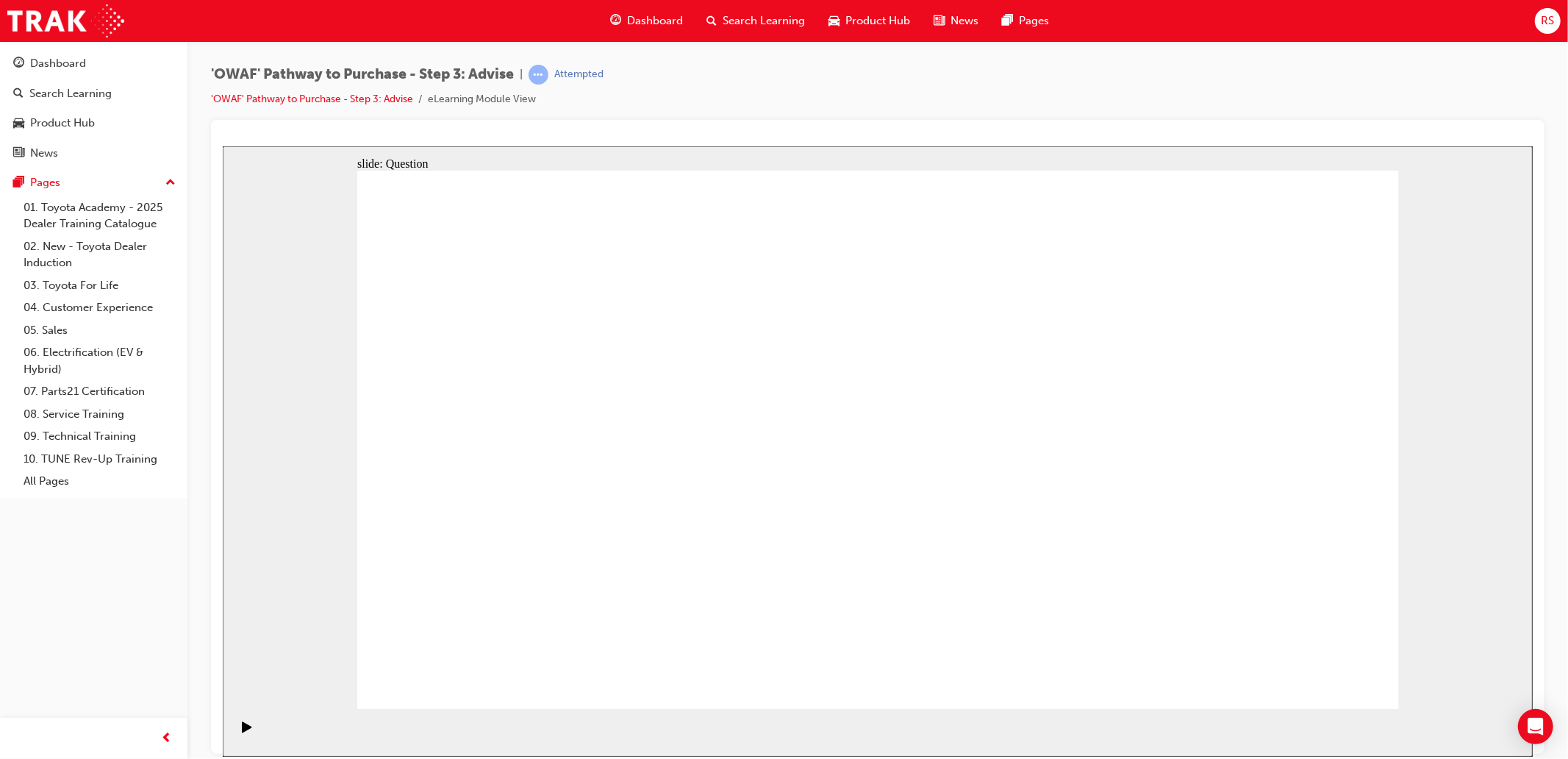
drag, startPoint x: 899, startPoint y: 606, endPoint x: 604, endPoint y: 444, distance: 336.6
drag, startPoint x: 706, startPoint y: 655, endPoint x: 1053, endPoint y: 455, distance: 400.5
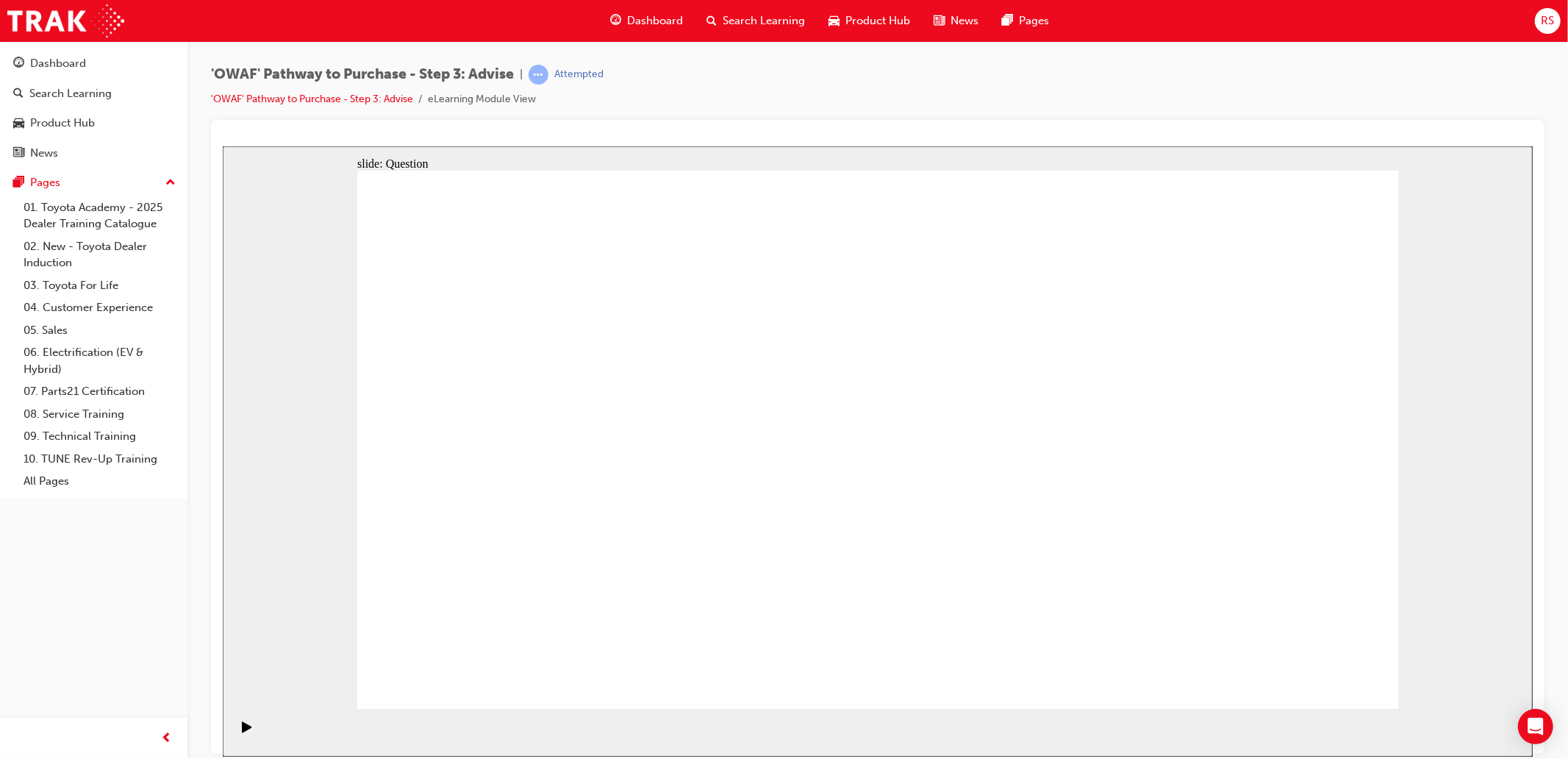
drag, startPoint x: 1083, startPoint y: 450, endPoint x: 738, endPoint y: 672, distance: 410.3
drag, startPoint x: 1046, startPoint y: 571, endPoint x: 1031, endPoint y: 450, distance: 121.9
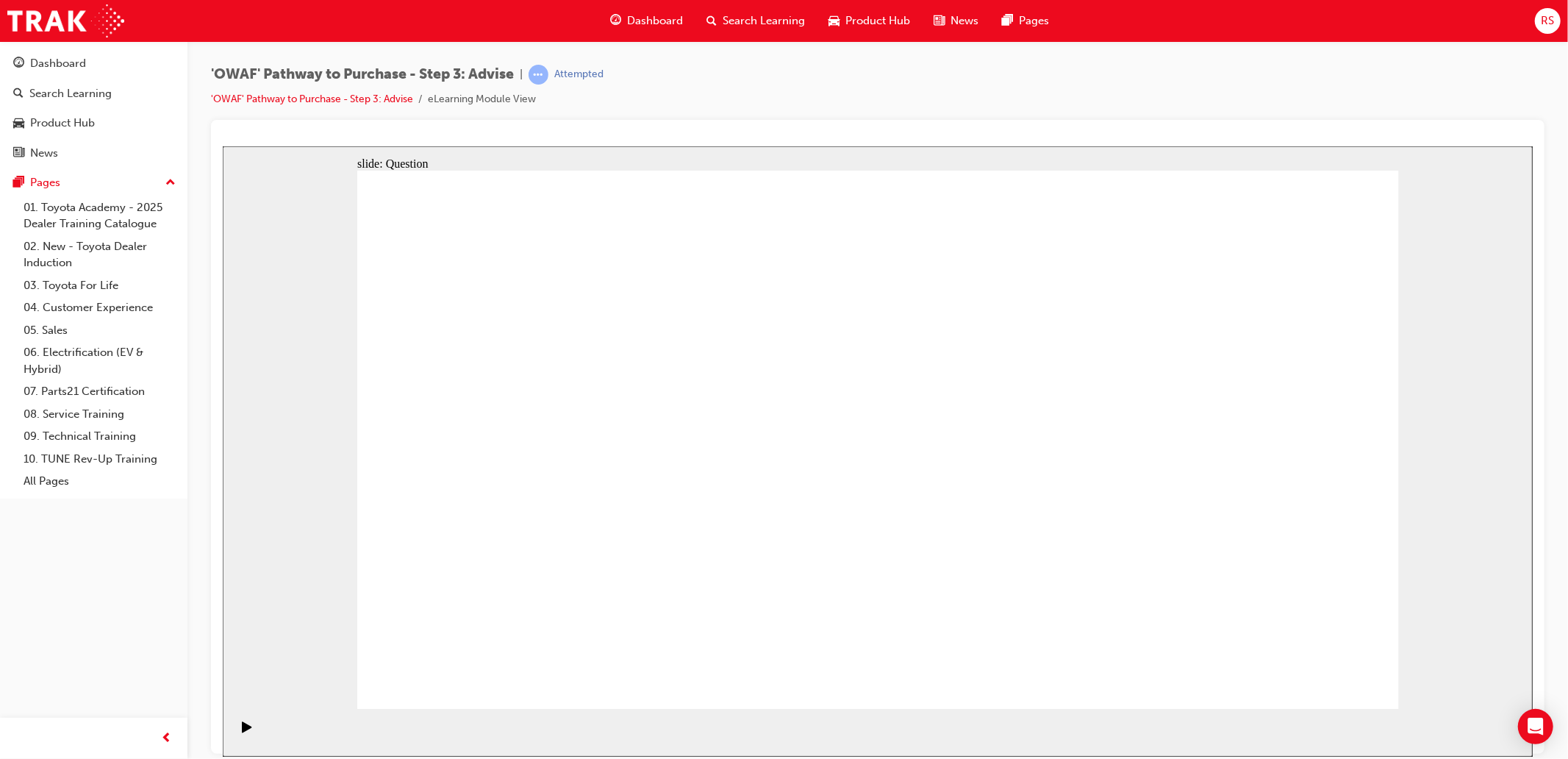
drag, startPoint x: 1242, startPoint y: 524, endPoint x: 908, endPoint y: 539, distance: 334.3
drag, startPoint x: 1206, startPoint y: 523, endPoint x: 492, endPoint y: 512, distance: 714.1
drag, startPoint x: 1124, startPoint y: 528, endPoint x: 1108, endPoint y: 535, distance: 17.5
drag, startPoint x: 1187, startPoint y: 501, endPoint x: 889, endPoint y: 489, distance: 298.2
drag, startPoint x: 1187, startPoint y: 518, endPoint x: 858, endPoint y: 524, distance: 329.1
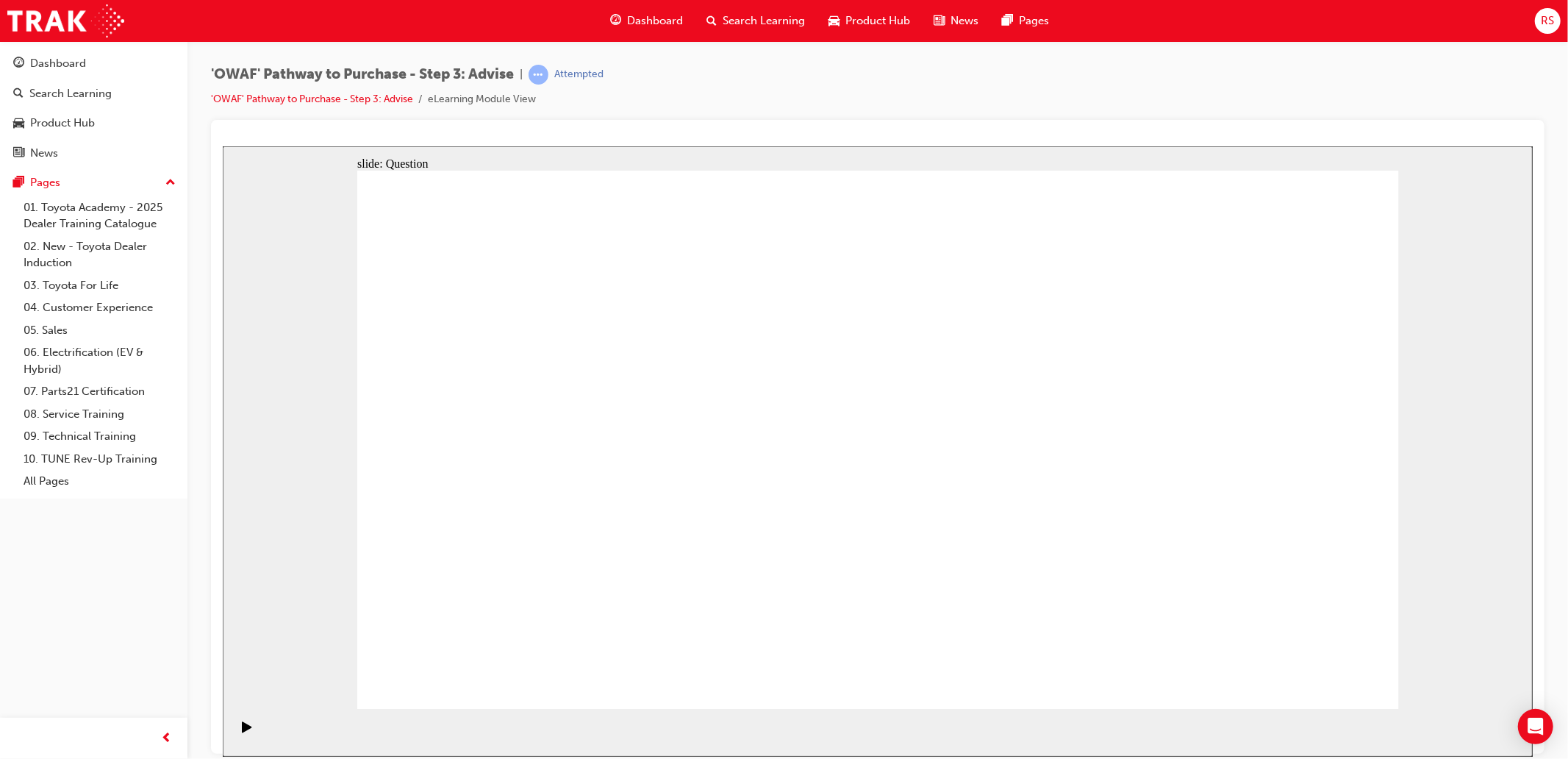
drag, startPoint x: 1223, startPoint y: 524, endPoint x: 914, endPoint y: 528, distance: 309.0
drag, startPoint x: 1208, startPoint y: 521, endPoint x: 516, endPoint y: 505, distance: 692.2
drag, startPoint x: 1229, startPoint y: 520, endPoint x: 575, endPoint y: 521, distance: 654.0
drag, startPoint x: 1283, startPoint y: 568, endPoint x: 1041, endPoint y: 557, distance: 242.2
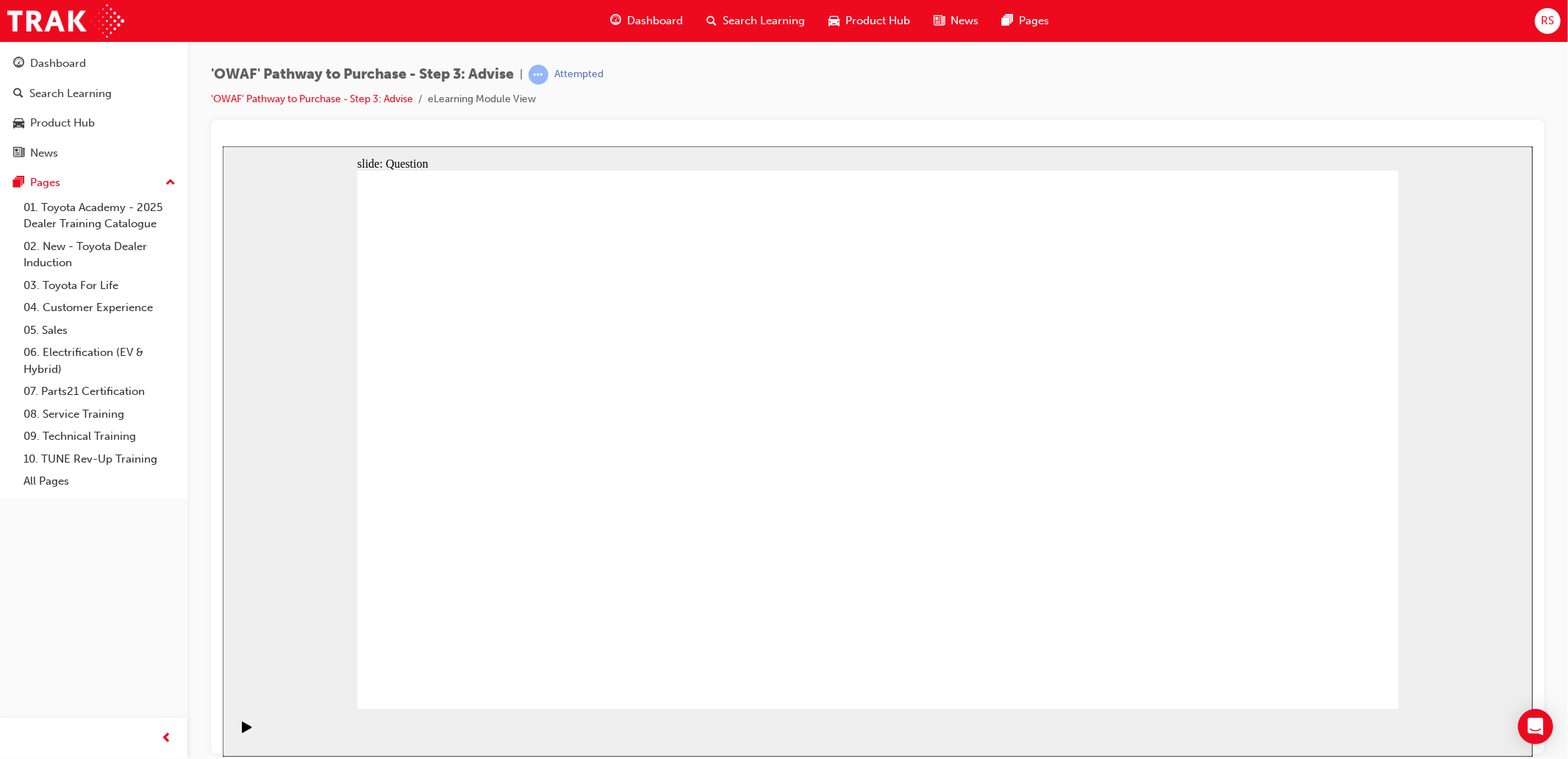
drag, startPoint x: 1256, startPoint y: 546, endPoint x: 974, endPoint y: 551, distance: 282.0
drag, startPoint x: 1243, startPoint y: 521, endPoint x: 533, endPoint y: 529, distance: 710.0
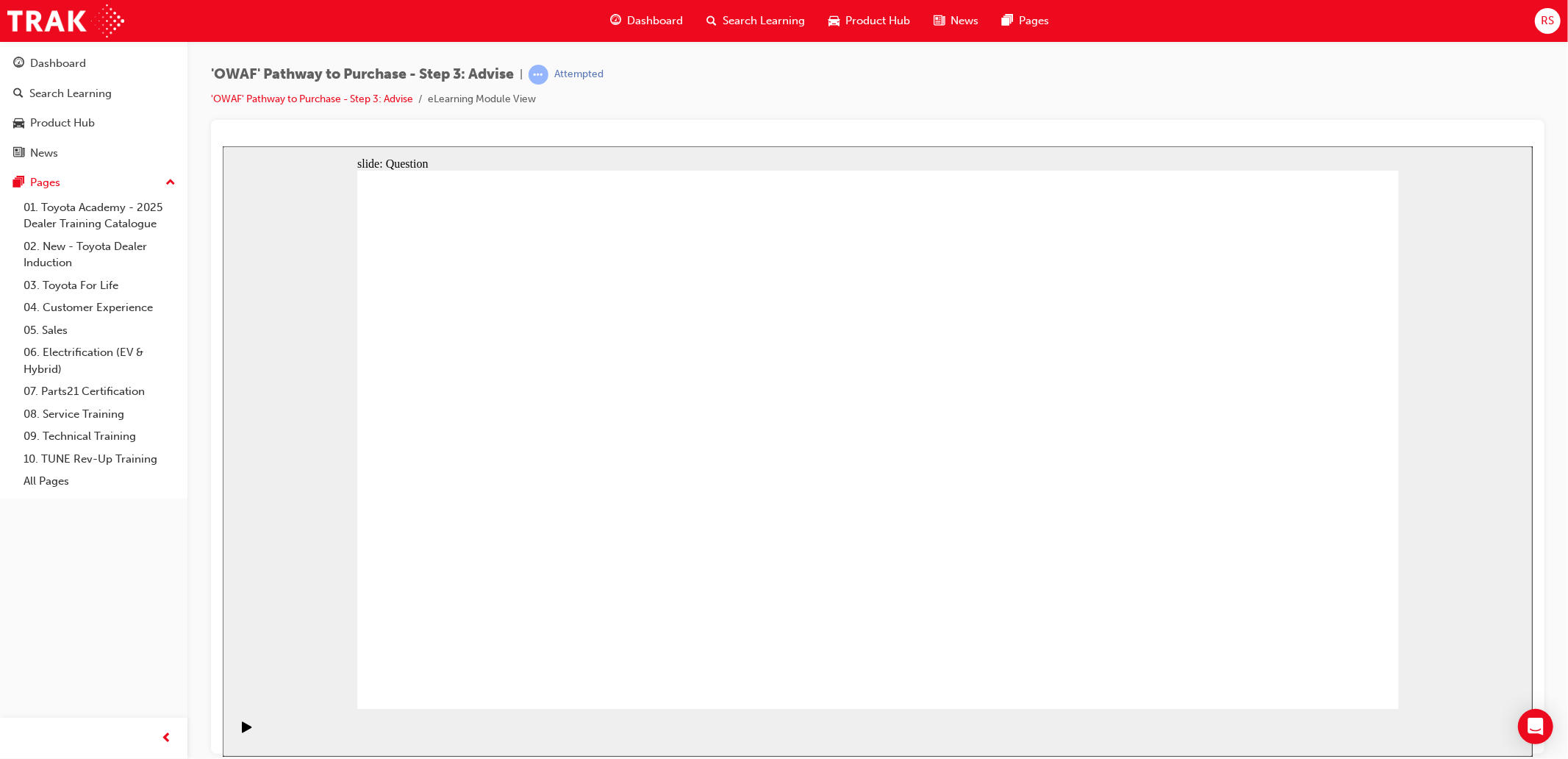
drag, startPoint x: 1245, startPoint y: 534, endPoint x: 1014, endPoint y: 518, distance: 231.6
drag, startPoint x: 1226, startPoint y: 516, endPoint x: 895, endPoint y: 528, distance: 331.2
drag, startPoint x: 1180, startPoint y: 506, endPoint x: 906, endPoint y: 489, distance: 274.5
drag, startPoint x: 1157, startPoint y: 493, endPoint x: 511, endPoint y: 486, distance: 646.0
drag, startPoint x: 1223, startPoint y: 505, endPoint x: 567, endPoint y: 476, distance: 656.6
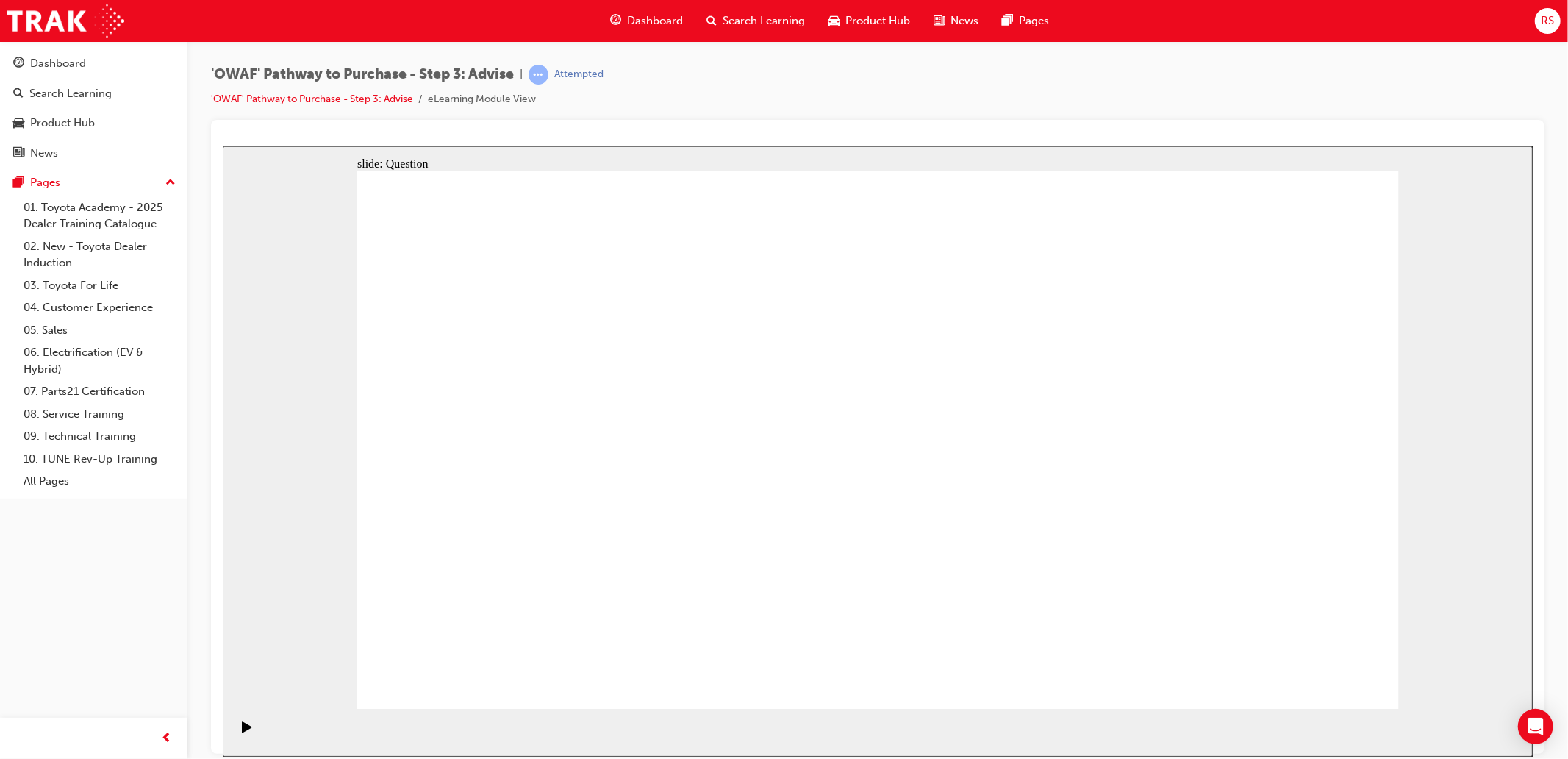
drag, startPoint x: 1221, startPoint y: 512, endPoint x: 584, endPoint y: 514, distance: 637.0
drag, startPoint x: 539, startPoint y: 398, endPoint x: 1081, endPoint y: 433, distance: 543.1
drag, startPoint x: 524, startPoint y: 485, endPoint x: 926, endPoint y: 490, distance: 402.0
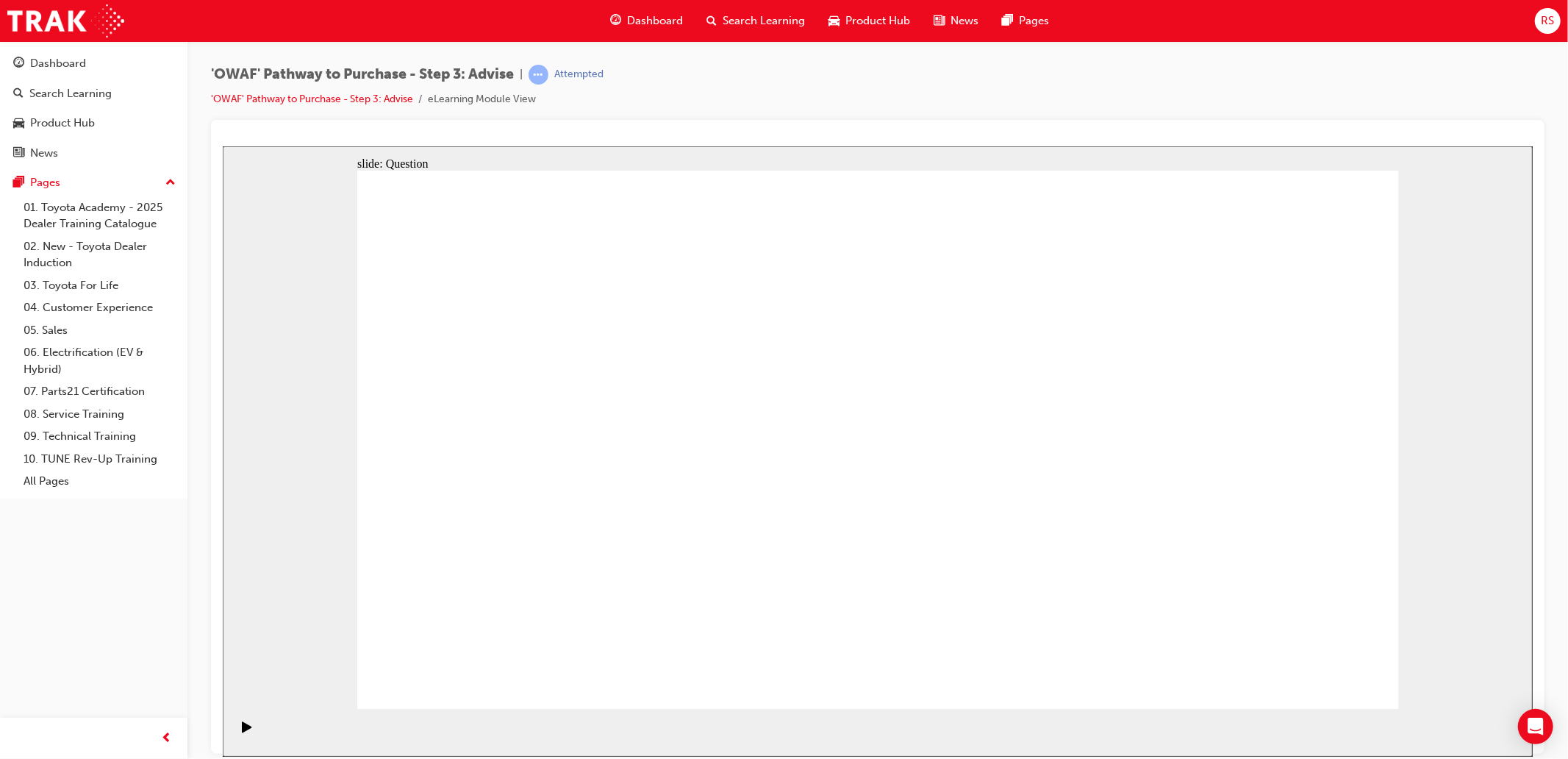
drag, startPoint x: 666, startPoint y: 485, endPoint x: 1182, endPoint y: 485, distance: 516.0
drag, startPoint x: 500, startPoint y: 559, endPoint x: 905, endPoint y: 485, distance: 411.7
drag, startPoint x: 941, startPoint y: 535, endPoint x: 1030, endPoint y: 468, distance: 111.4
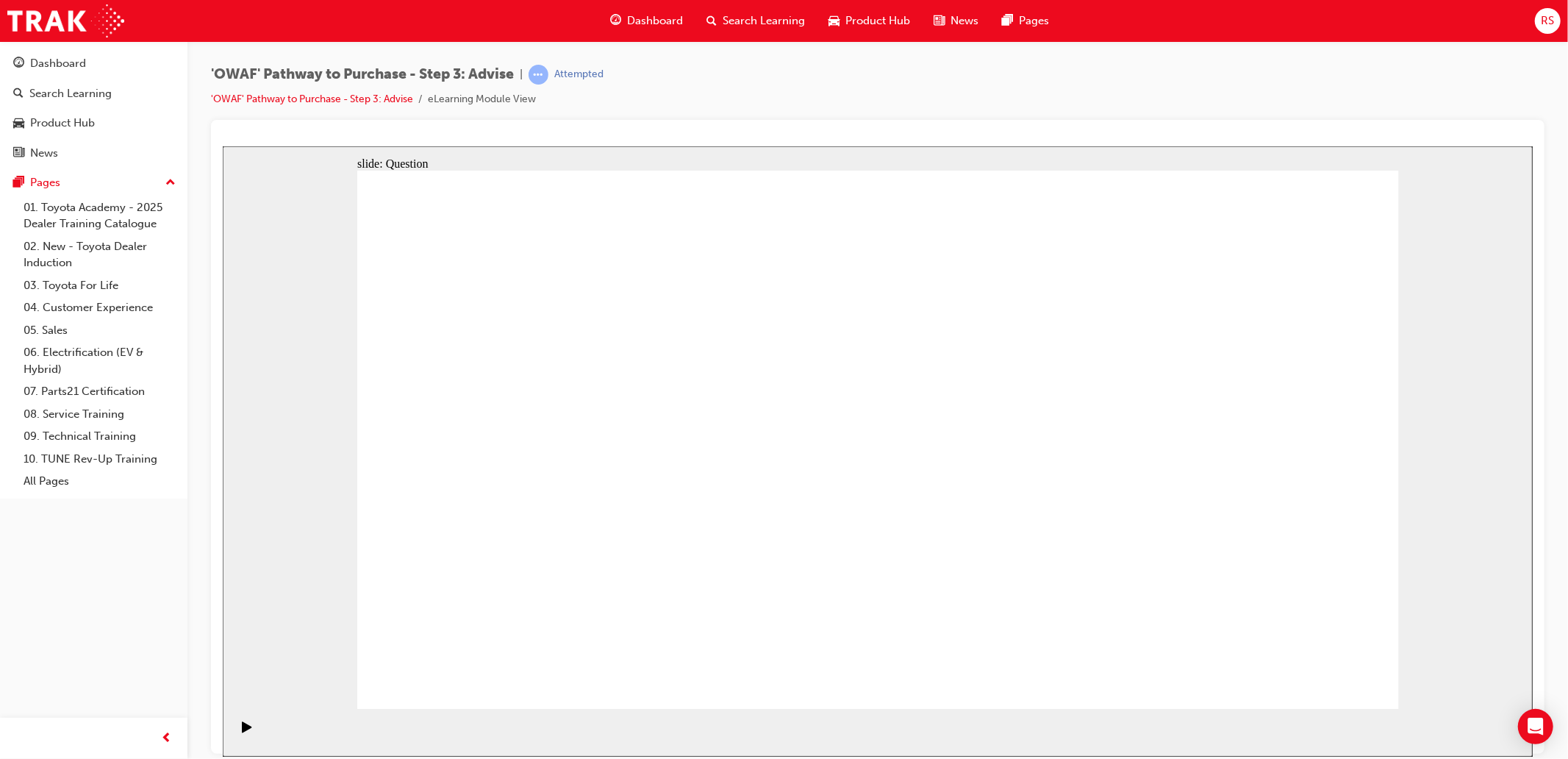
drag, startPoint x: 1177, startPoint y: 484, endPoint x: 801, endPoint y: 612, distance: 397.2
drag, startPoint x: 1217, startPoint y: 394, endPoint x: 1014, endPoint y: 596, distance: 286.4
drag, startPoint x: 1097, startPoint y: 406, endPoint x: 686, endPoint y: 608, distance: 458.0
drag, startPoint x: 969, startPoint y: 387, endPoint x: 561, endPoint y: 600, distance: 460.3
drag, startPoint x: 875, startPoint y: 387, endPoint x: 476, endPoint y: 595, distance: 450.0
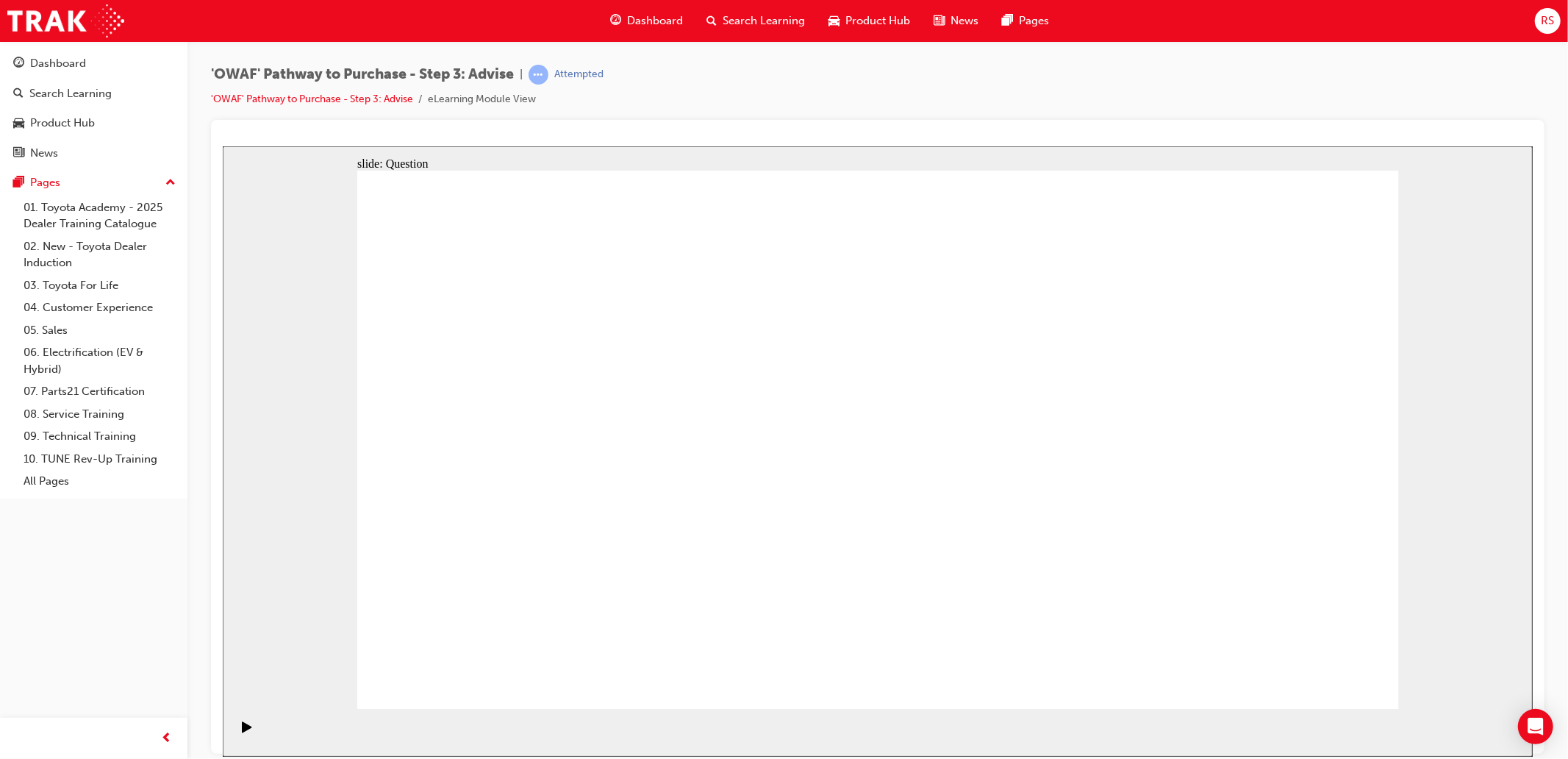
drag, startPoint x: 793, startPoint y: 387, endPoint x: 1210, endPoint y: 596, distance: 466.4
drag, startPoint x: 667, startPoint y: 395, endPoint x: 1187, endPoint y: 580, distance: 551.9
drag, startPoint x: 581, startPoint y: 383, endPoint x: 897, endPoint y: 581, distance: 372.9
drag, startPoint x: 503, startPoint y: 397, endPoint x: 1114, endPoint y: 618, distance: 649.7
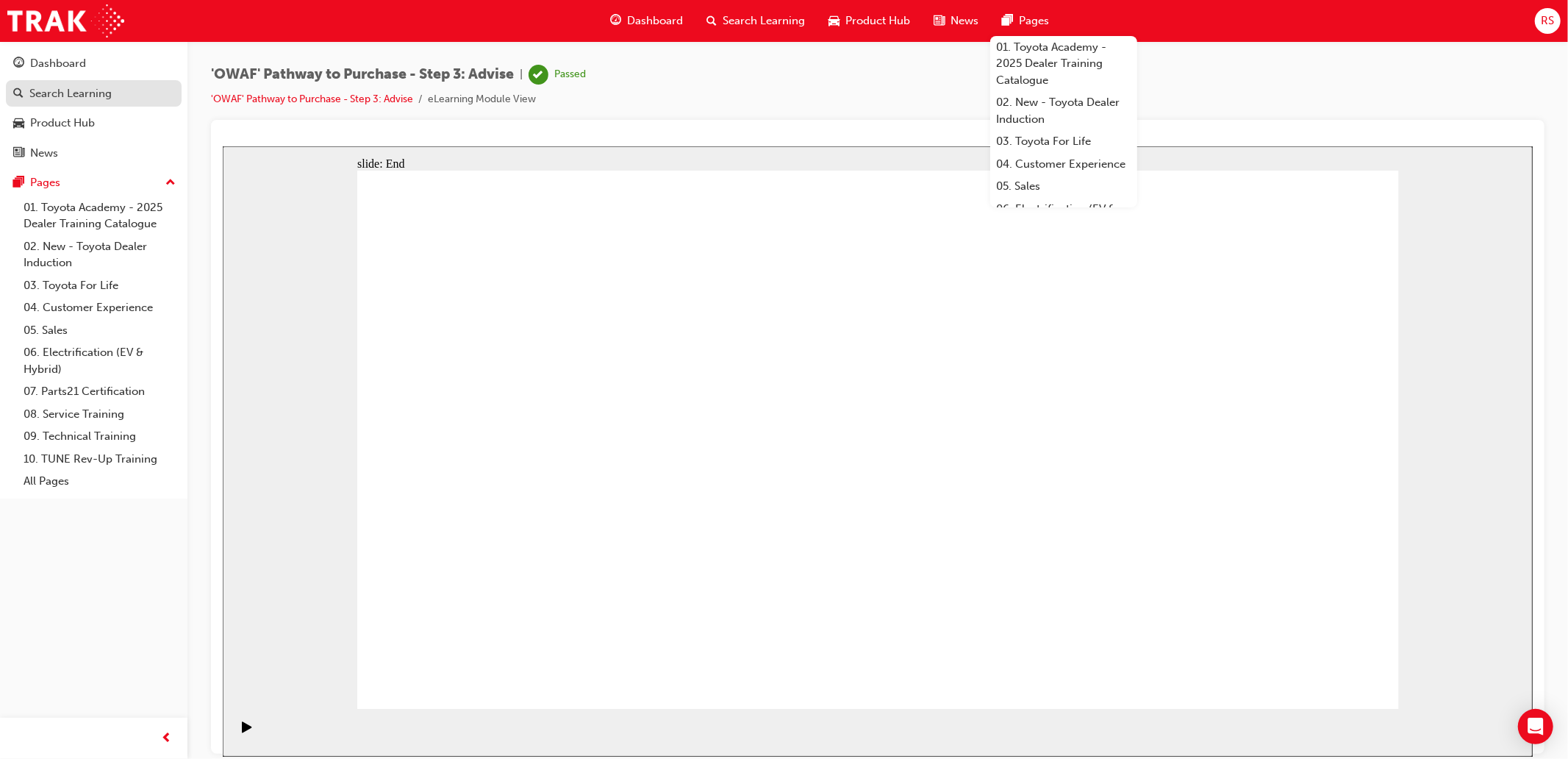
click at [63, 101] on div "Search Learning" at bounding box center [70, 94] width 82 height 17
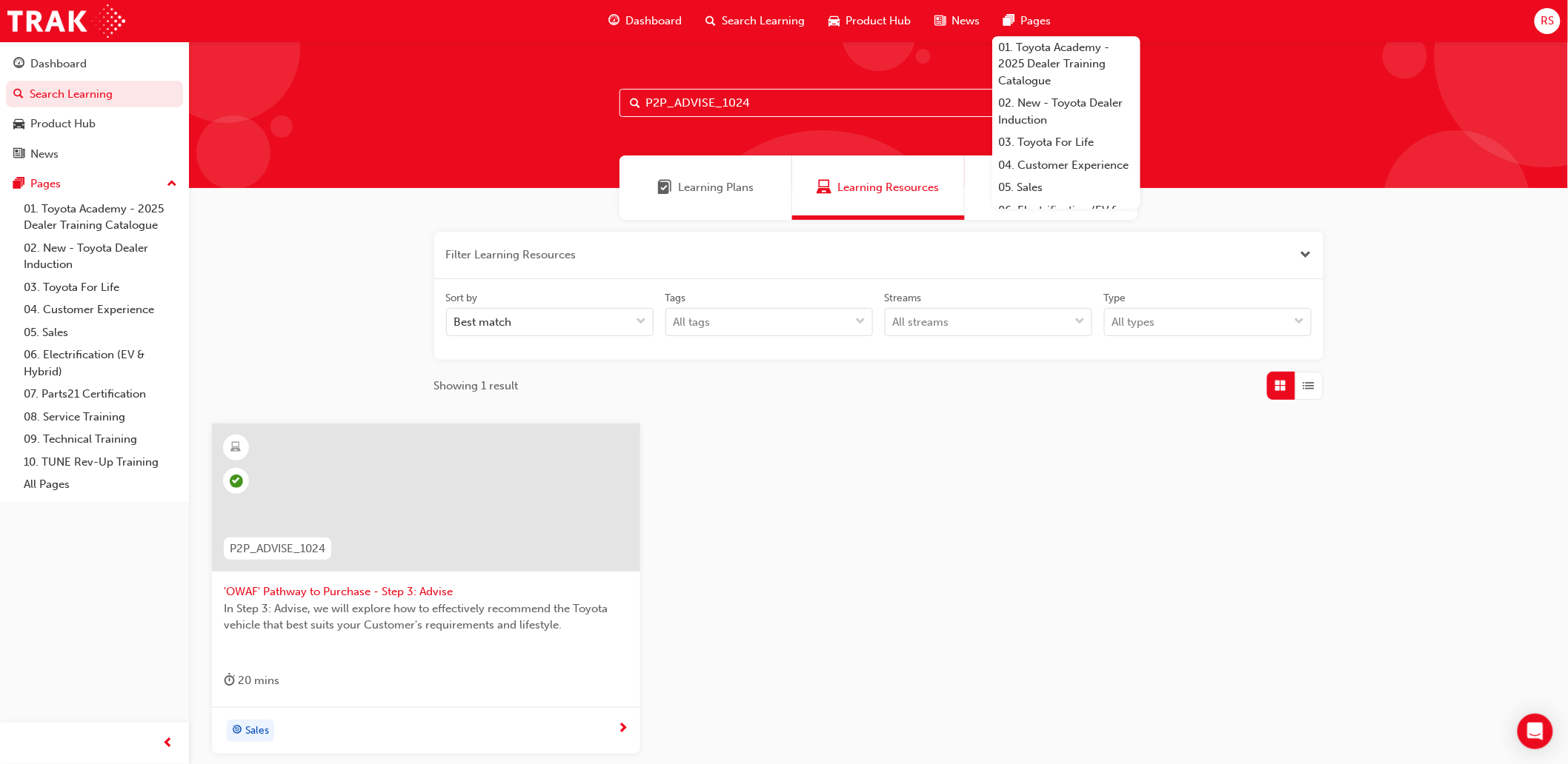
drag, startPoint x: 761, startPoint y: 107, endPoint x: 472, endPoint y: 113, distance: 289.1
click at [472, 113] on div "P2P_ADVISE_1024" at bounding box center [878, 115] width 1379 height 147
paste input "EXPER"
type input "P2P_EXPER_1024"
drag, startPoint x: 415, startPoint y: 588, endPoint x: 364, endPoint y: 607, distance: 54.4
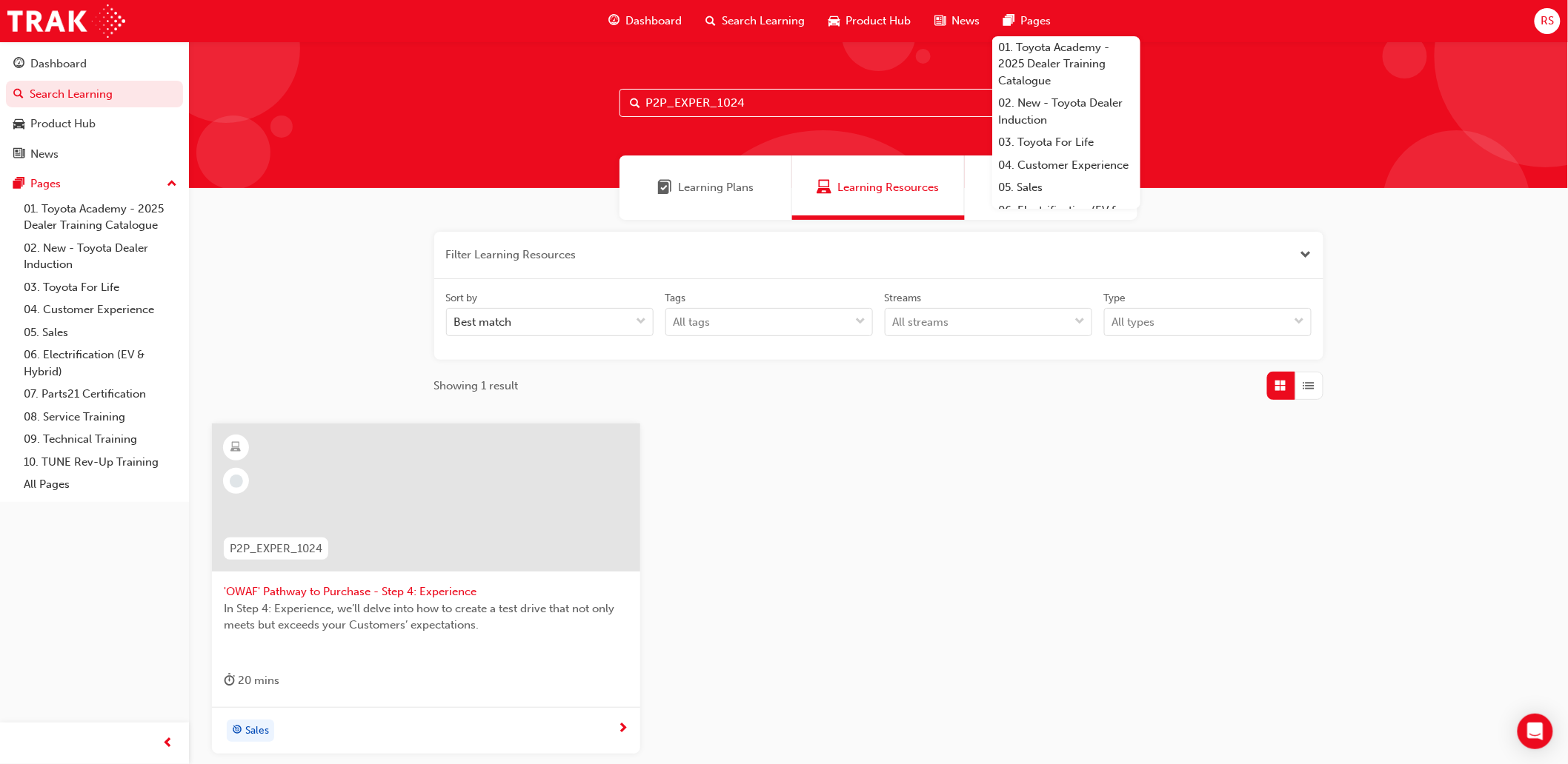
click at [415, 588] on span "'OWAF' Pathway to Purchase - Step 4: Experience" at bounding box center [426, 592] width 404 height 17
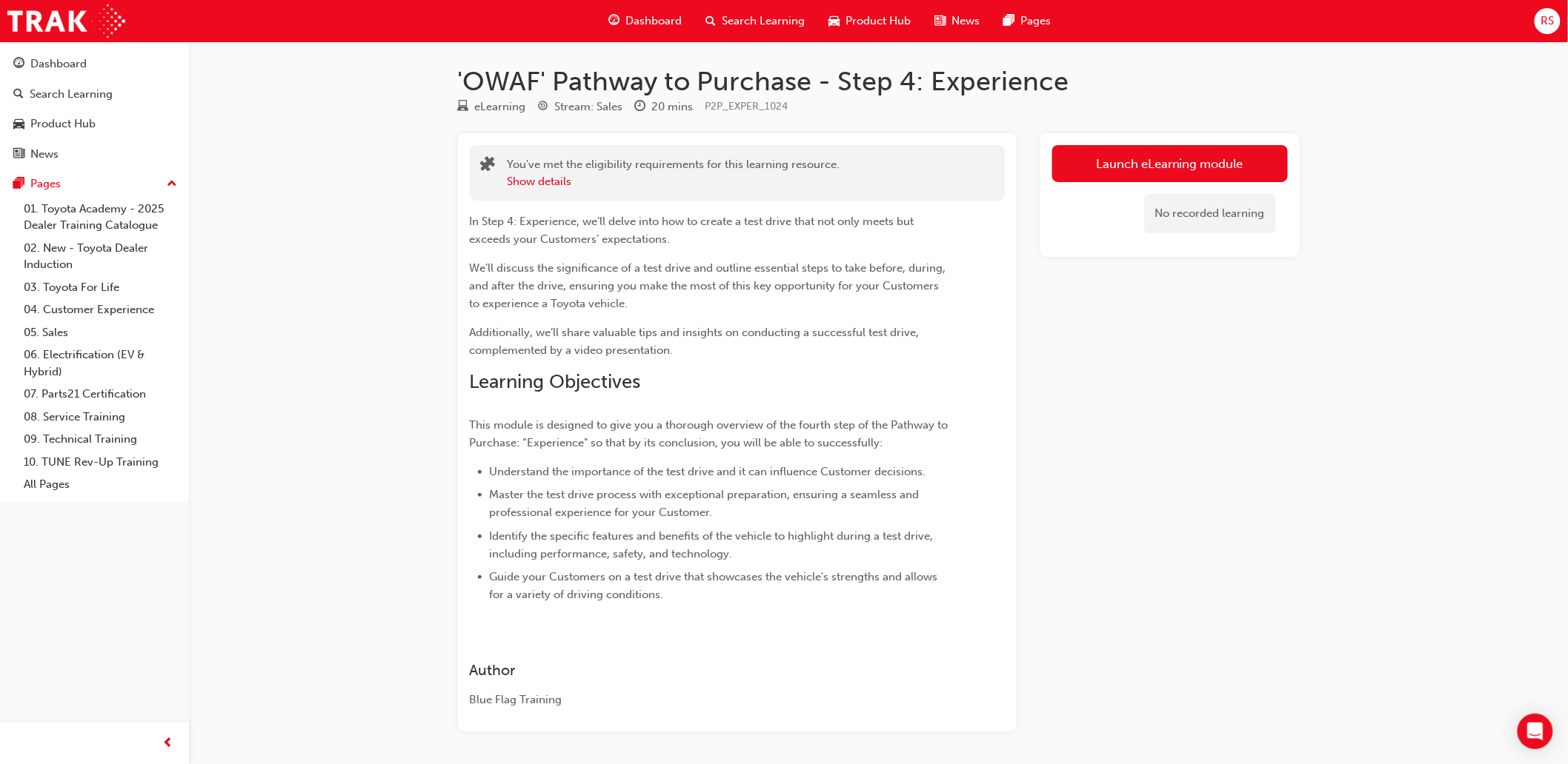
drag, startPoint x: 1247, startPoint y: 588, endPoint x: 1329, endPoint y: 368, distance: 234.8
click at [1247, 588] on div "Launch eLearning module No recorded learning" at bounding box center [1170, 432] width 259 height 599
